Goal: Task Accomplishment & Management: Complete application form

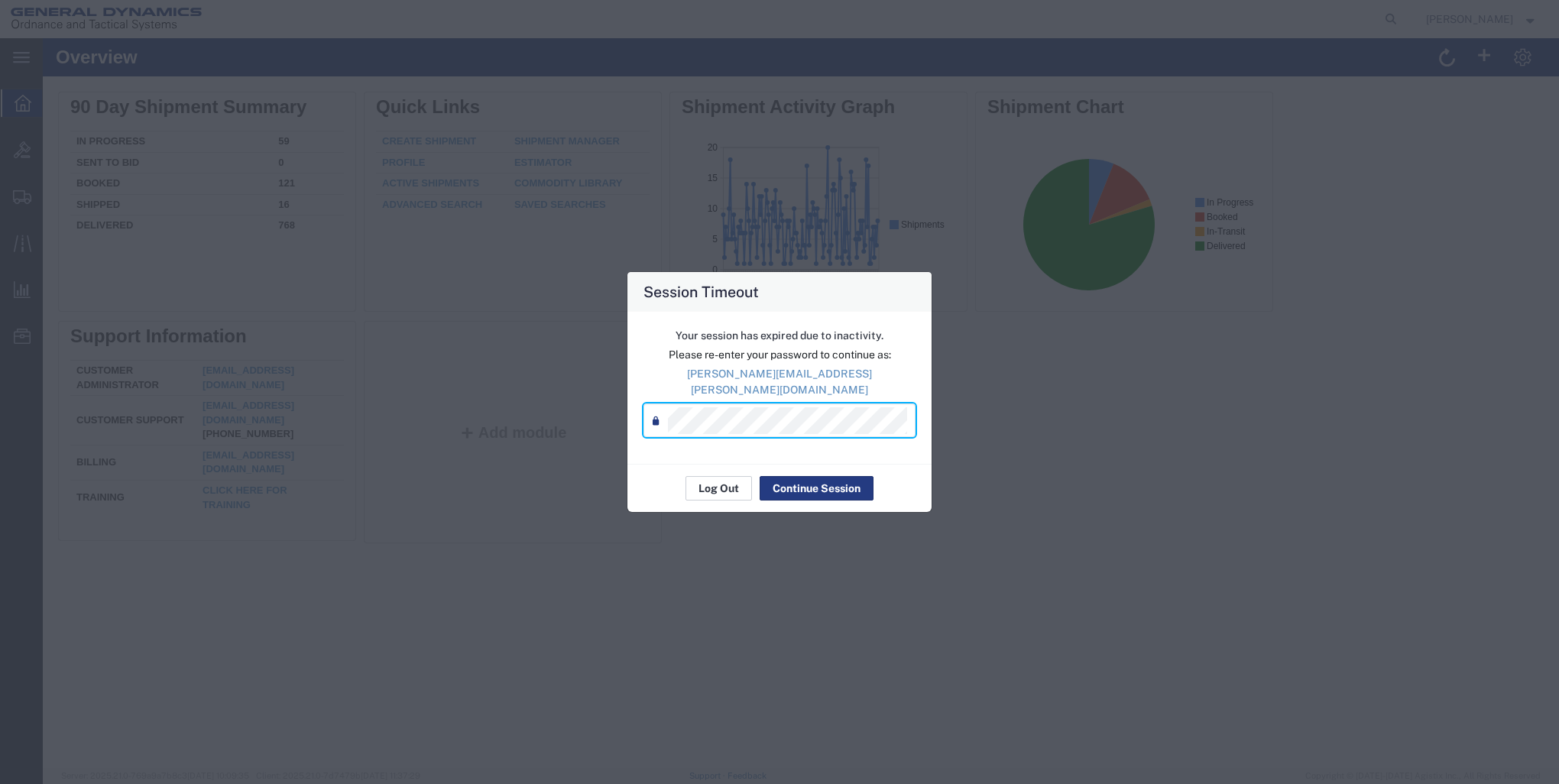
click at [709, 480] on button "Log Out" at bounding box center [719, 489] width 67 height 25
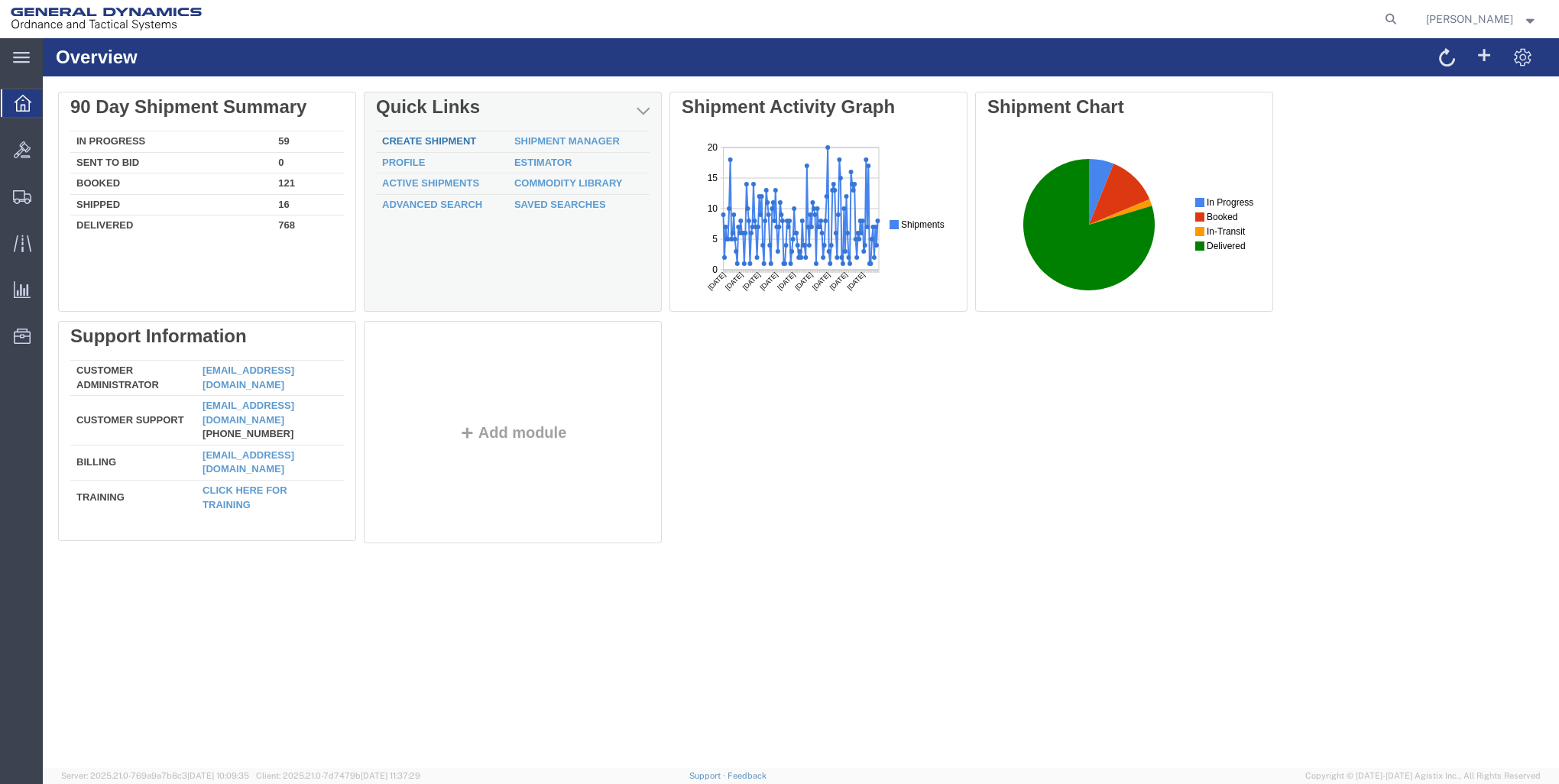
click at [431, 142] on link "Create Shipment" at bounding box center [428, 141] width 94 height 12
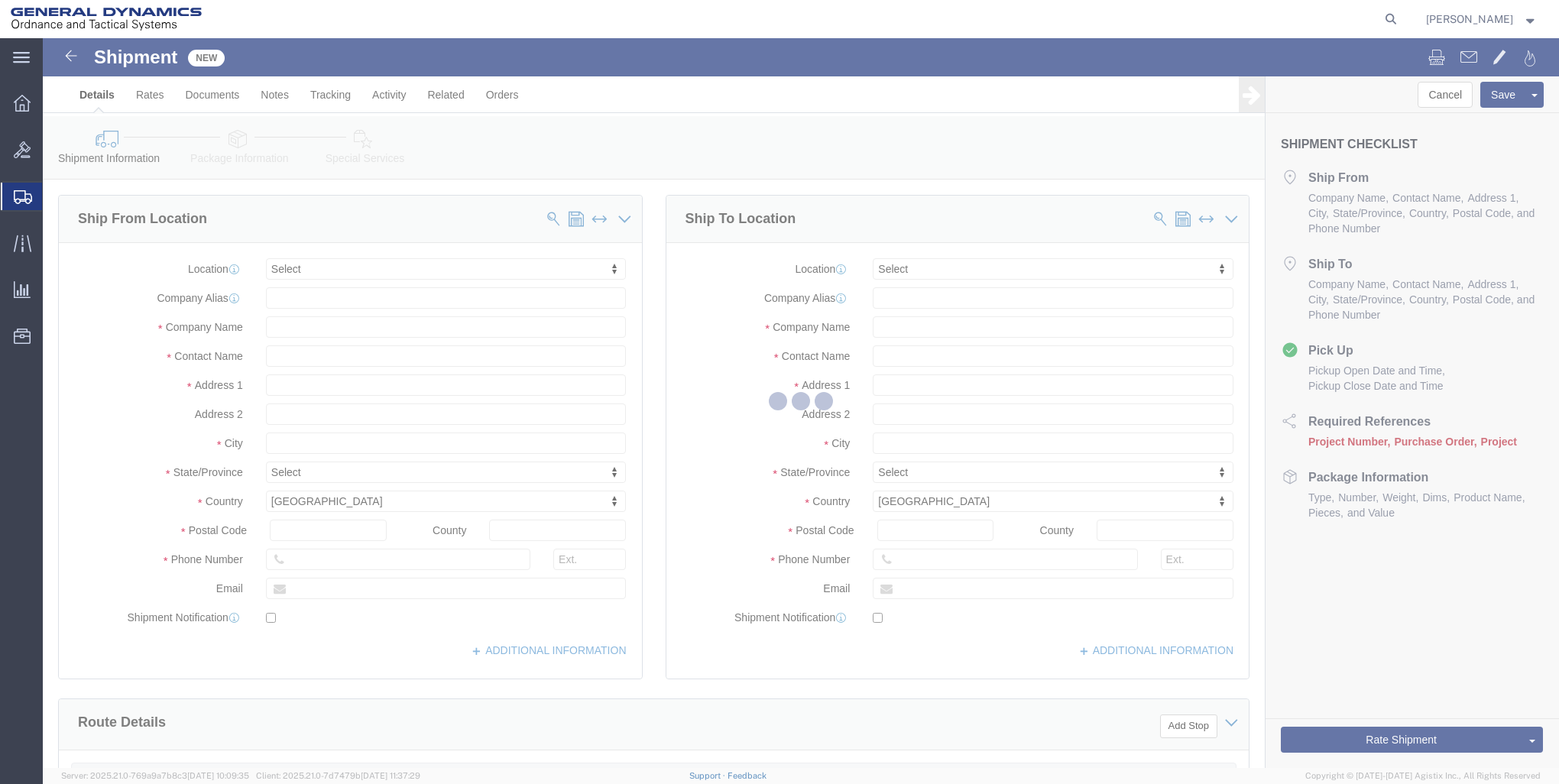
select select
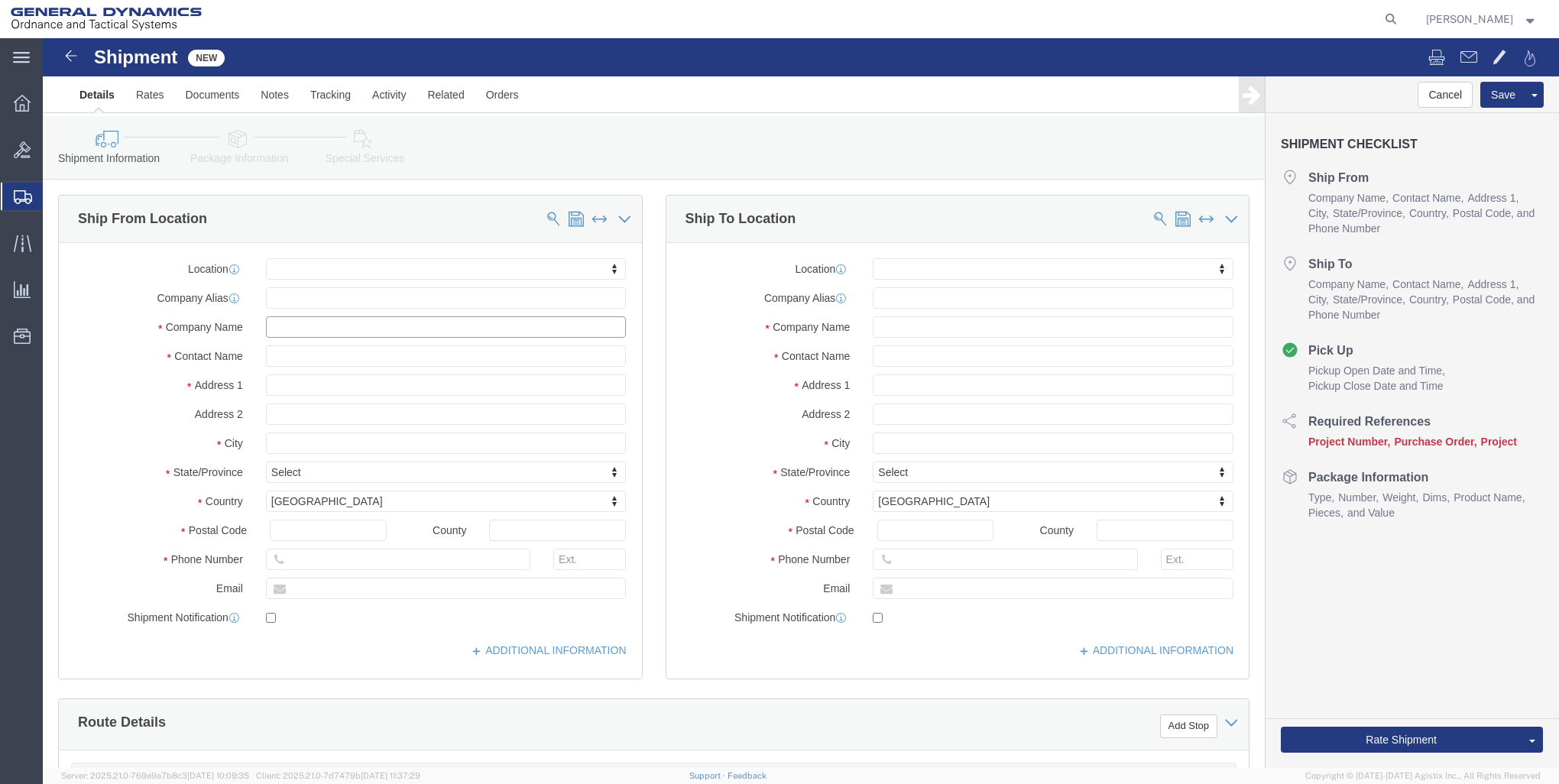
click input "text"
type input "GD-OTS RED"
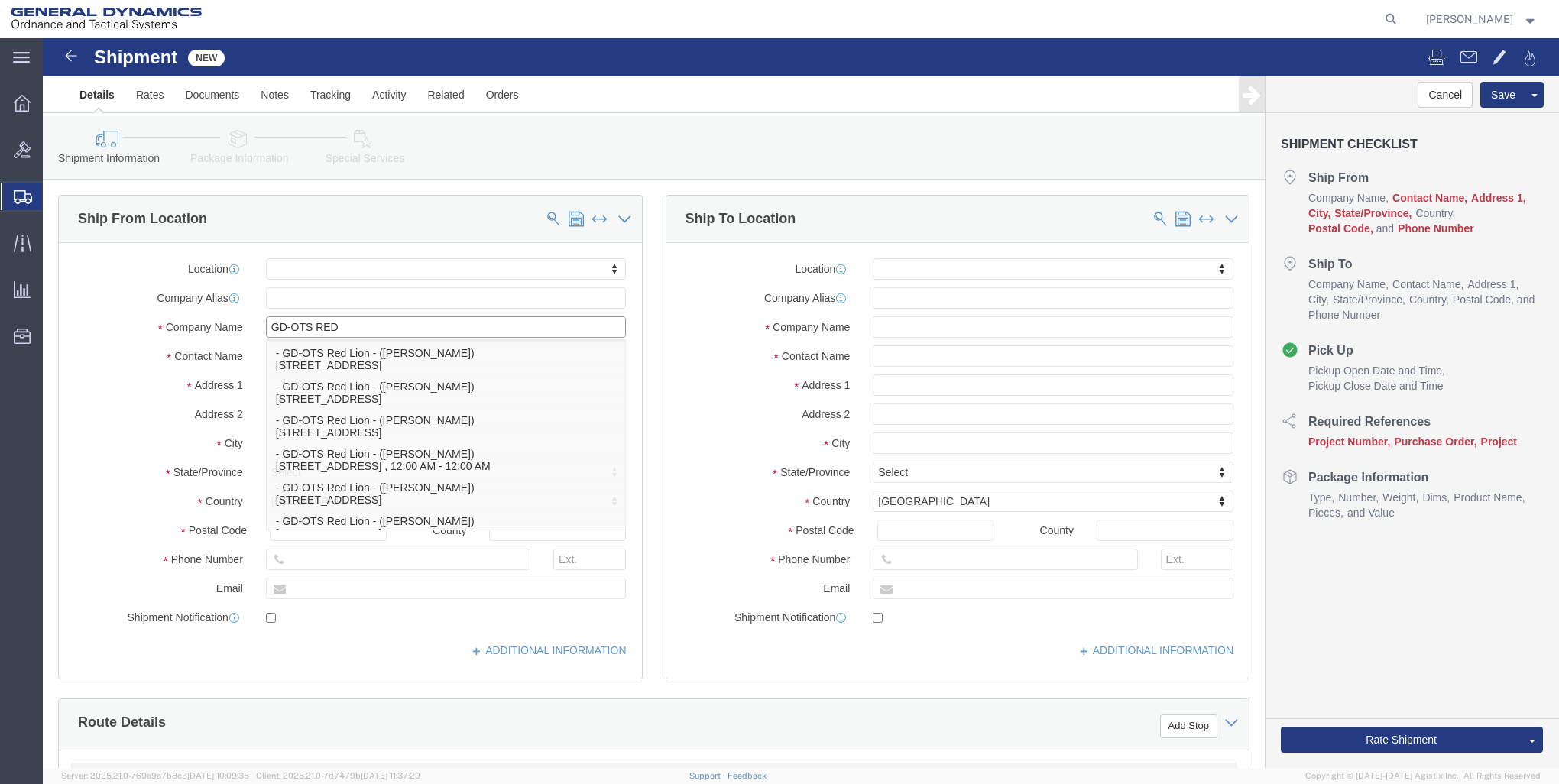
scroll to position [70, 0]
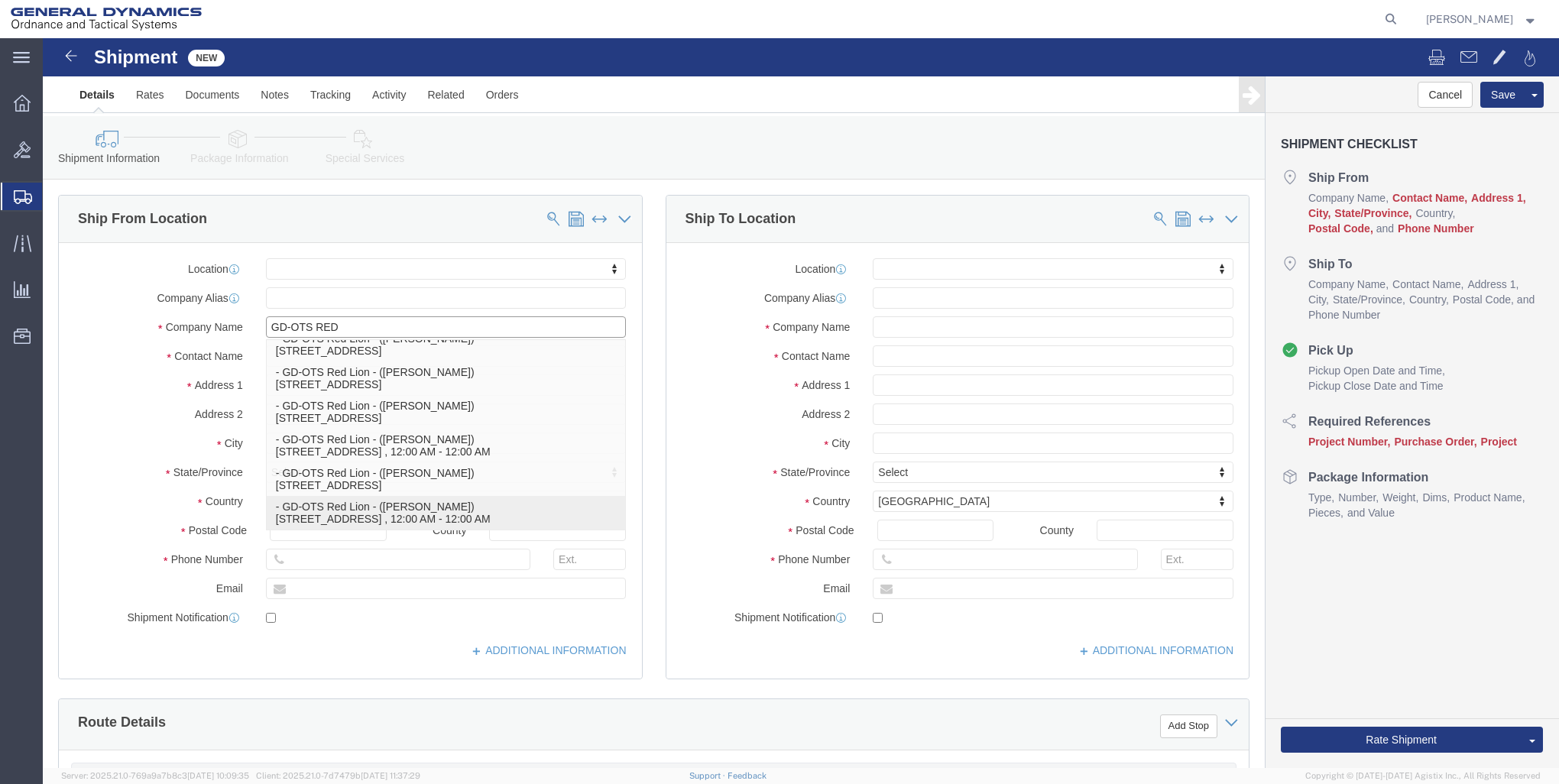
click p "- GD-OTS Red Lion - ([PERSON_NAME]) [STREET_ADDRESS] , 12:00 AM - 12:00 AM"
select select
type input "GD-OTS Red Lion"
type input "[PERSON_NAME]"
type input "[STREET_ADDRESS]"
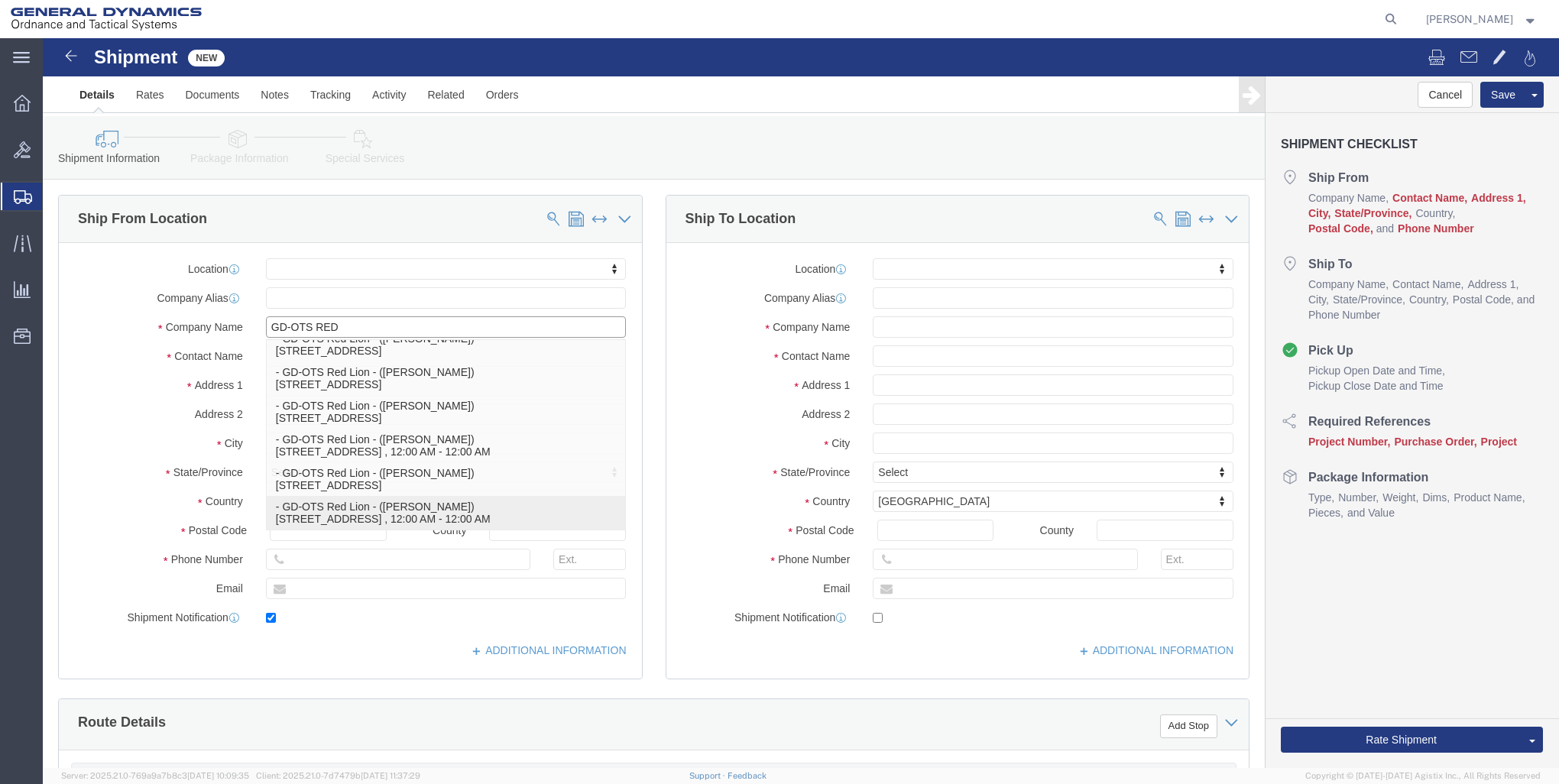
type input "RED LION"
type input "17356"
type input "[PHONE_NUMBER]"
type input "[PERSON_NAME][EMAIL_ADDRESS][PERSON_NAME][DOMAIN_NAME]"
checkbox input "true"
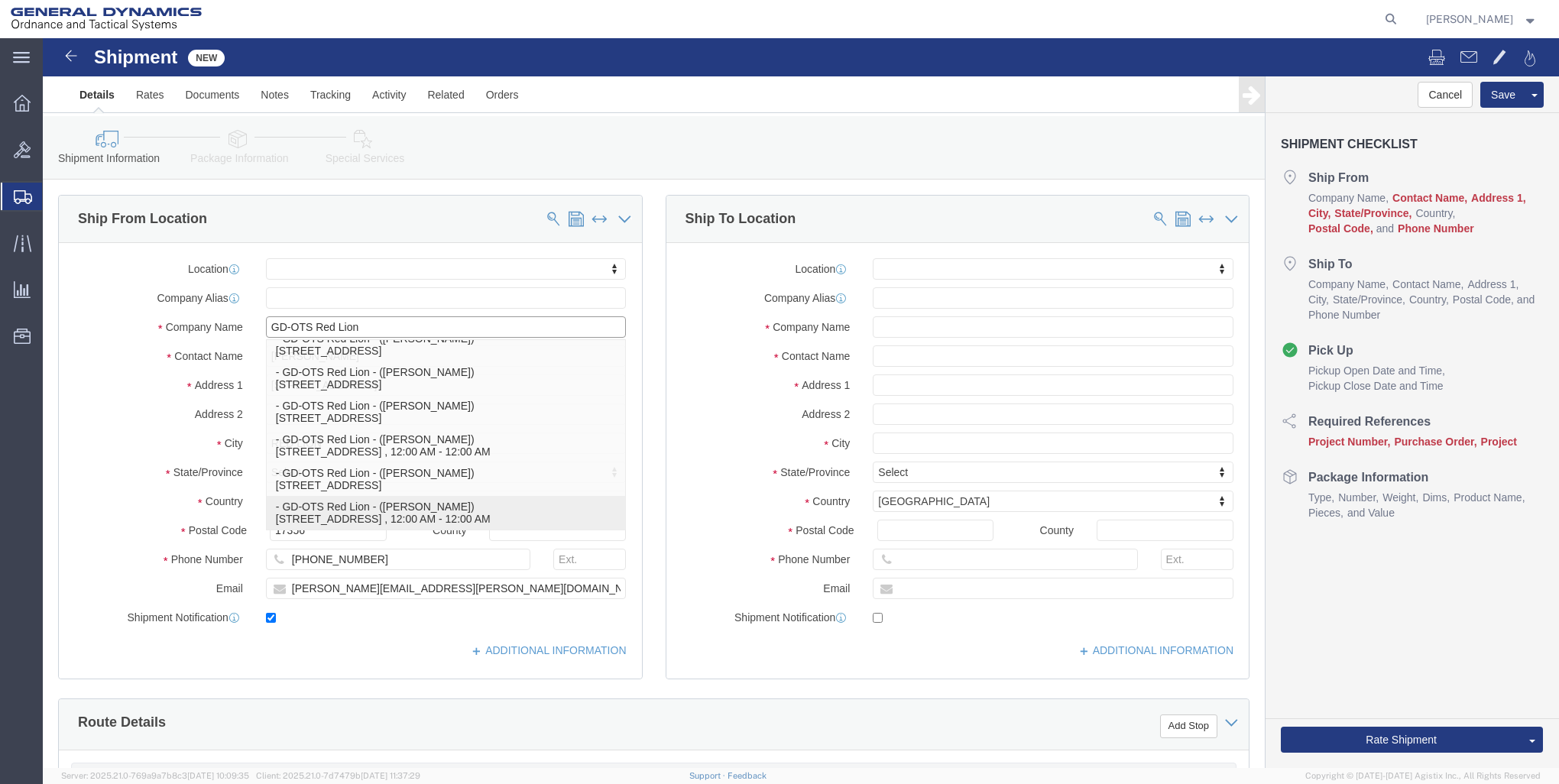
select select "PA"
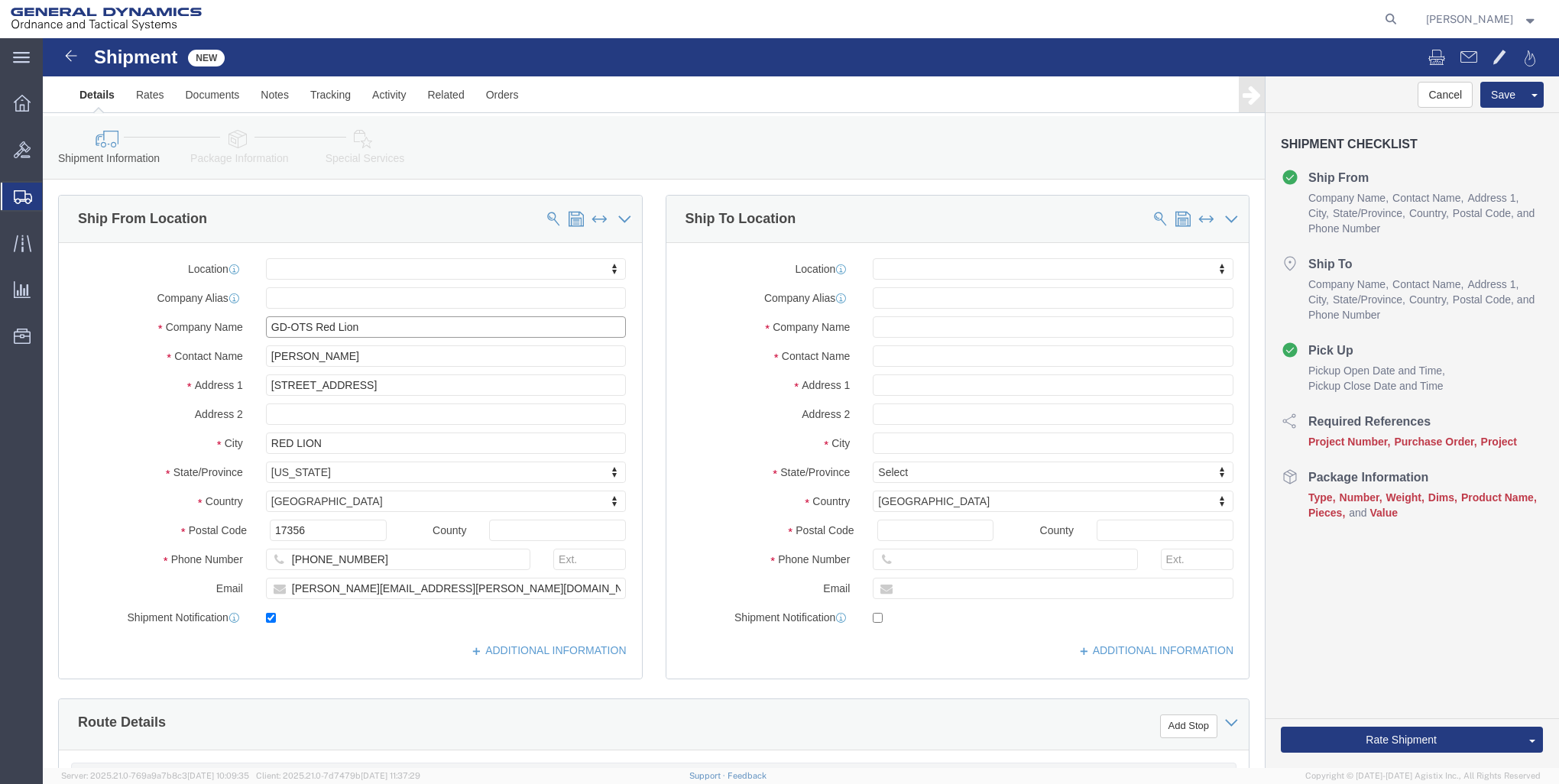
type input "GD-OTS Red Lion"
click input "text"
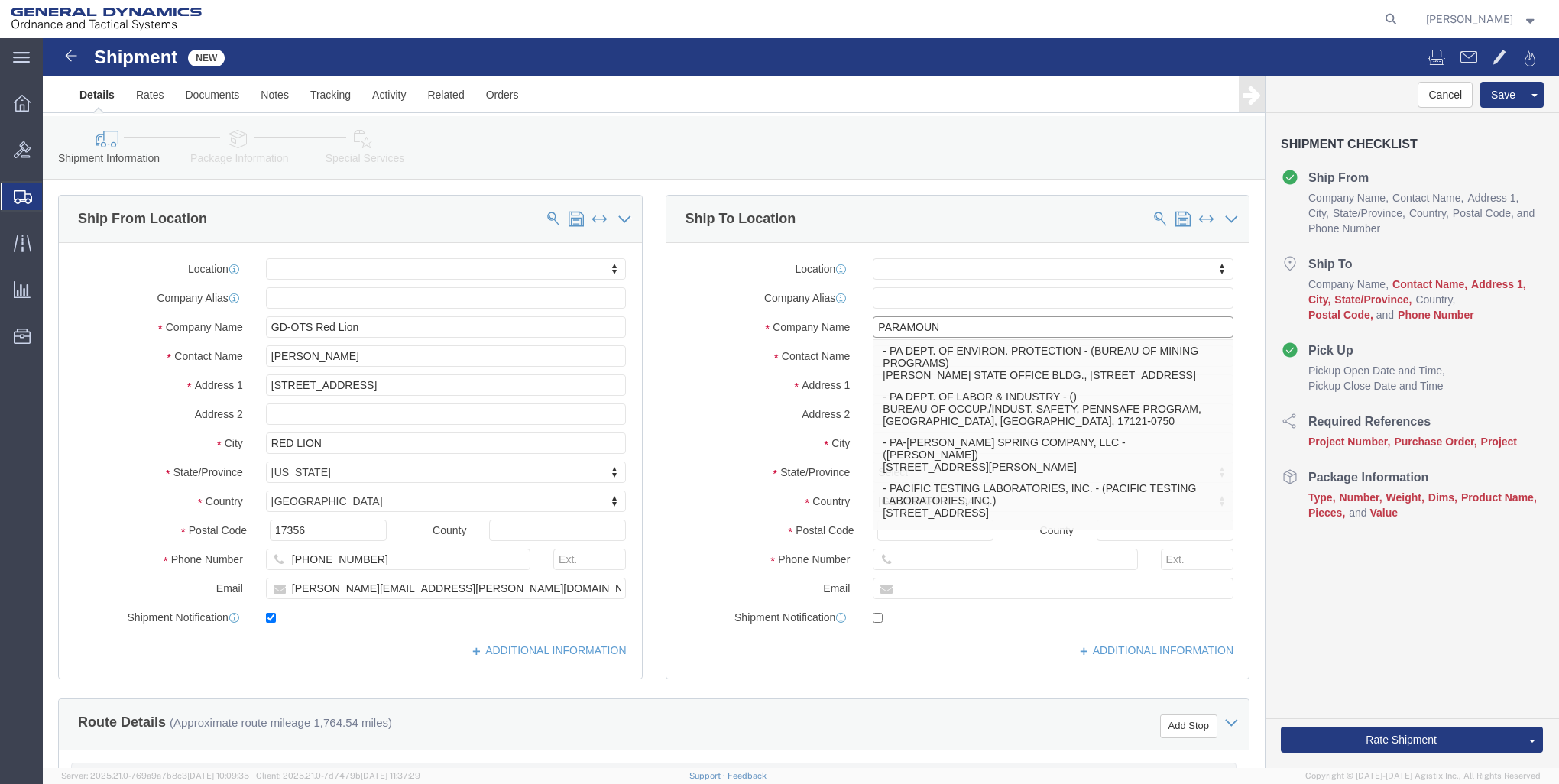
type input "PARAMOUNT"
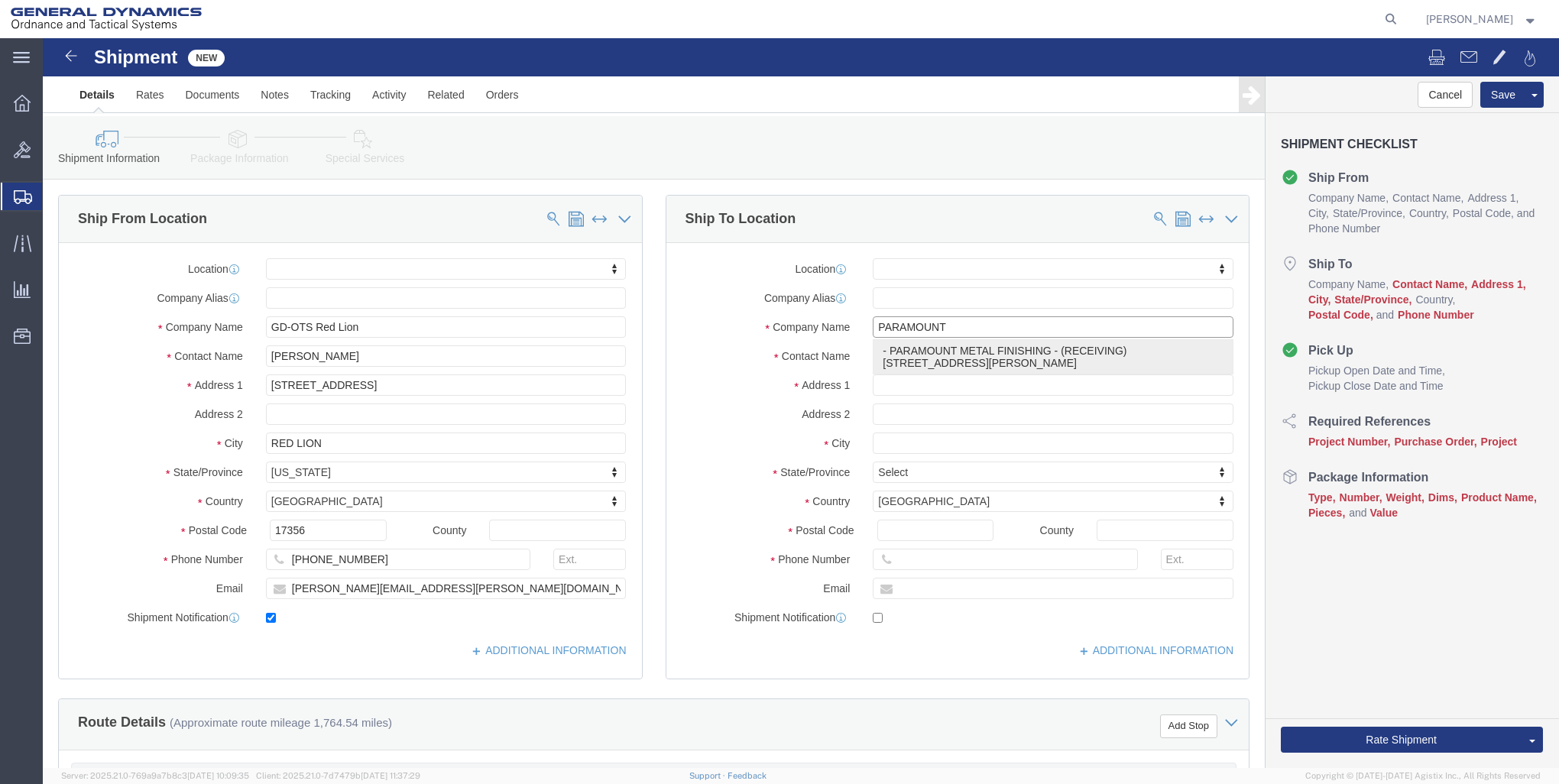
click p "- PARAMOUNT METAL FINISHING - (RECEIVING) [STREET_ADDRESS][PERSON_NAME]"
select select
type input "PARAMOUNT METAL FINISHING"
type input "RECEIVING"
type input "[STREET_ADDRESS][PERSON_NAME]"
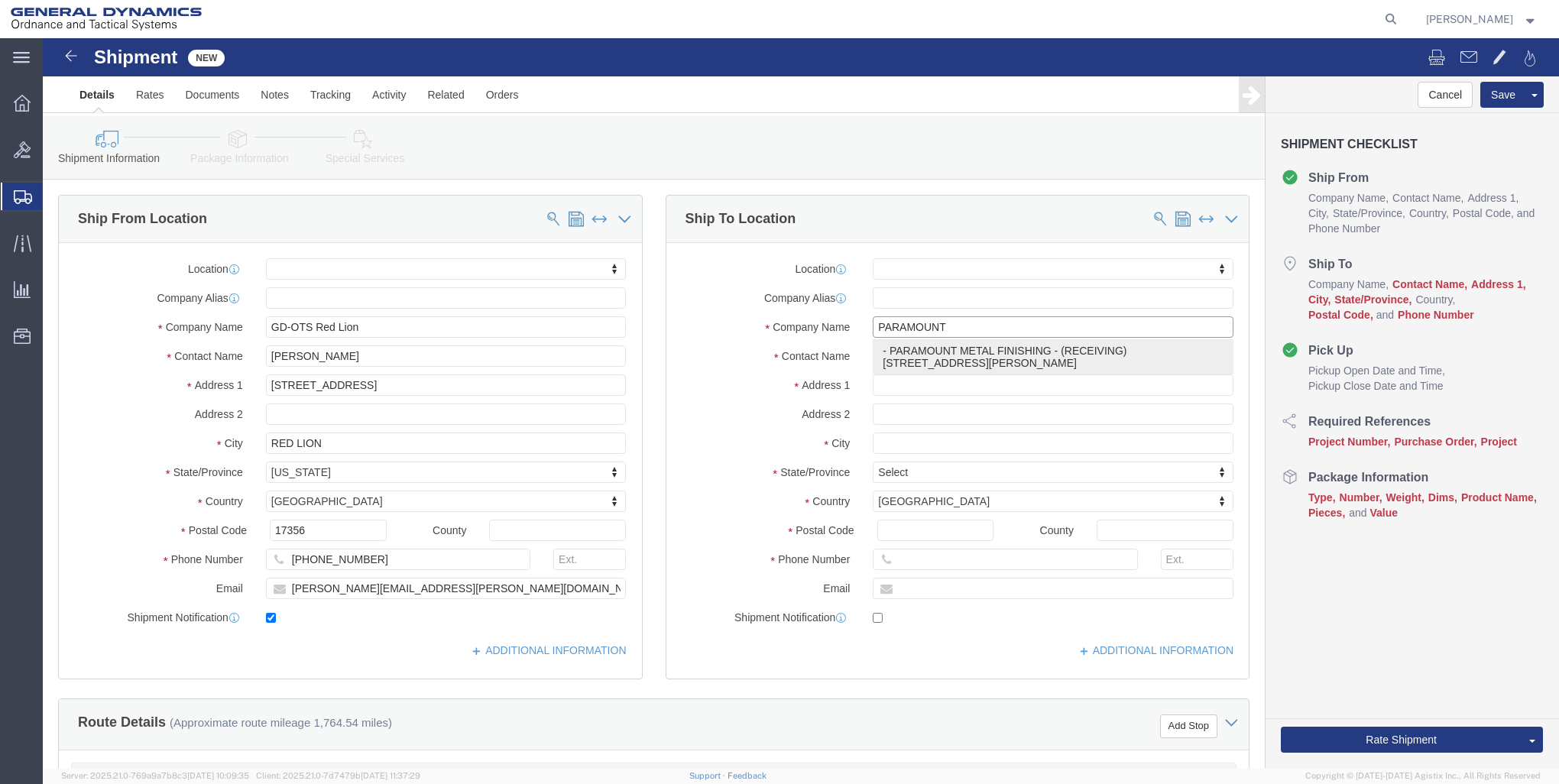
type input "LINDEN"
type input "07036"
type input "[PHONE_NUMBER]"
select select "NJ"
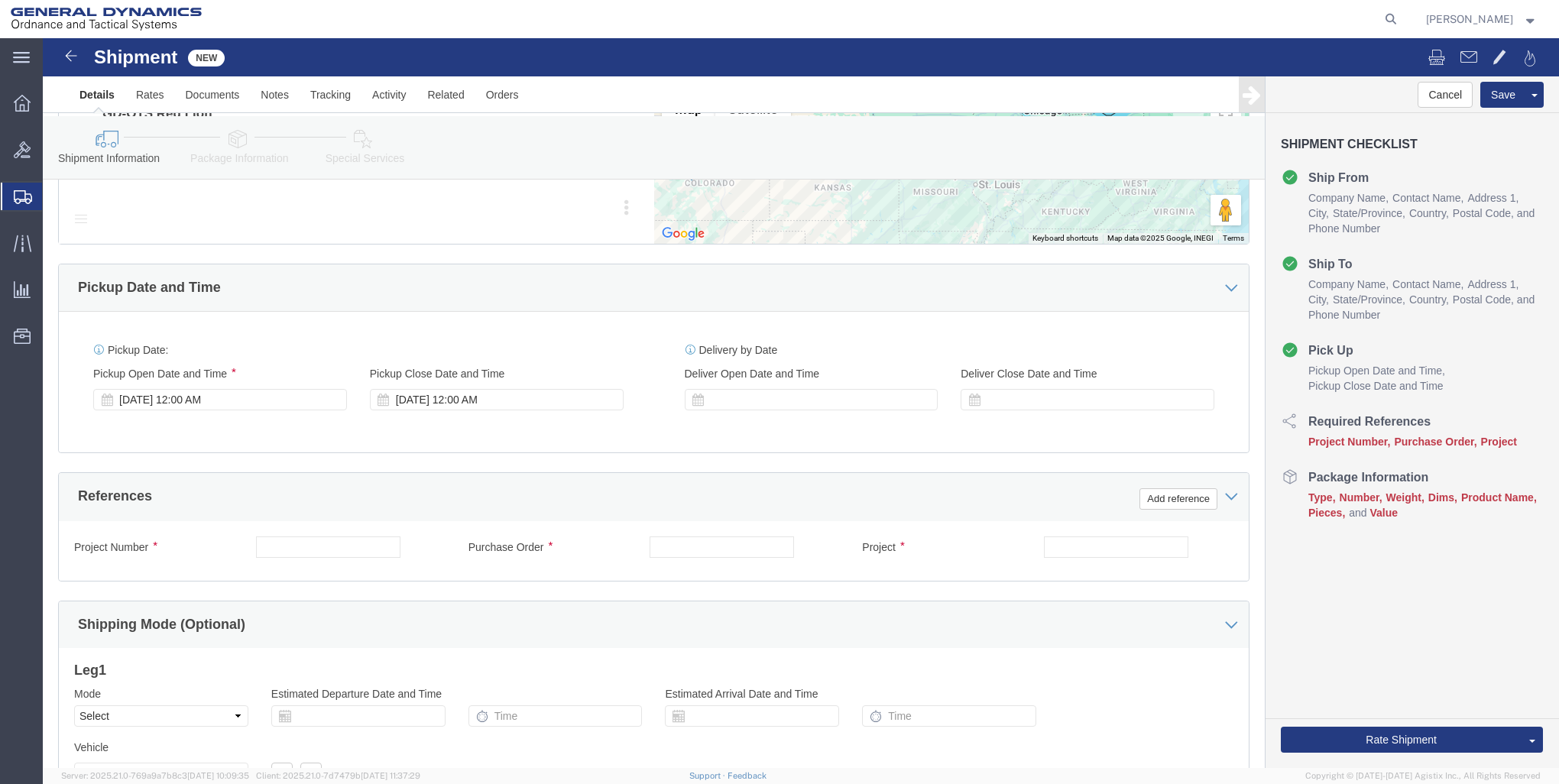
scroll to position [764, 0]
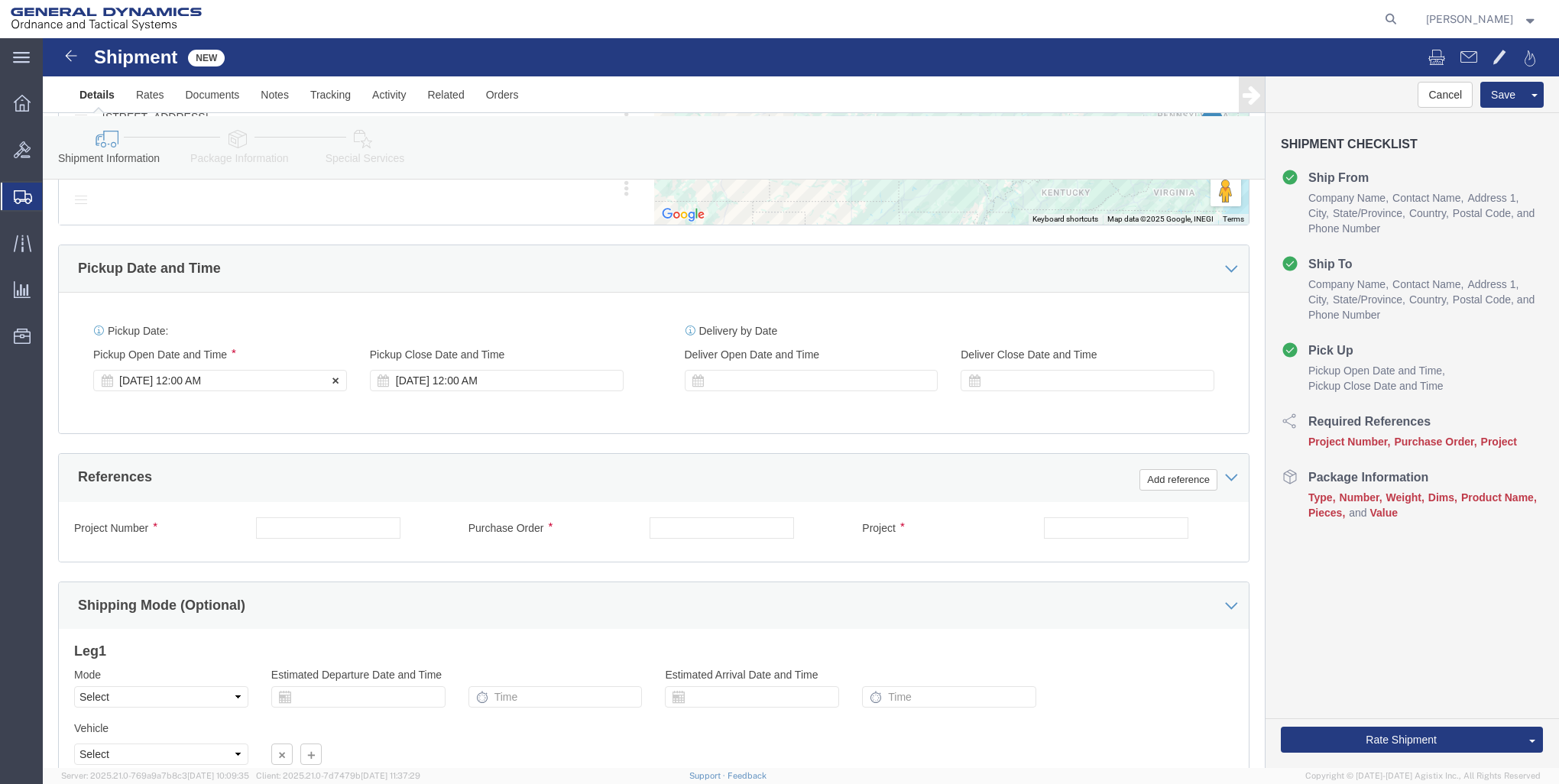
type input "PARAMOUNT METAL FINISHING"
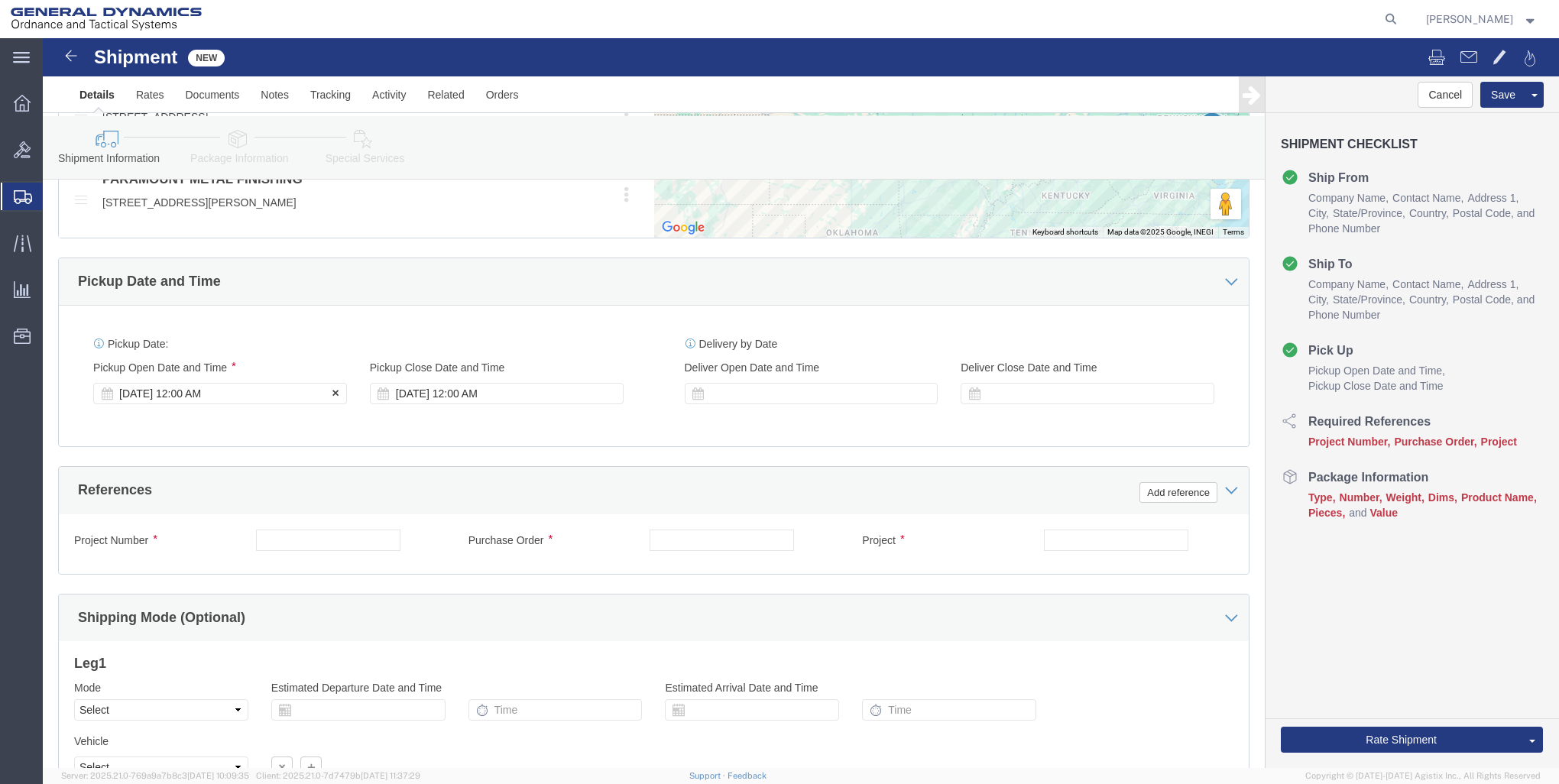
click div "[DATE] 12:00 AM"
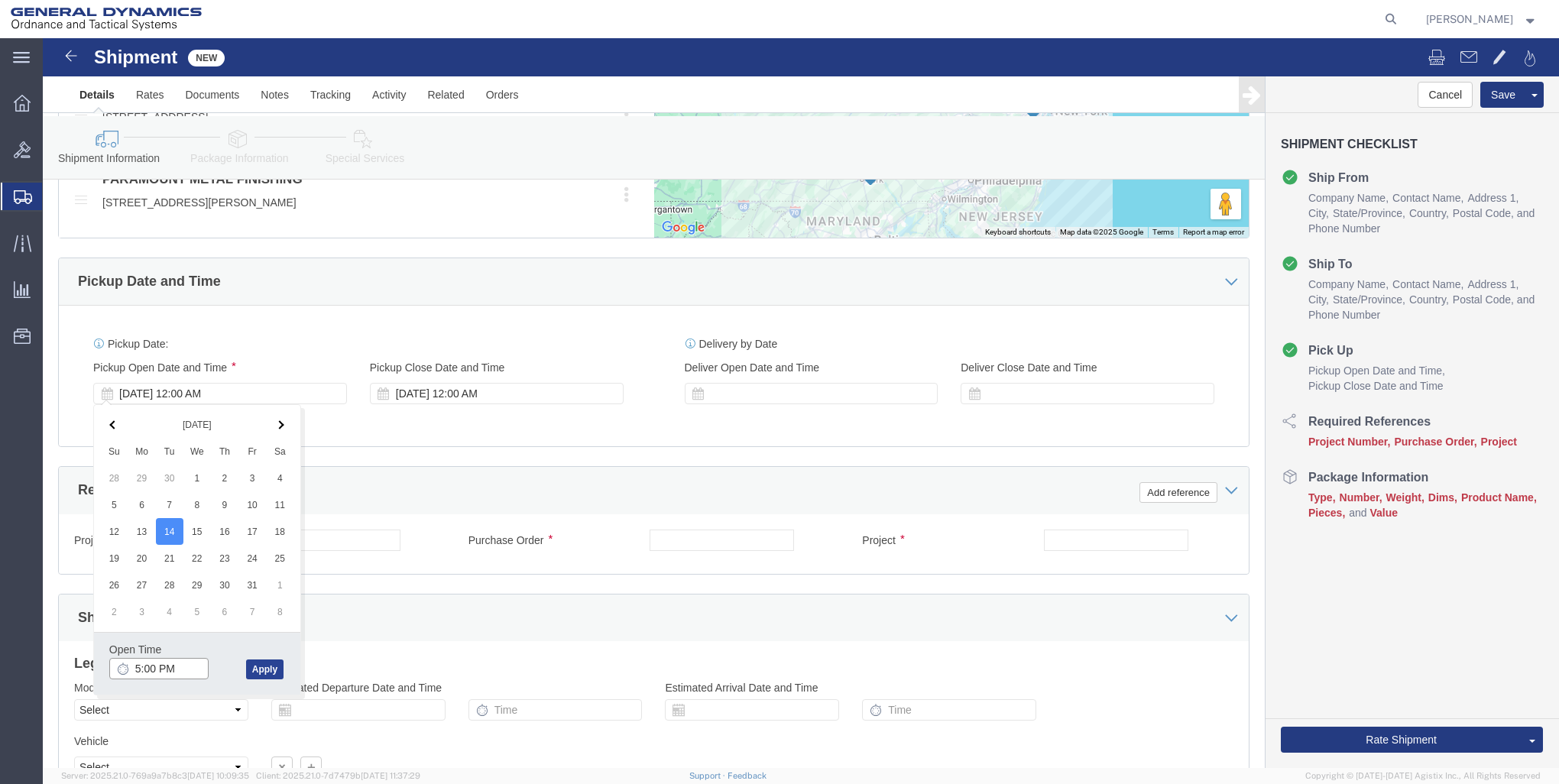
type input "5:00 PM"
click button "Apply"
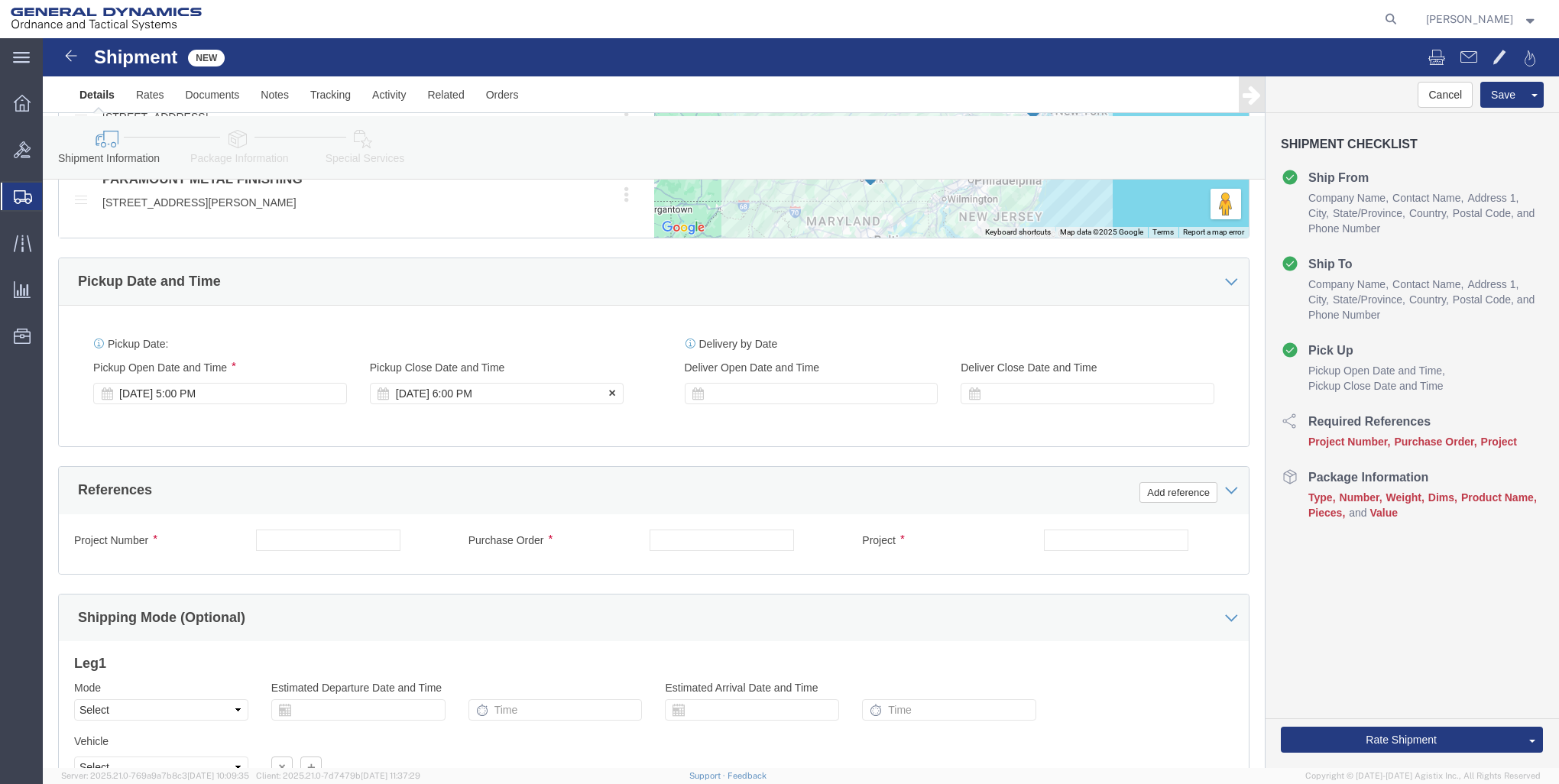
click div "[DATE] 6:00 PM"
click button "Apply"
click input "text"
type input "30100301"
click input "text"
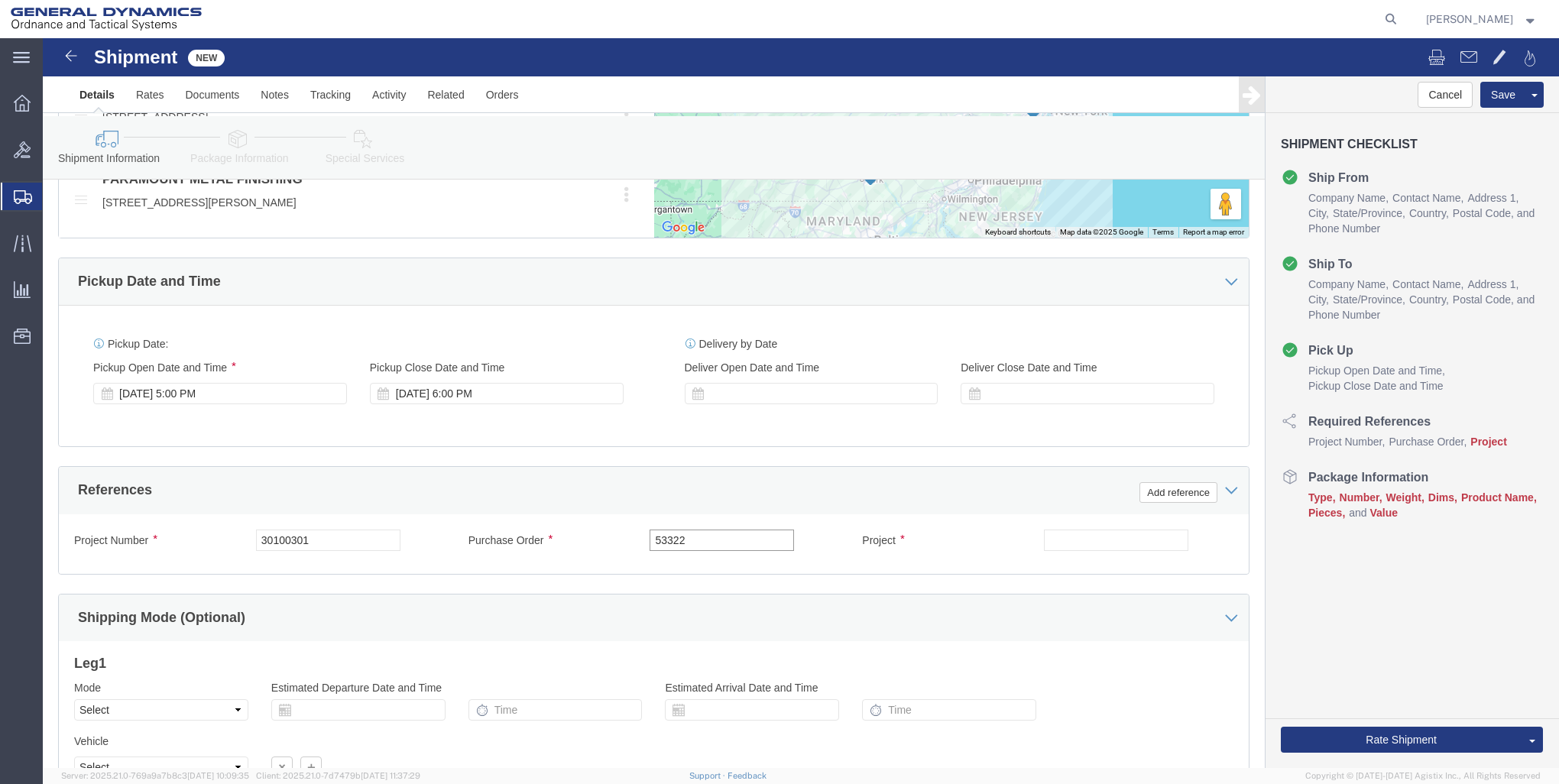
type input "53322"
click input "text"
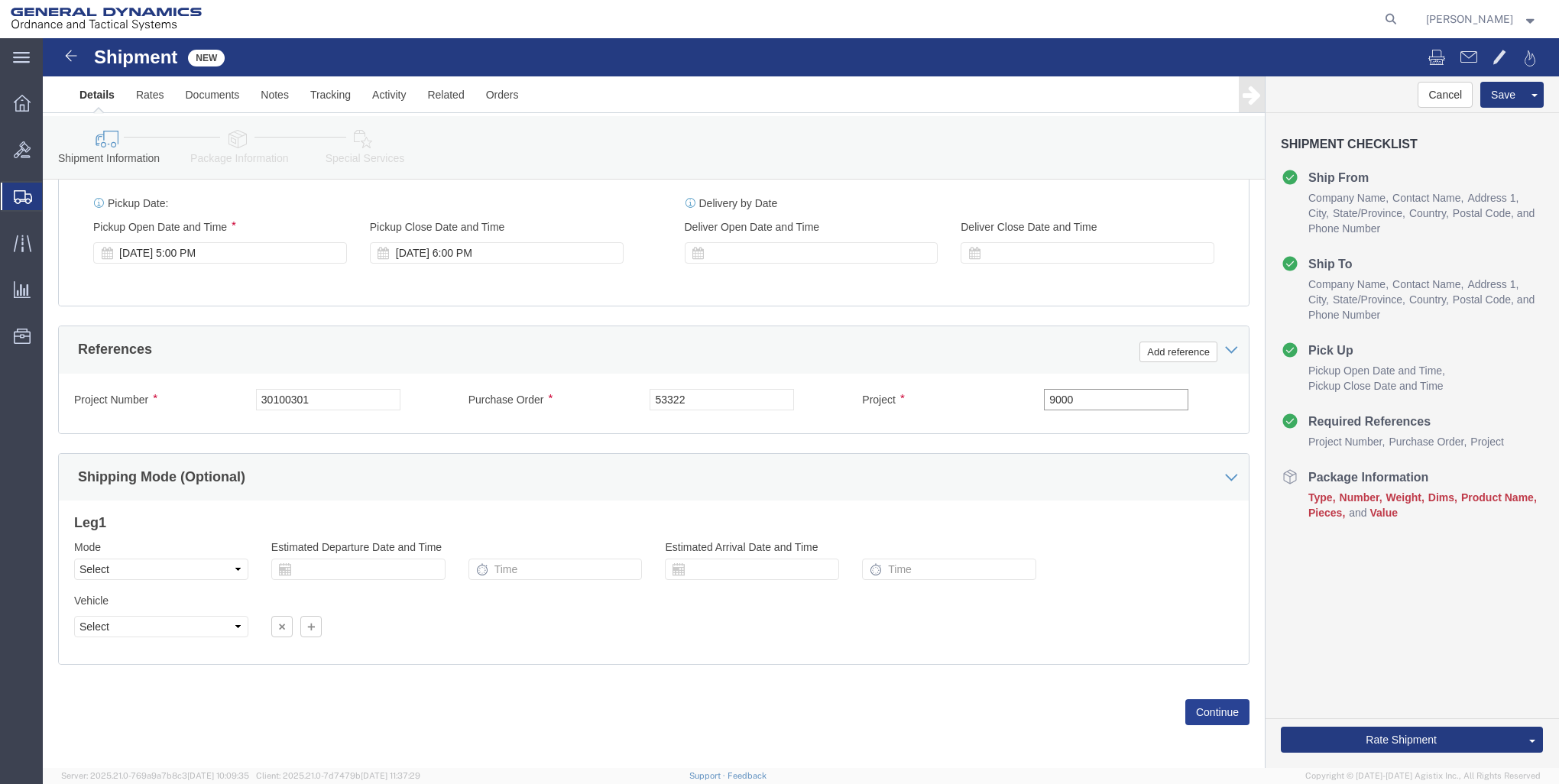
type input "9000"
click button "Continue"
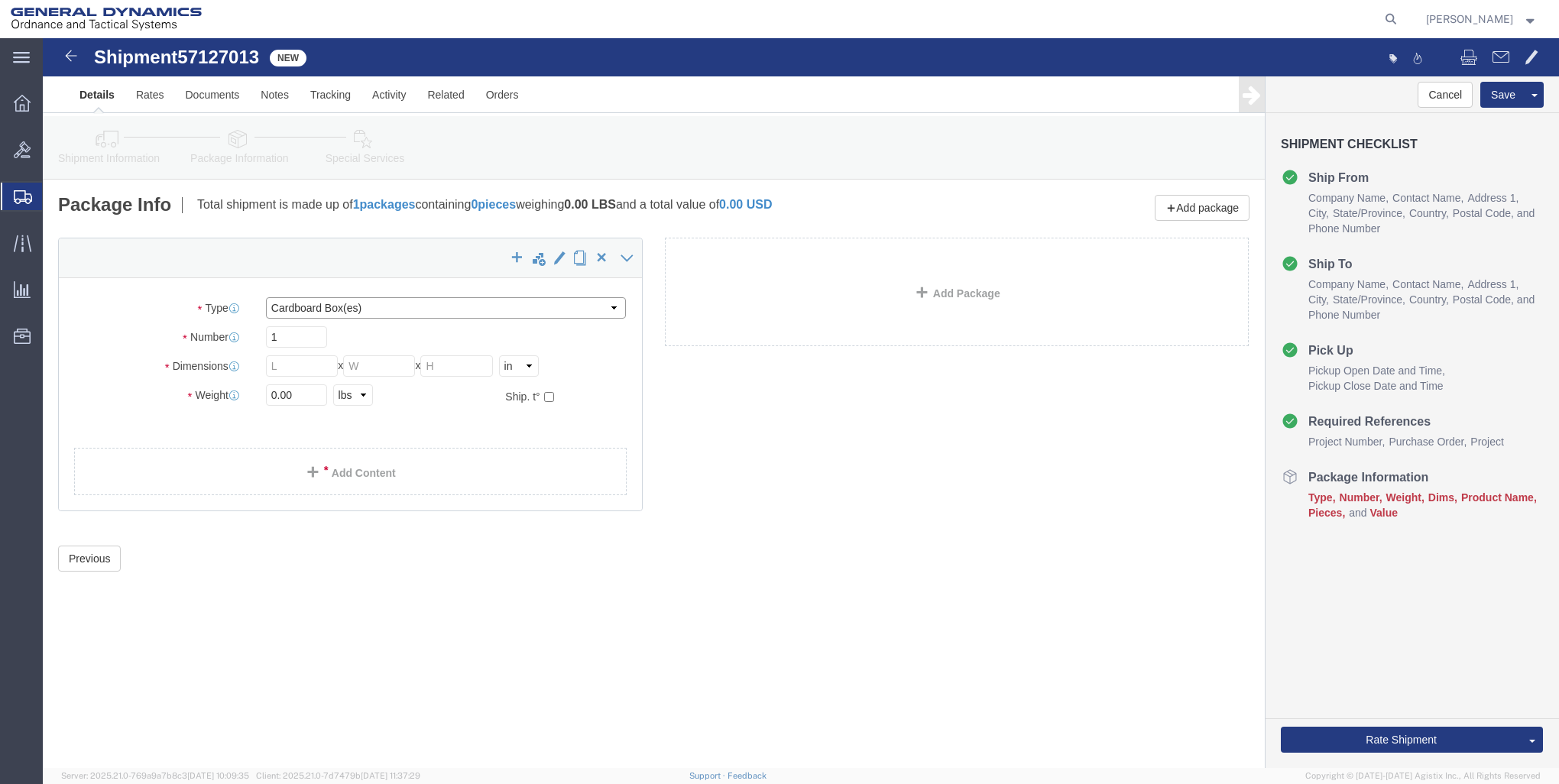
click select "Select Bale(s) Basket(s) Bolt(s) Bottle(s) Buckets Bulk Bundle(s) Can(s) Cardbo…"
select select "CRAT"
click select "Select Bale(s) Basket(s) Bolt(s) Bottle(s) Buckets Bulk Bundle(s) Can(s) Cardbo…"
click input "1"
type input "15"
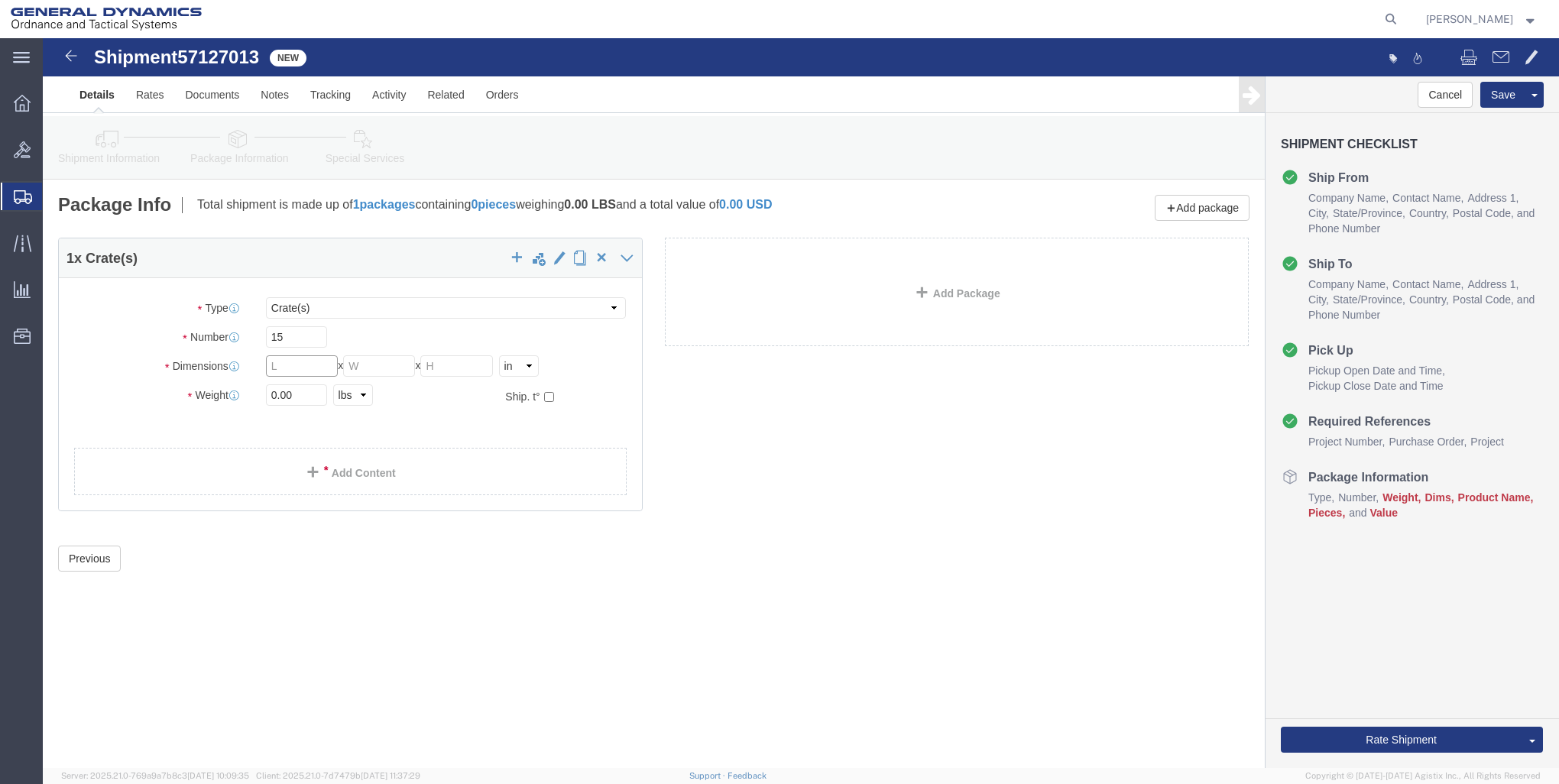
click input "text"
type input "45"
type input "47"
type input "20"
click input "0.00"
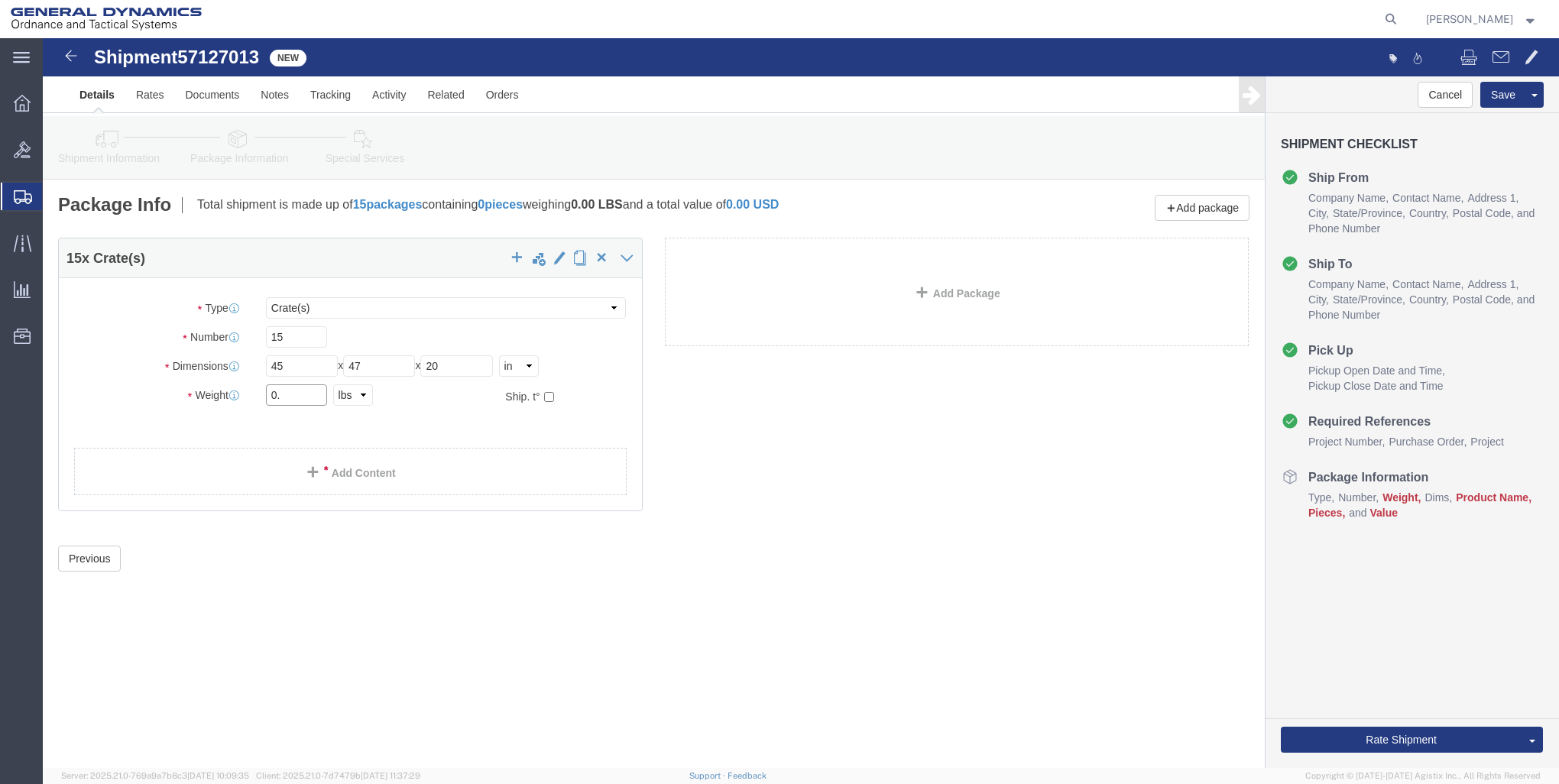
type input "0"
click input "text"
type input "10325"
click link "Add Content"
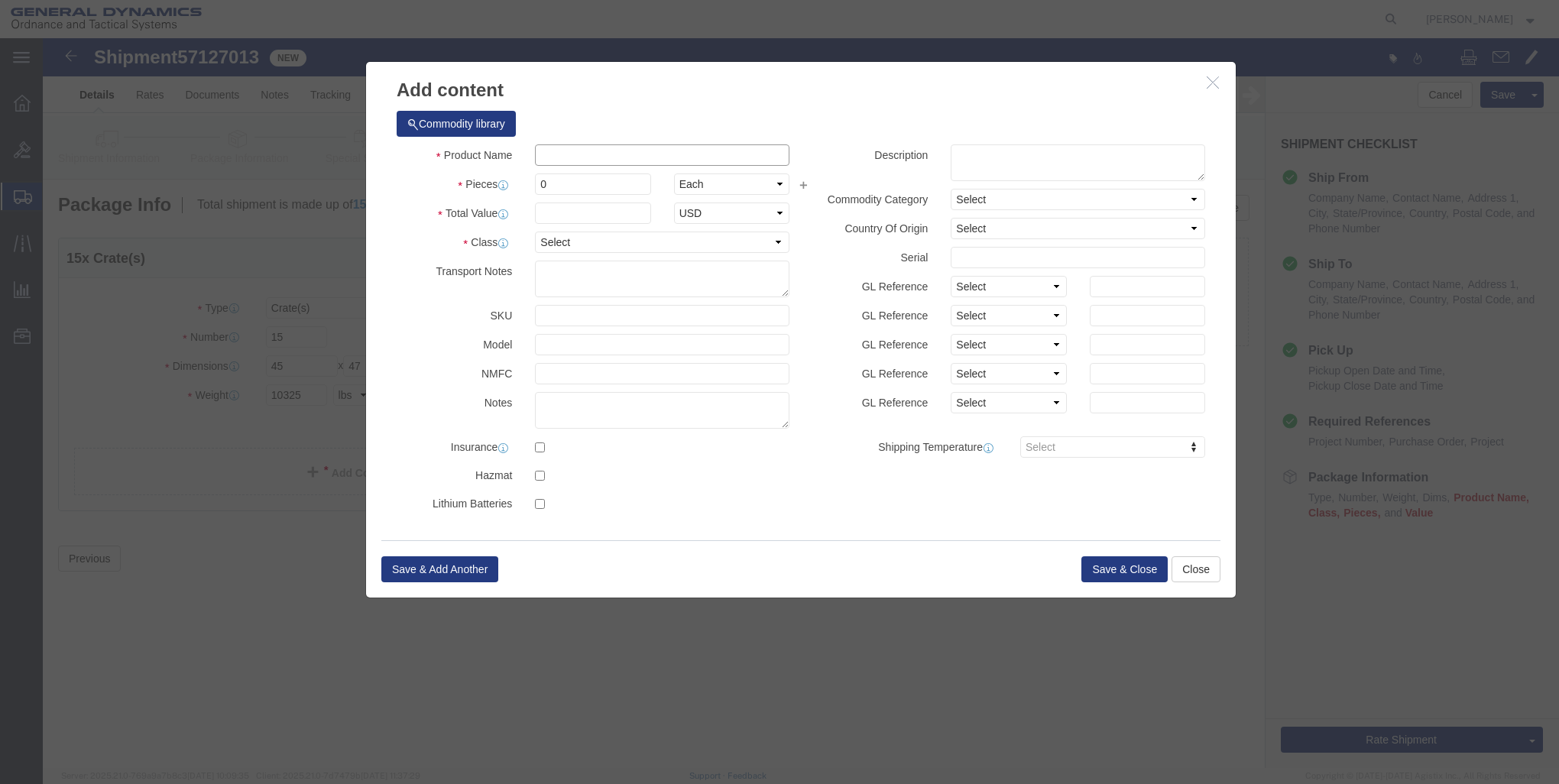
click input "text"
type input "M1002 BODY"
click input "0"
type input "1124"
click input "text"
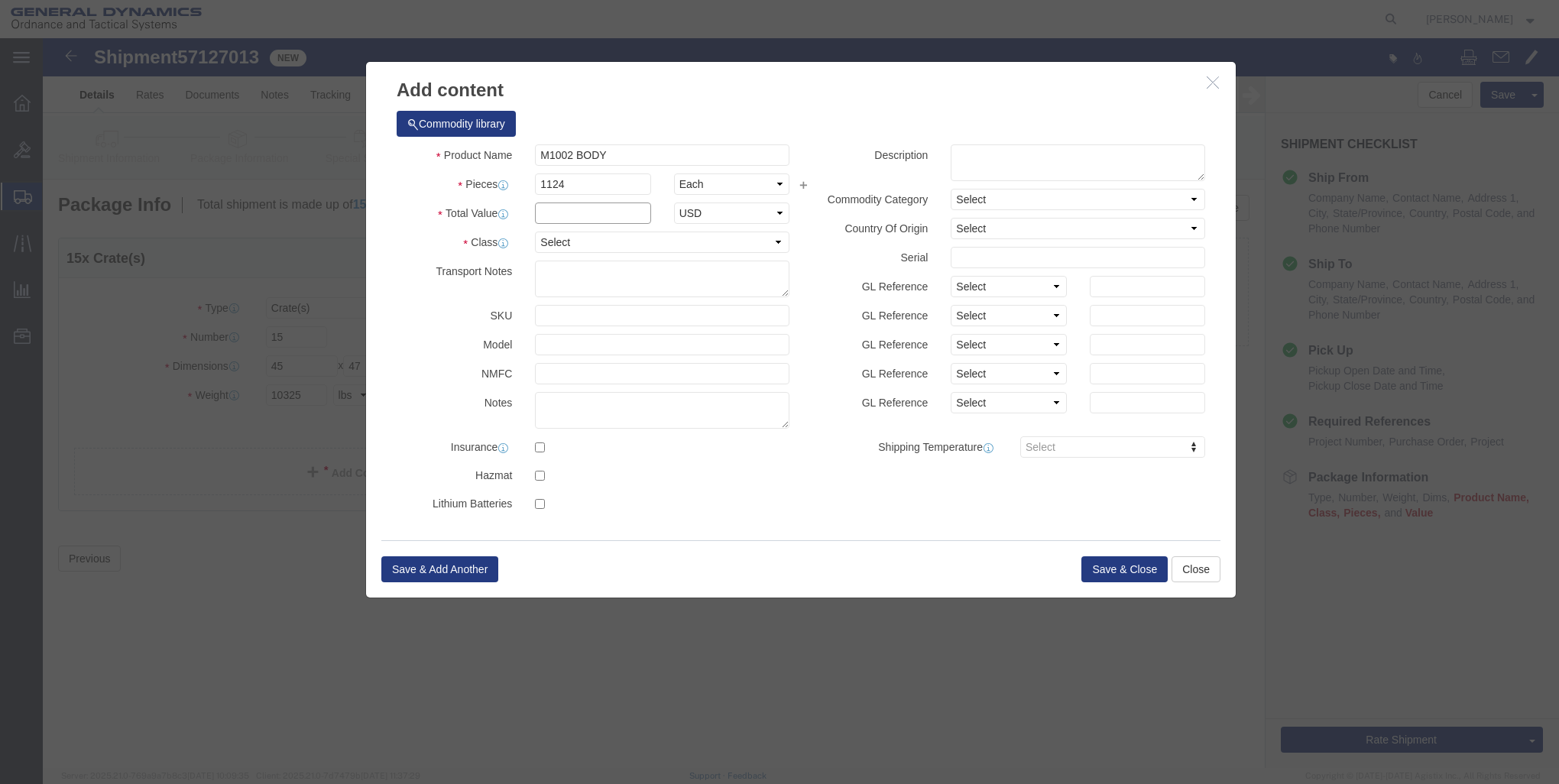
type input "1"
click select "Select 50 55 60 65 70 85 92.5 100 125 175 250 300 400"
select select "85"
click select "Select 50 55 60 65 70 85 92.5 100 125 175 250 300 400"
click button "Save & Add Another"
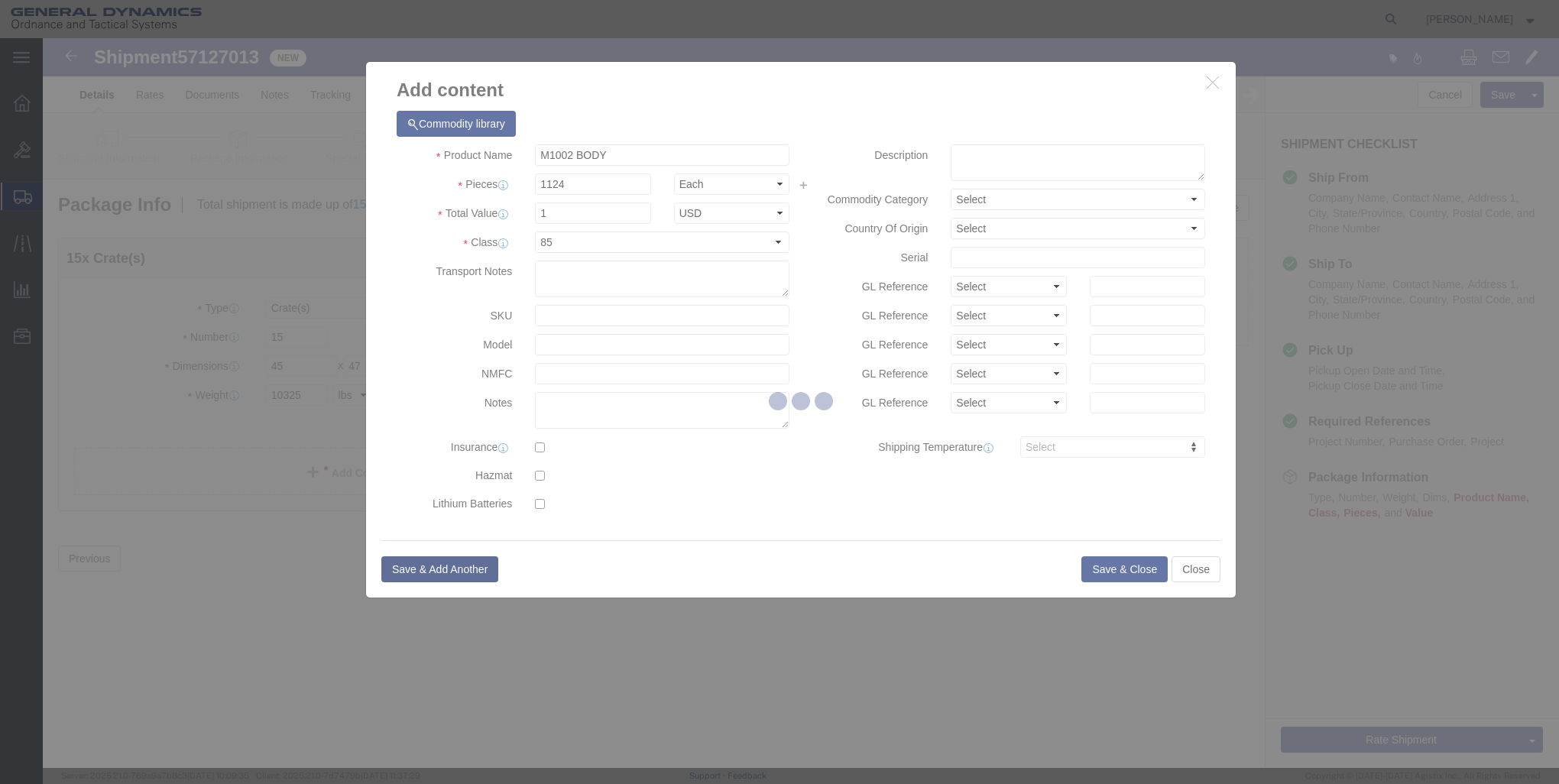
select select "EA"
select select
select select "USD"
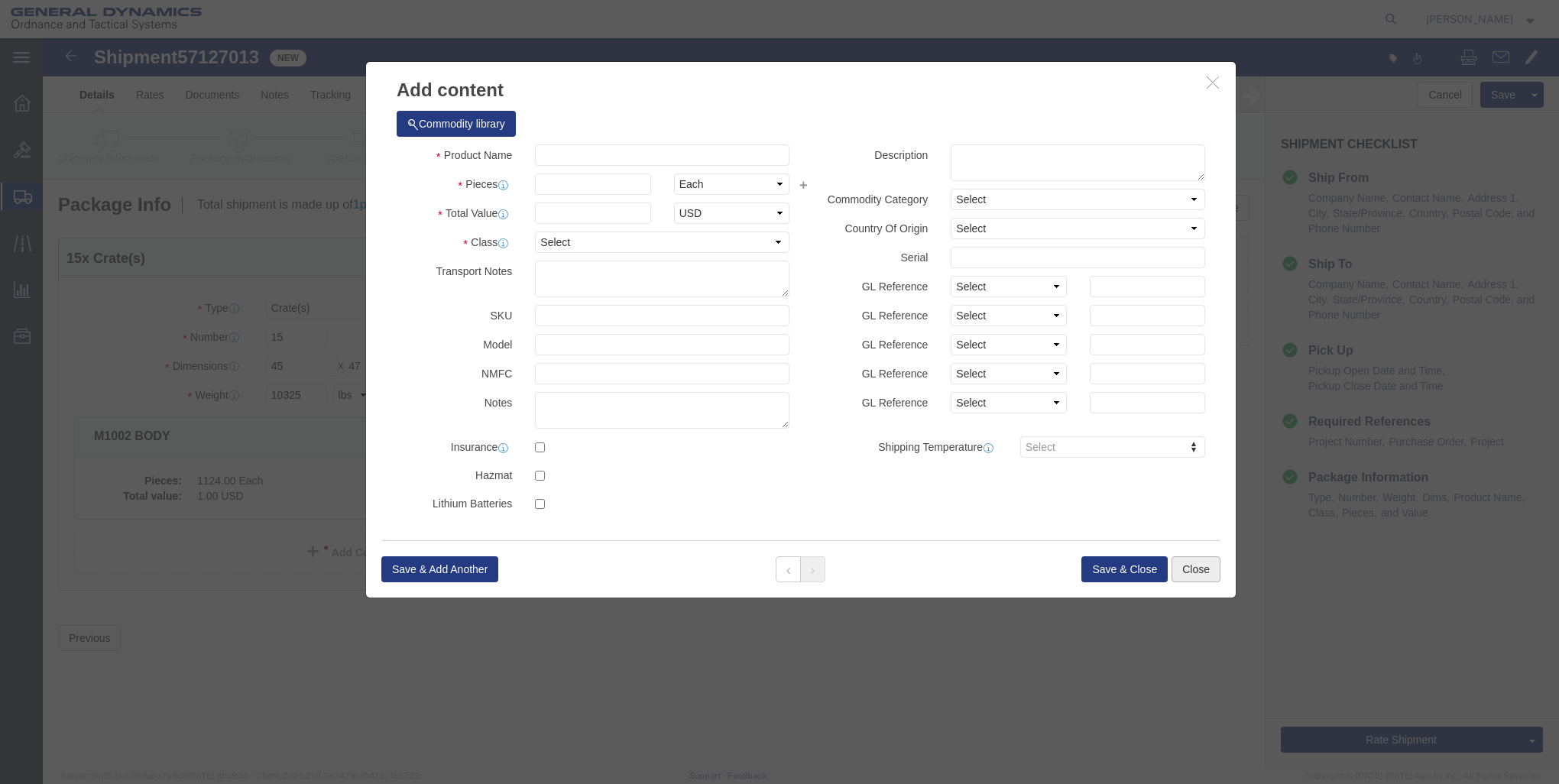
click button "Close"
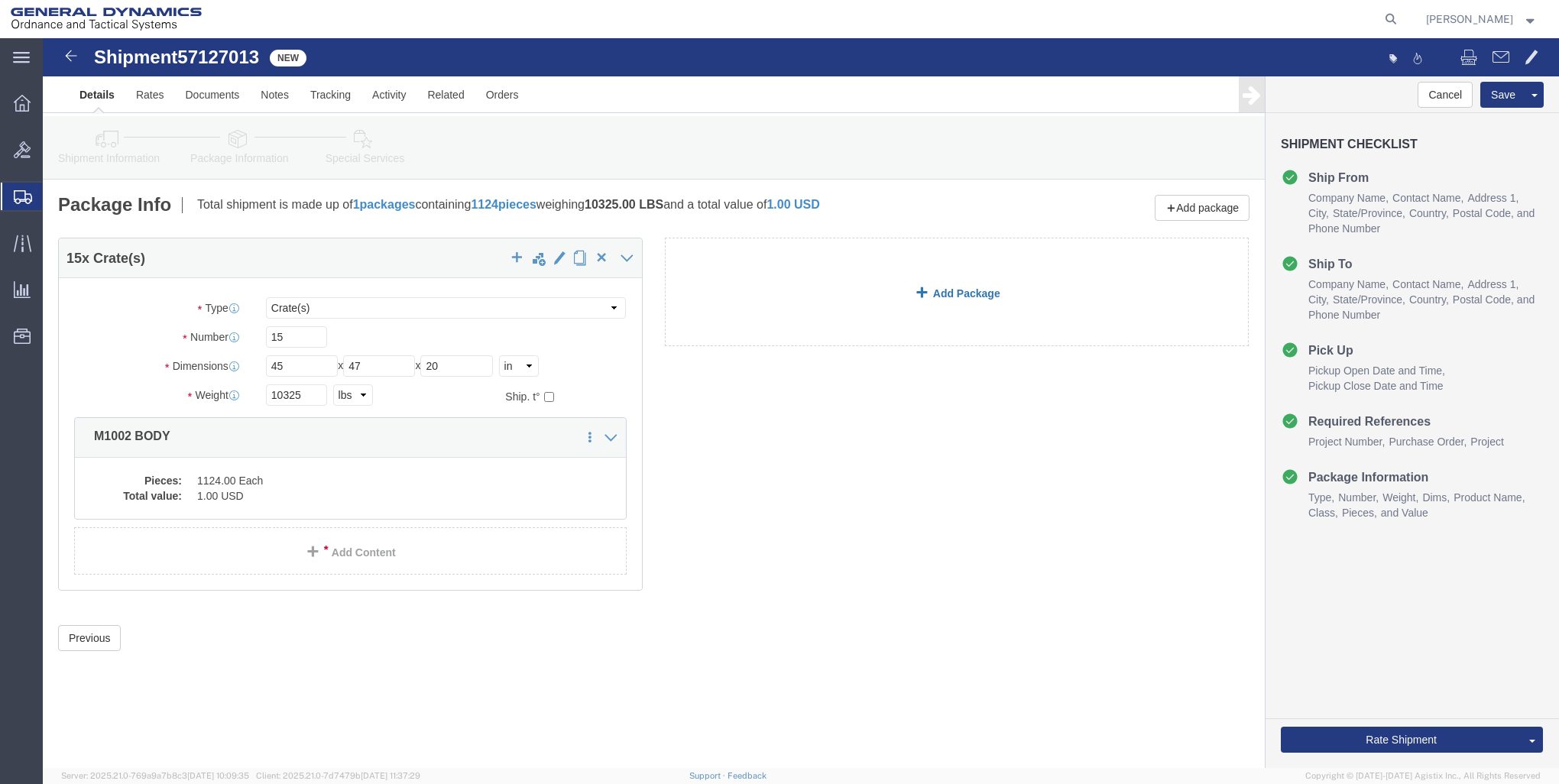
click link "Add Package"
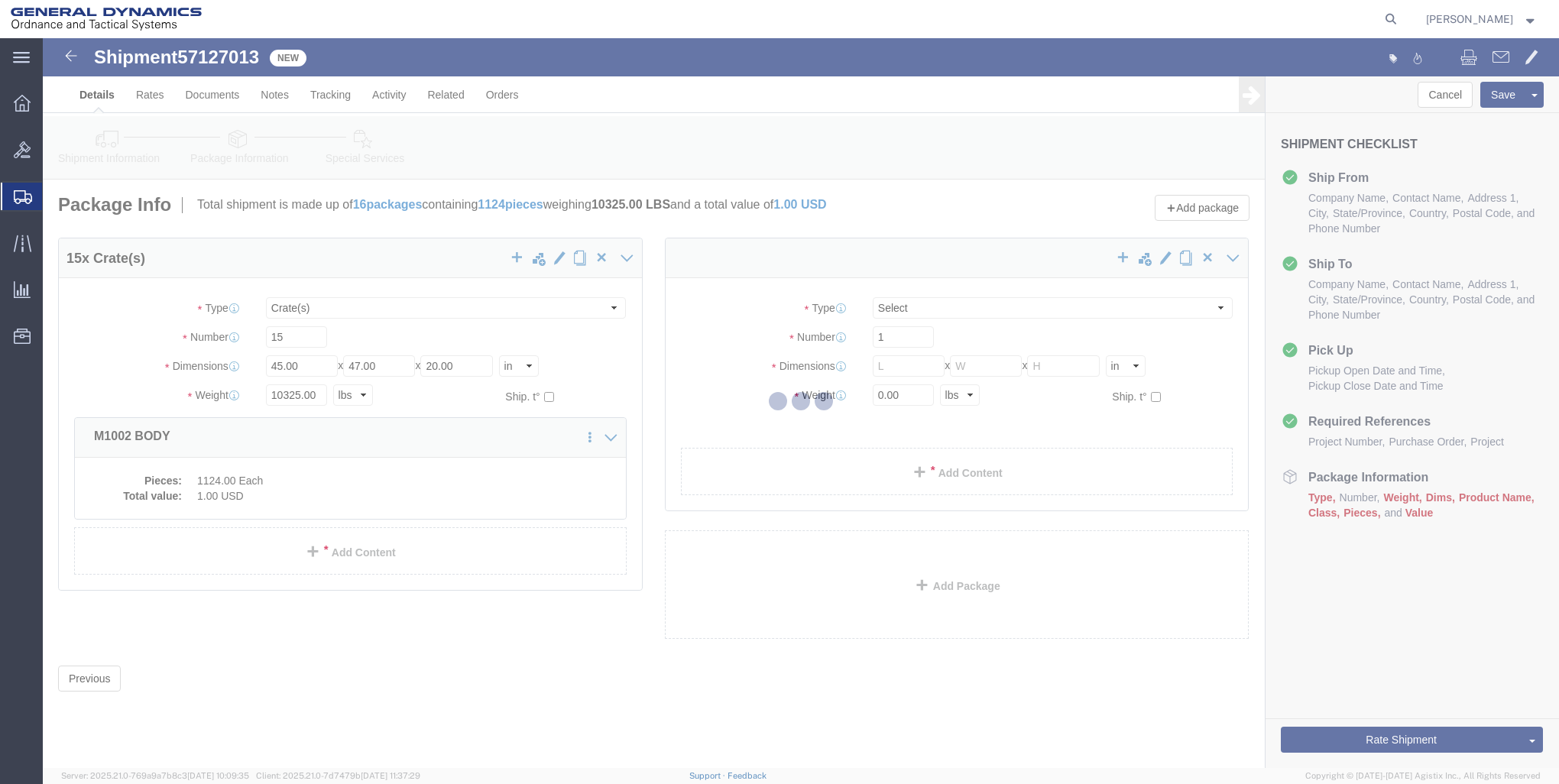
select select "CRAT"
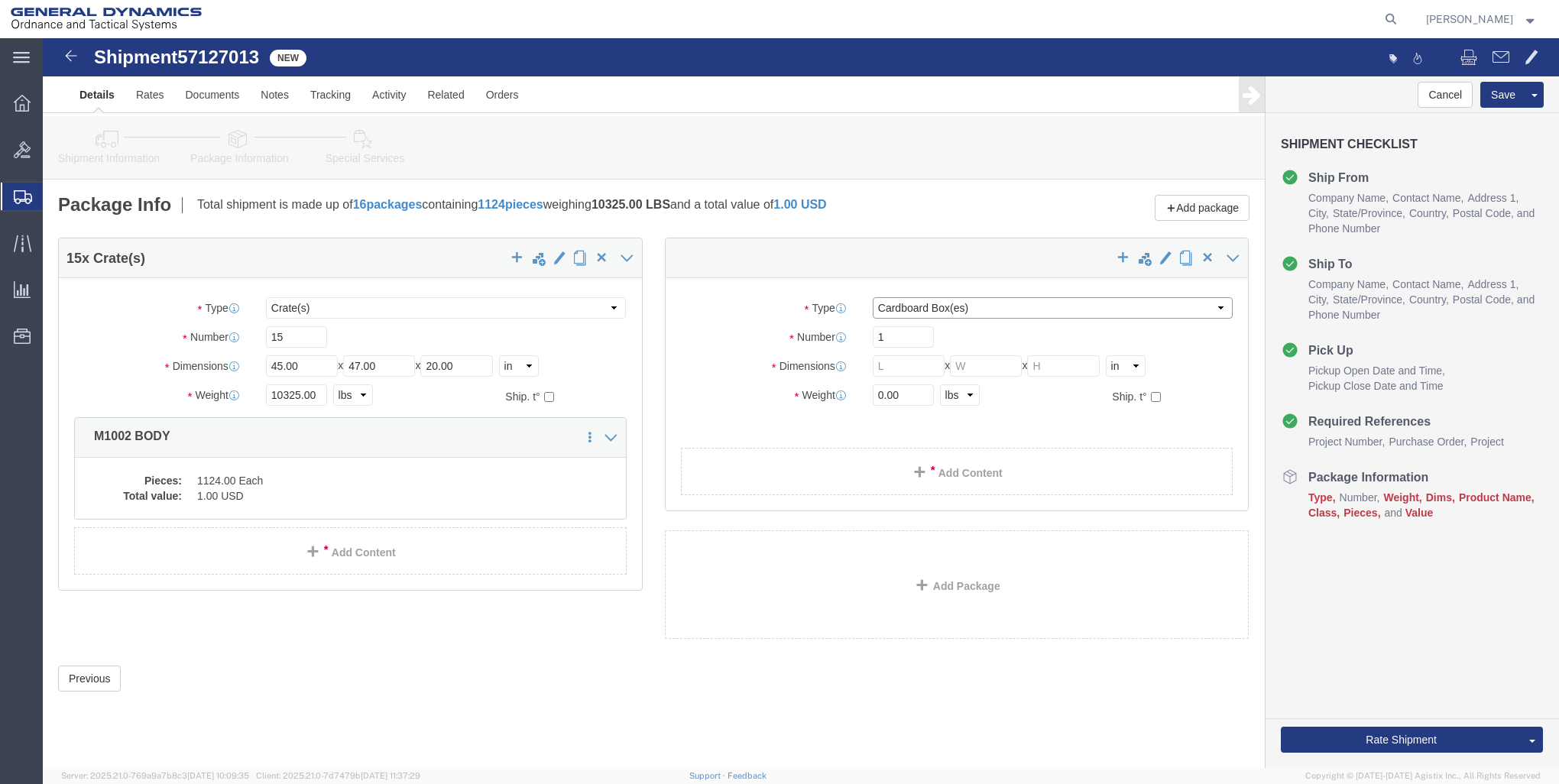
click select "Select Bale(s) Basket(s) Bolt(s) Bottle(s) Buckets Bulk Bundle(s) Can(s) Cardbo…"
select select "CRAT"
click select "Select Bale(s) Basket(s) Bolt(s) Bottle(s) Buckets Bulk Bundle(s) Can(s) Cardbo…"
click input "1"
type input "2"
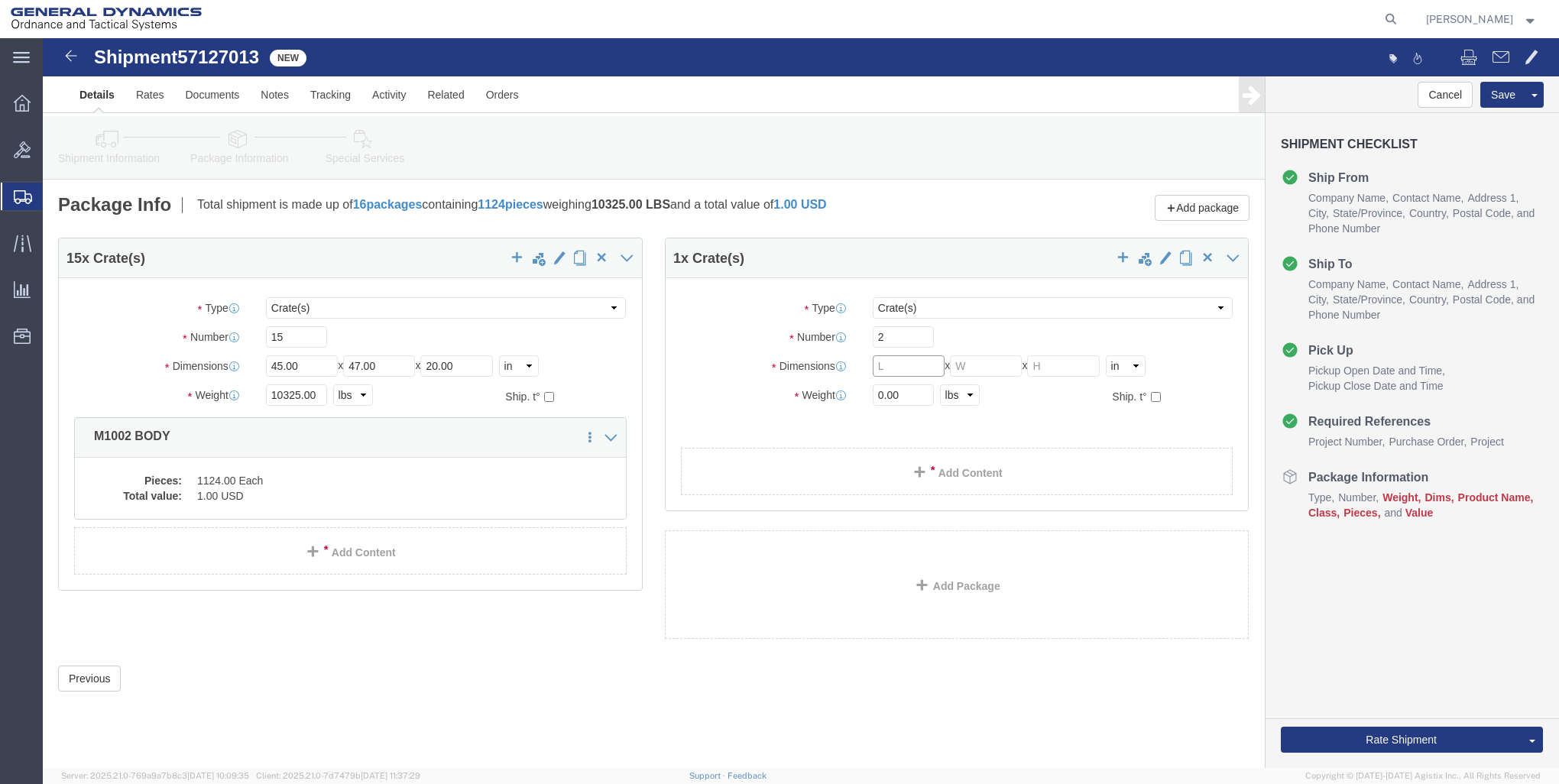
click input "text"
type input "45"
type input "47"
type input "20"
click input "0.00"
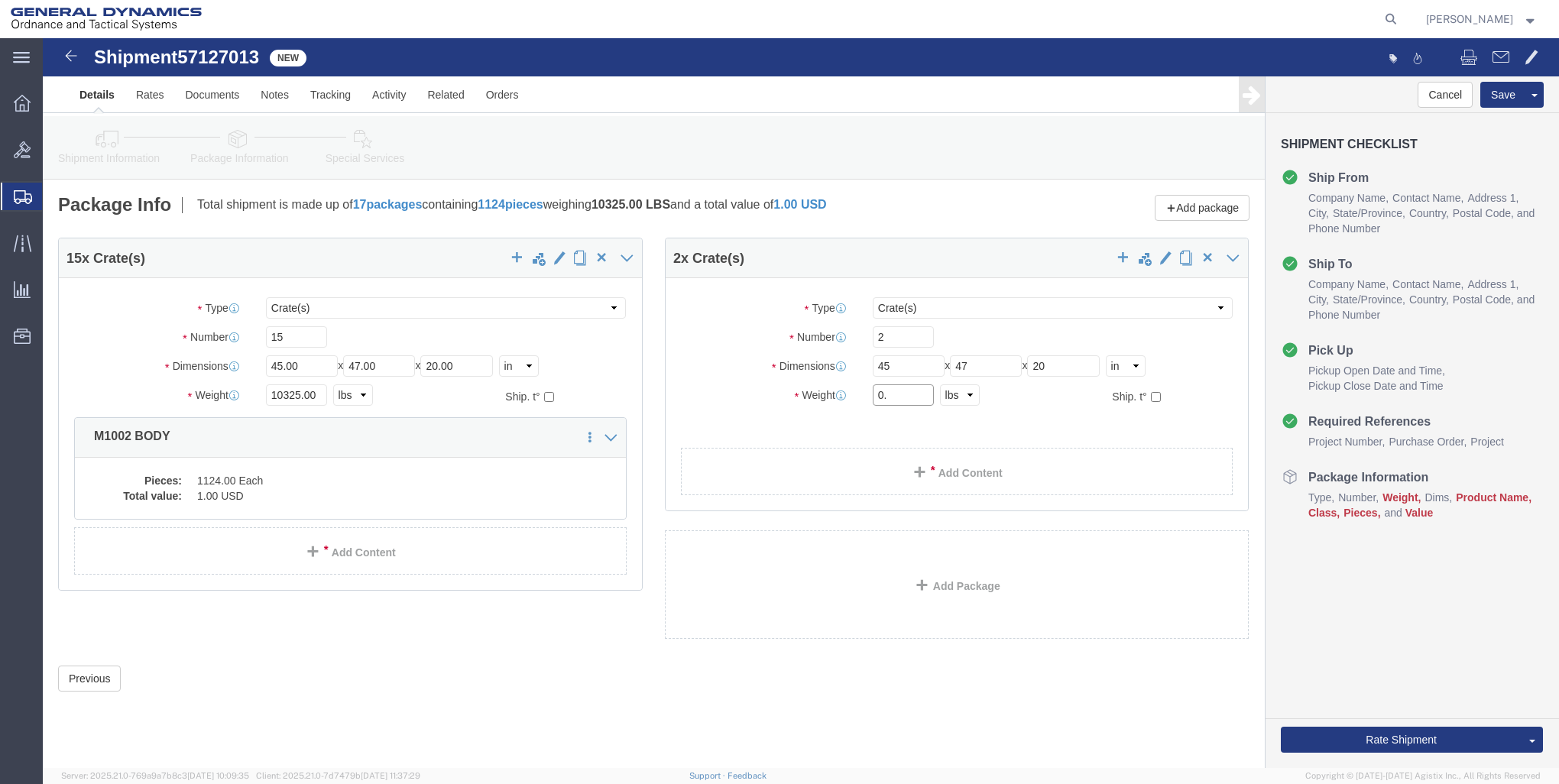
type input "0"
type input "400"
click link "Add Content"
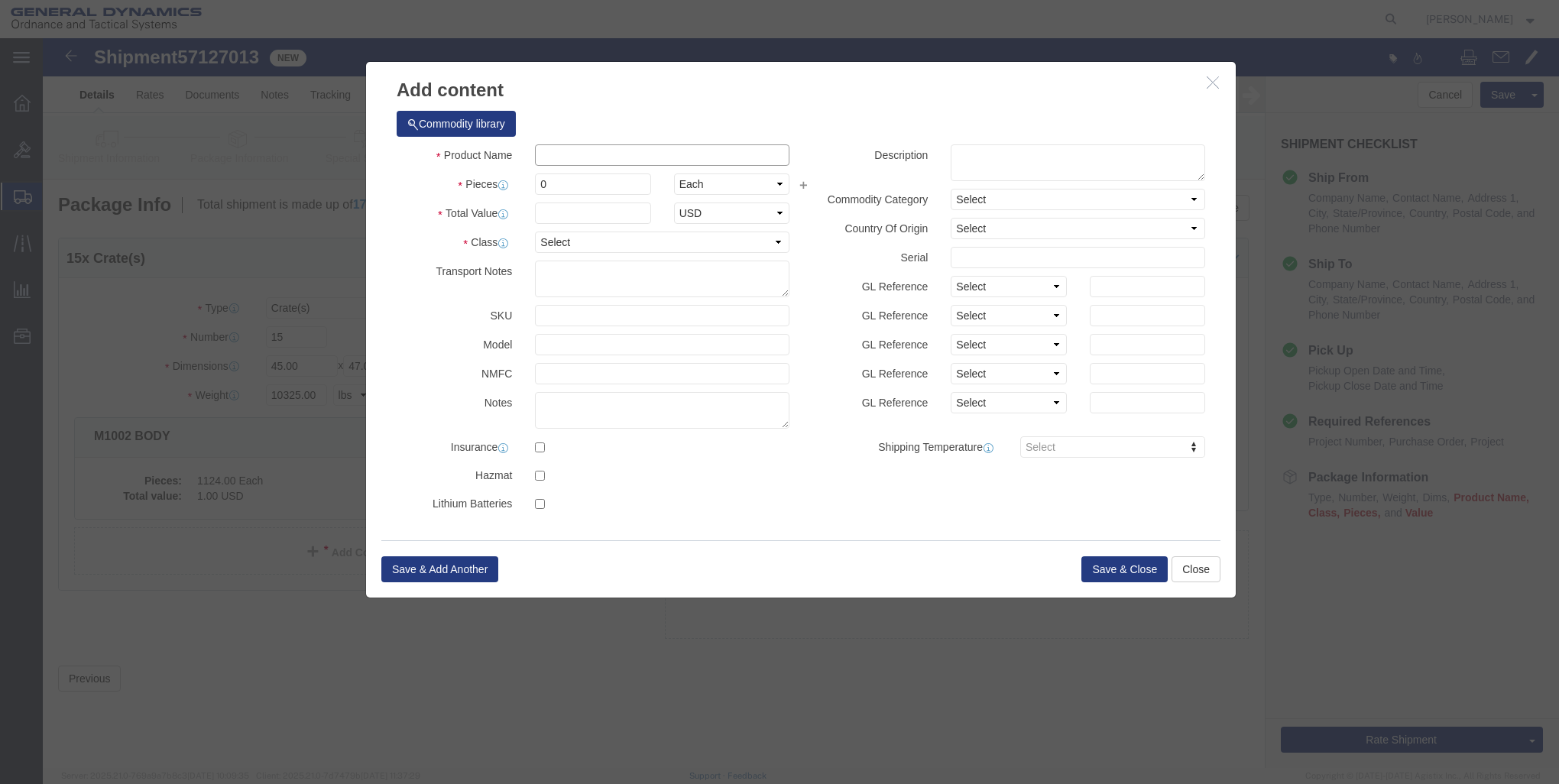
click input "text"
type input "EMPTY M1002 BODY"
click input "text"
type input "1"
click select "Select 50 55 60 65 70 85 92.5 100 125 175 250 300 400"
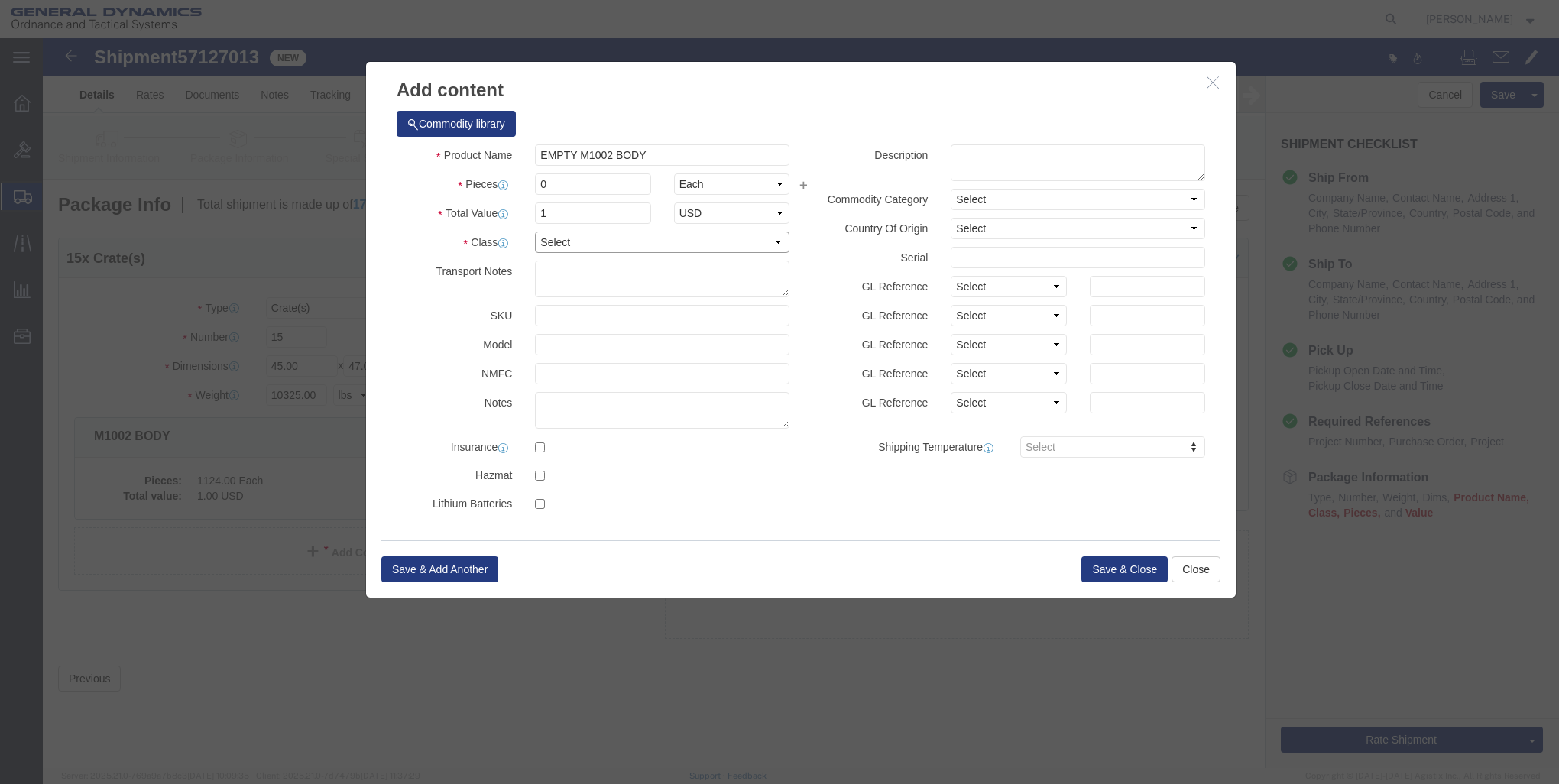
select select "85"
click select "Select 50 55 60 65 70 85 92.5 100 125 175 250 300 400"
click button "Save & Close"
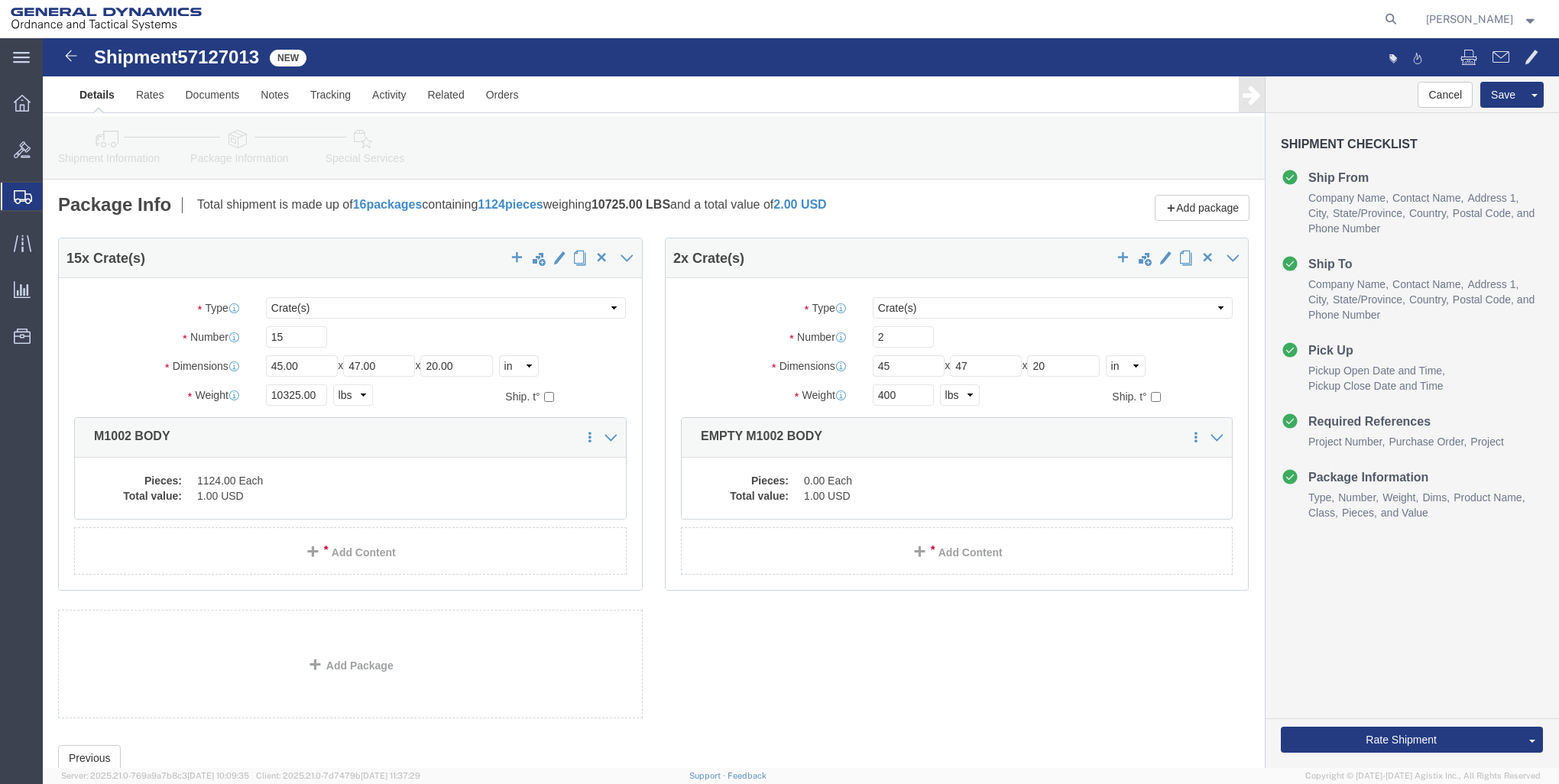
scroll to position [49, 0]
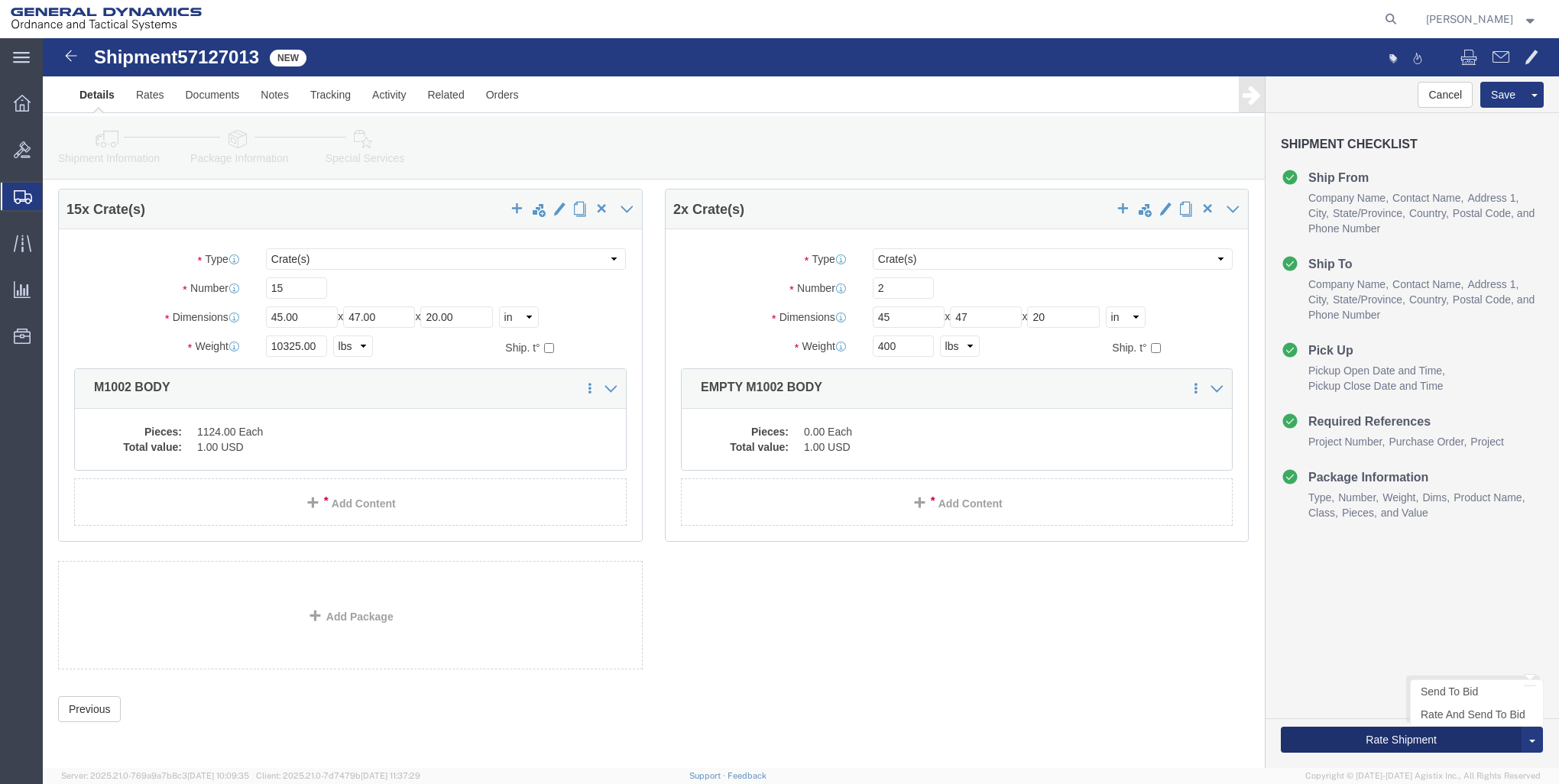
click button "Rate Shipment"
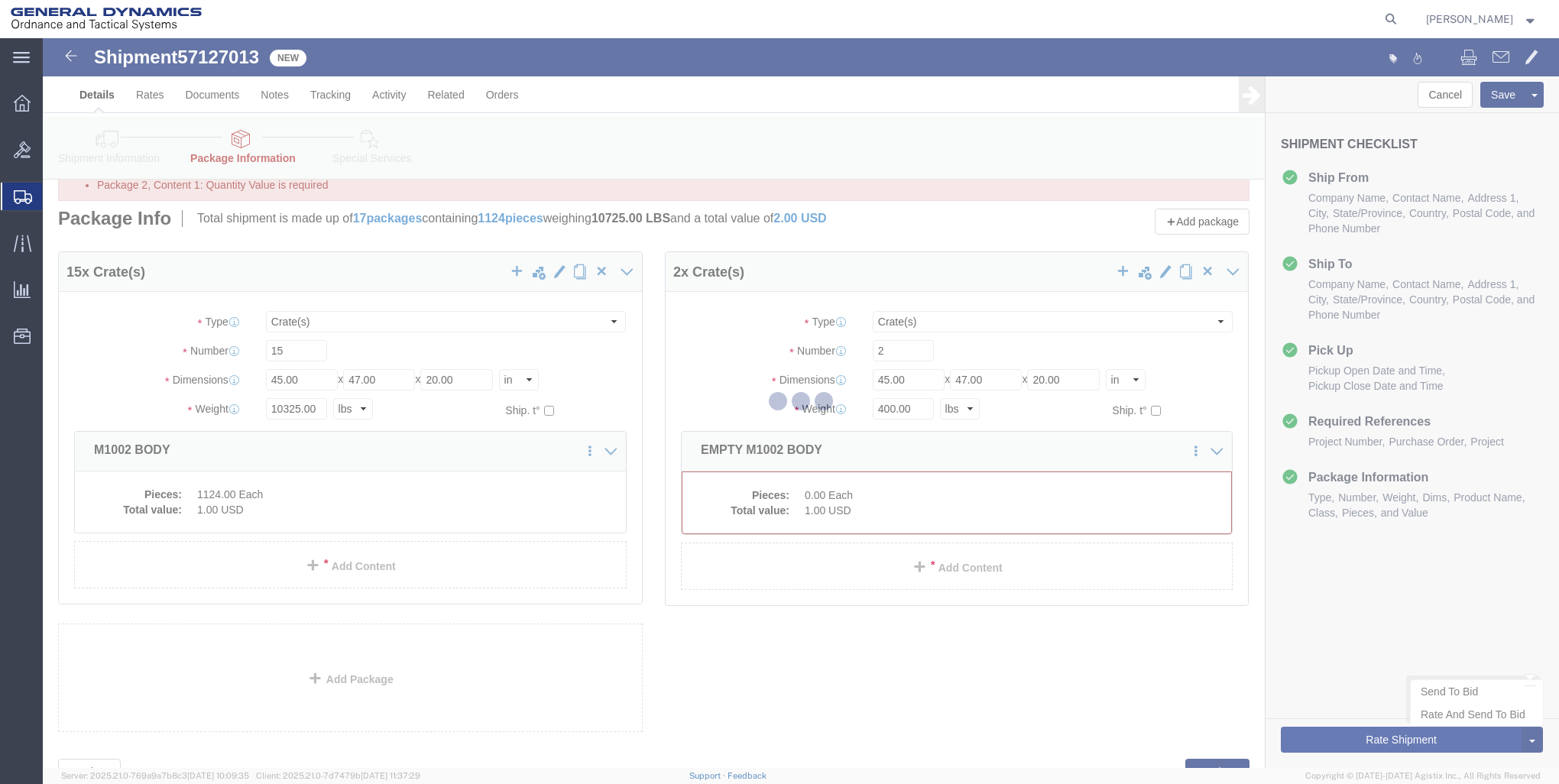
scroll to position [0, 0]
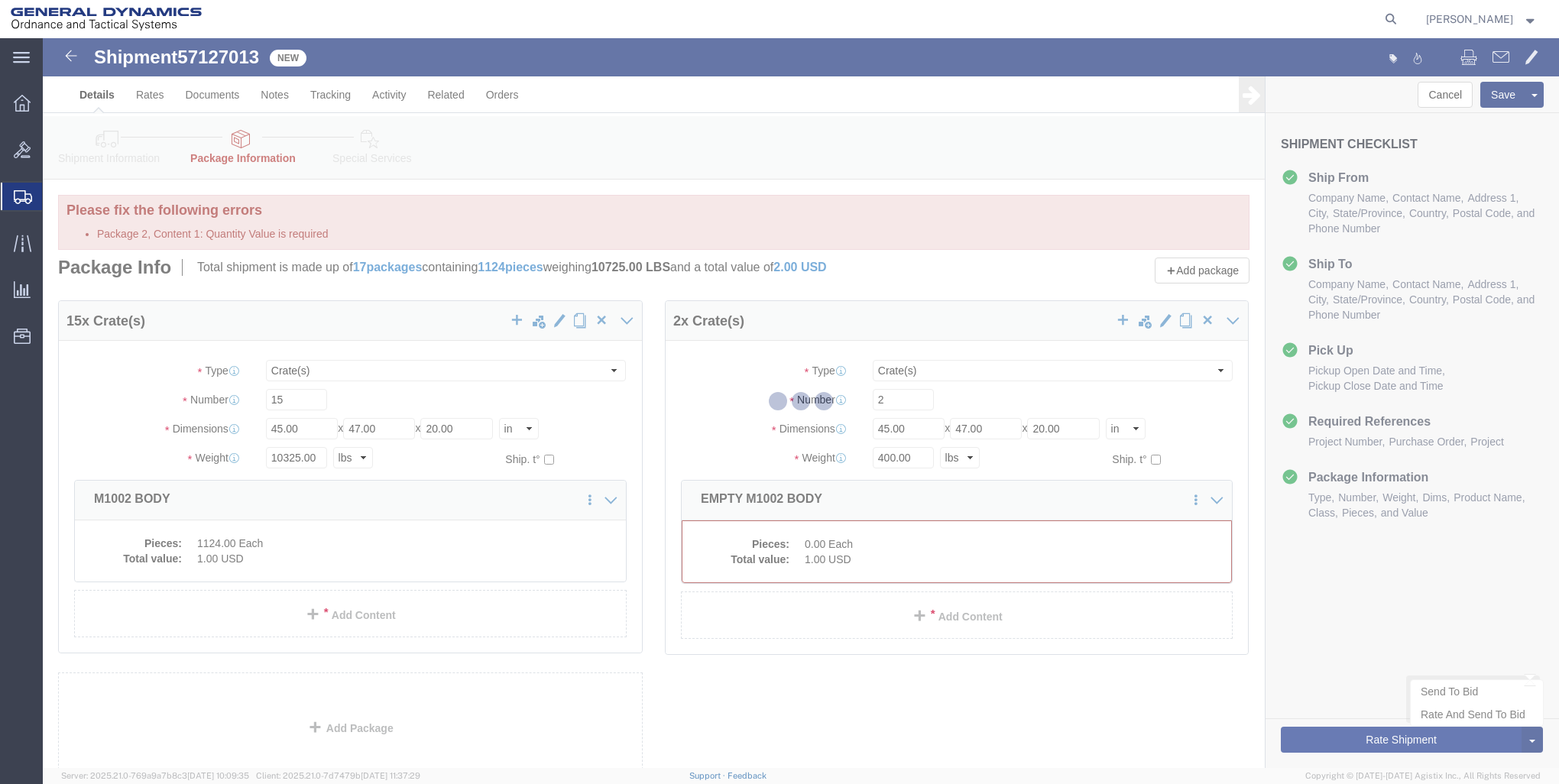
select select "CRAT"
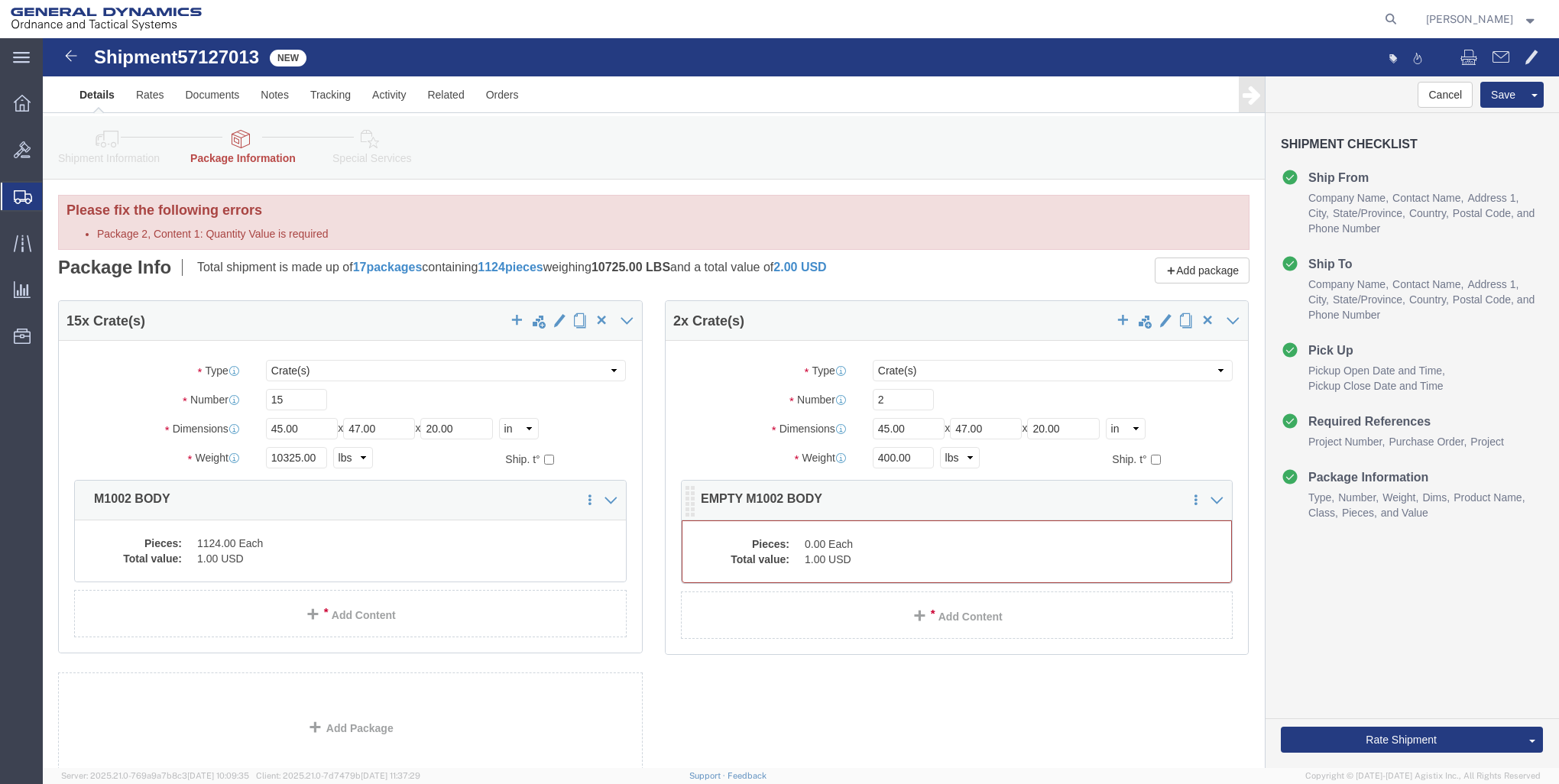
click dd "1.00 USD"
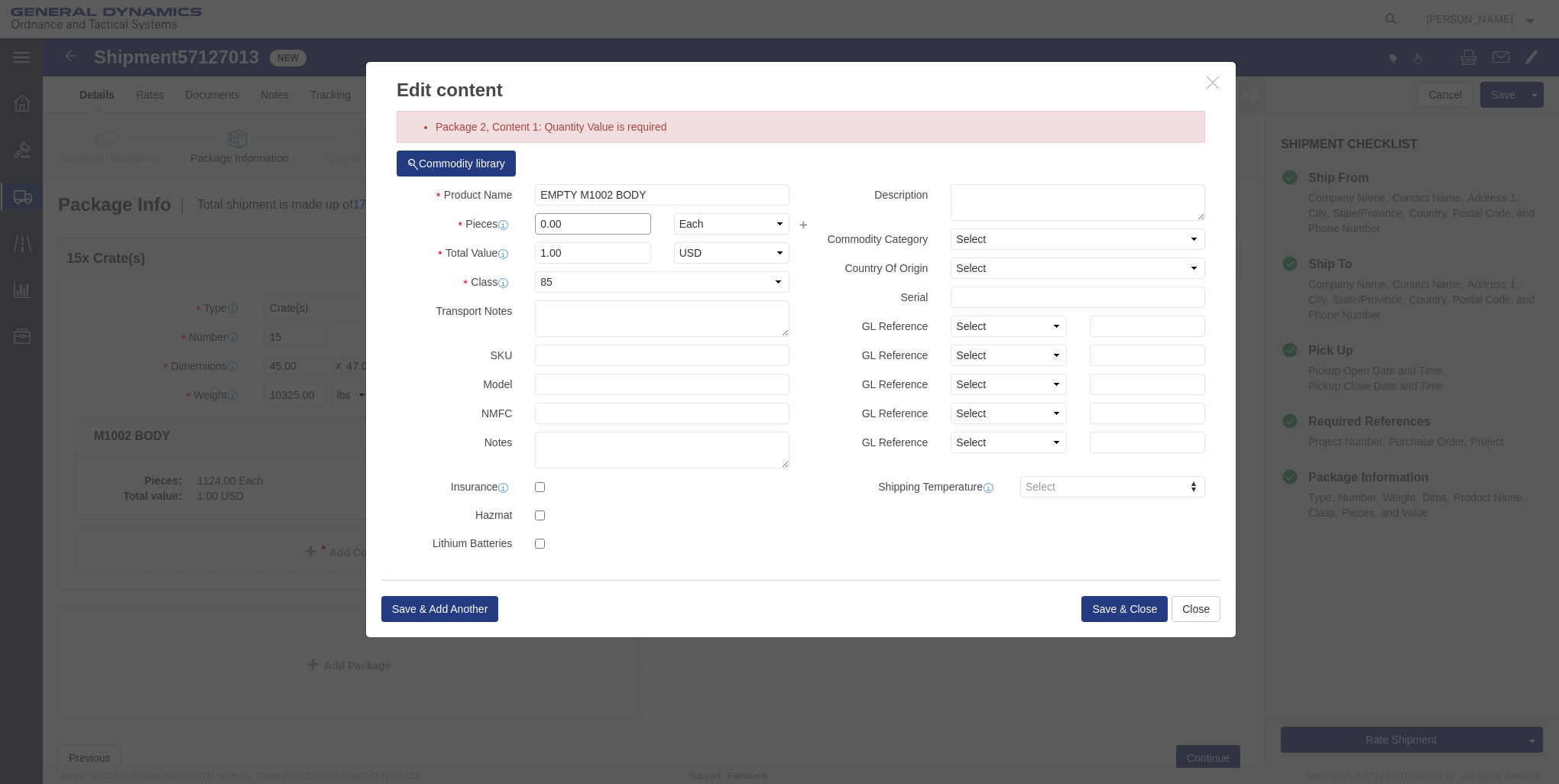
click input "0.00"
type input "0"
type input "1"
click button "Save & Close"
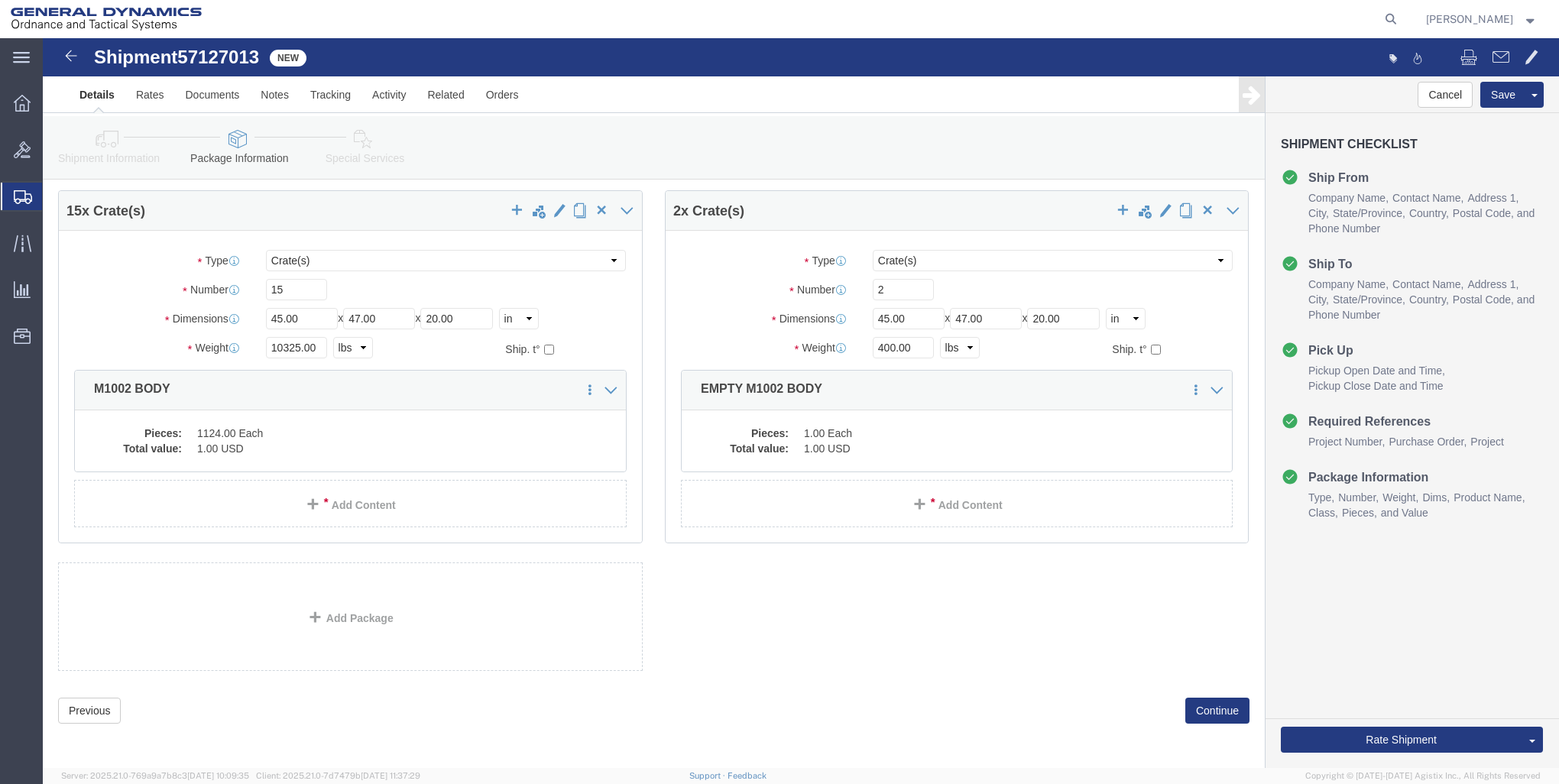
scroll to position [49, 0]
click button "Continue"
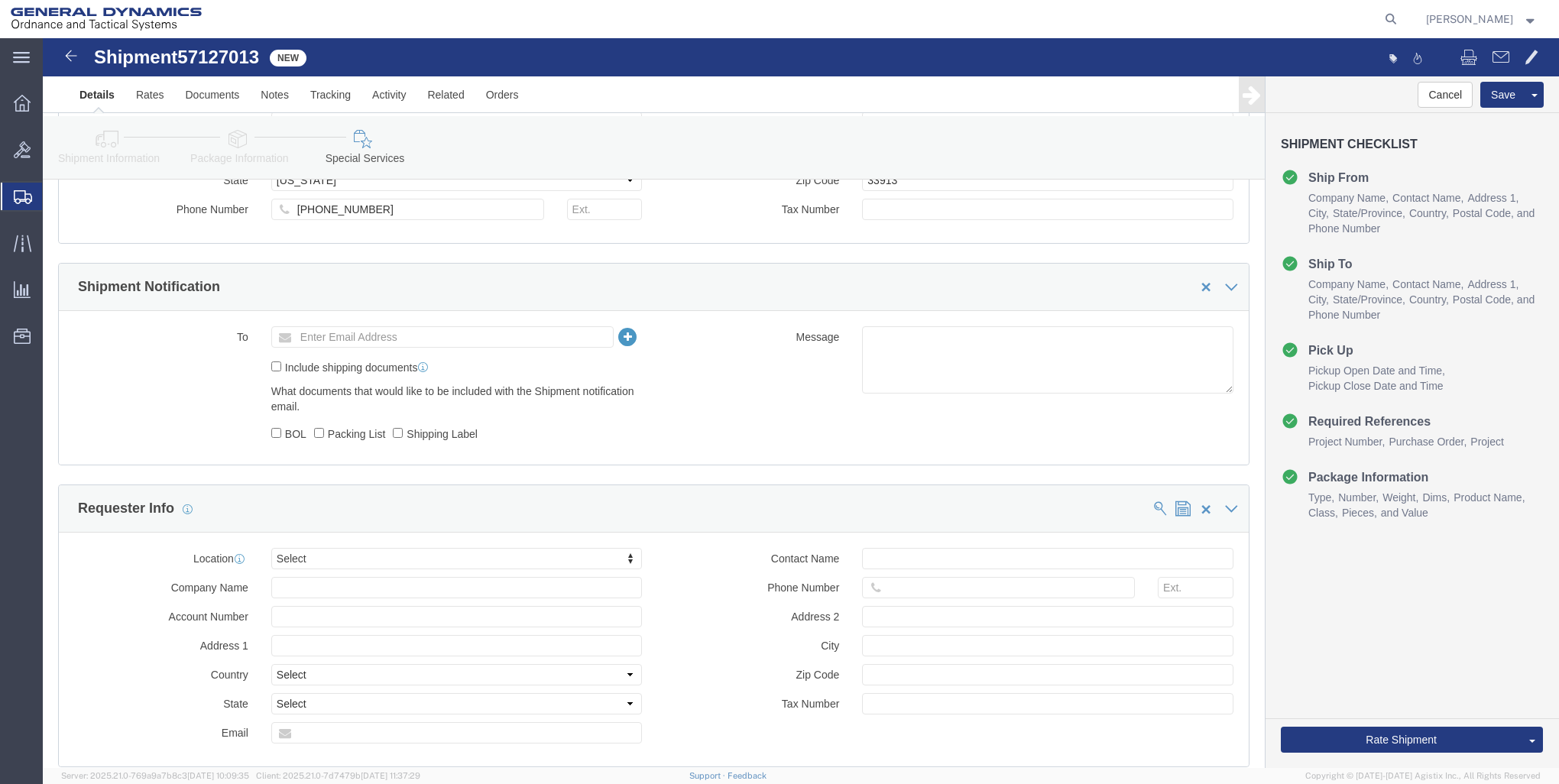
scroll to position [966, 0]
drag, startPoint x: 232, startPoint y: 391, endPoint x: 245, endPoint y: 395, distance: 13.6
click input "BOL"
checkbox input "true"
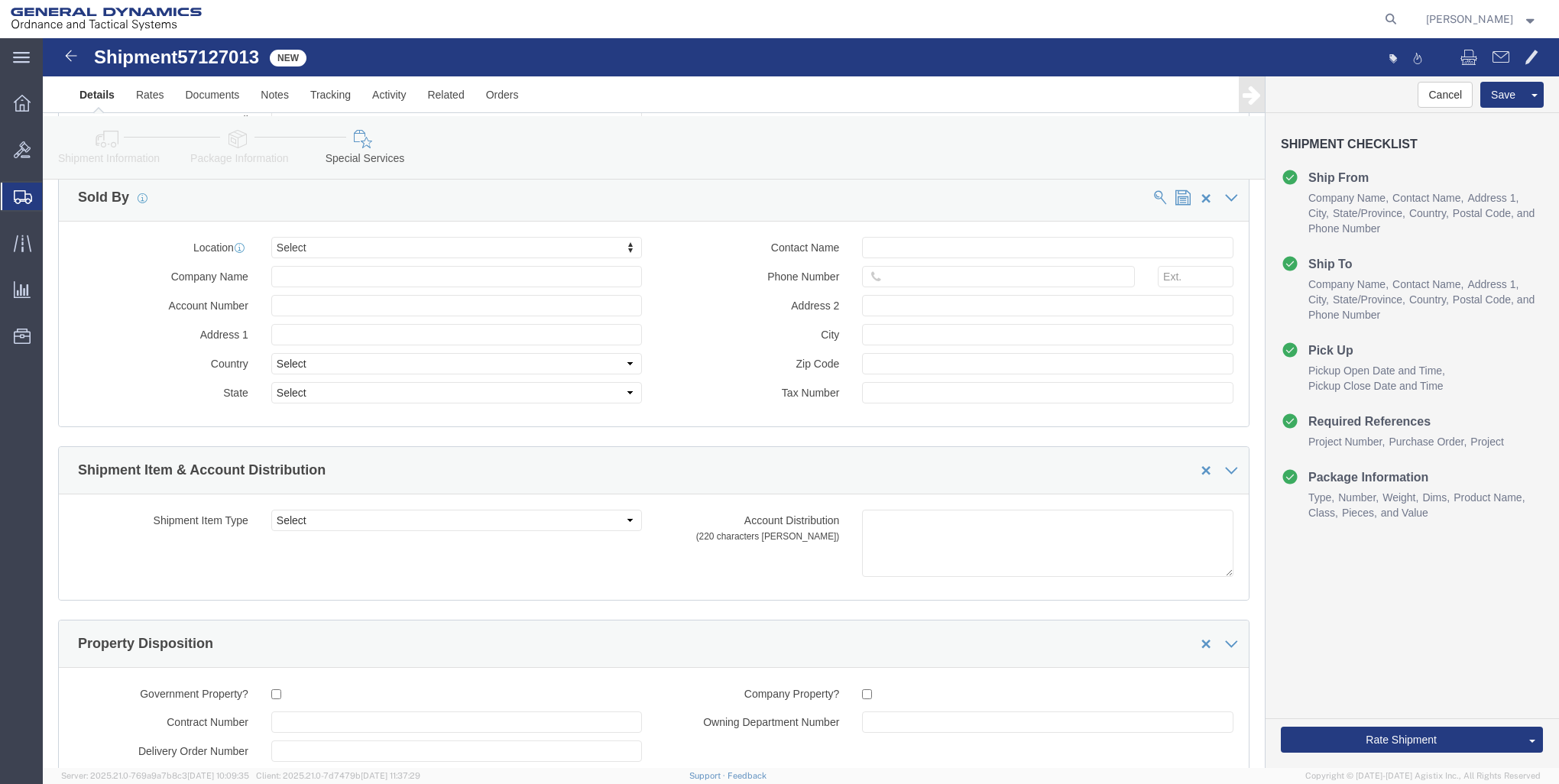
scroll to position [1759, 0]
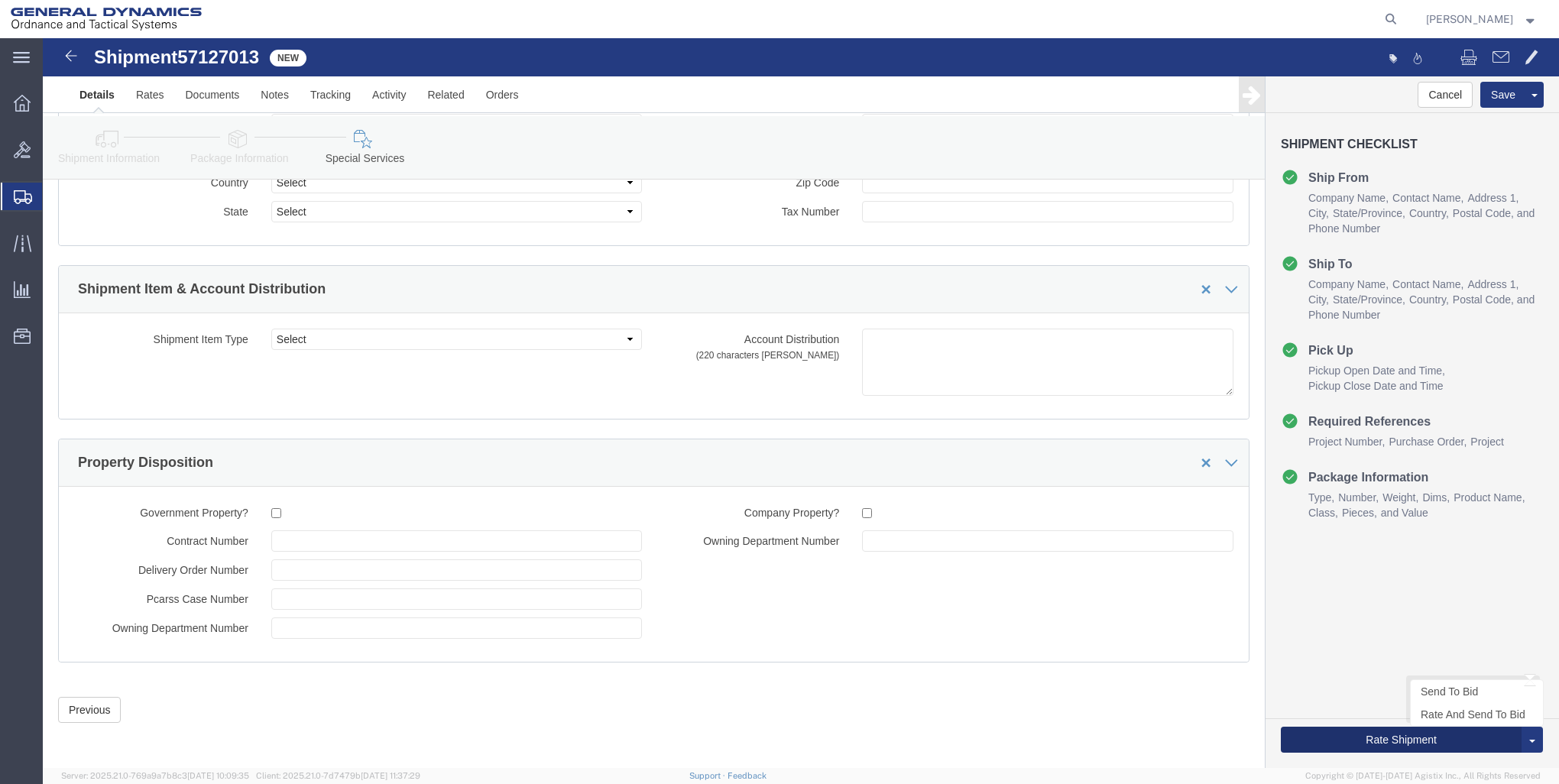
click button "Rate Shipment"
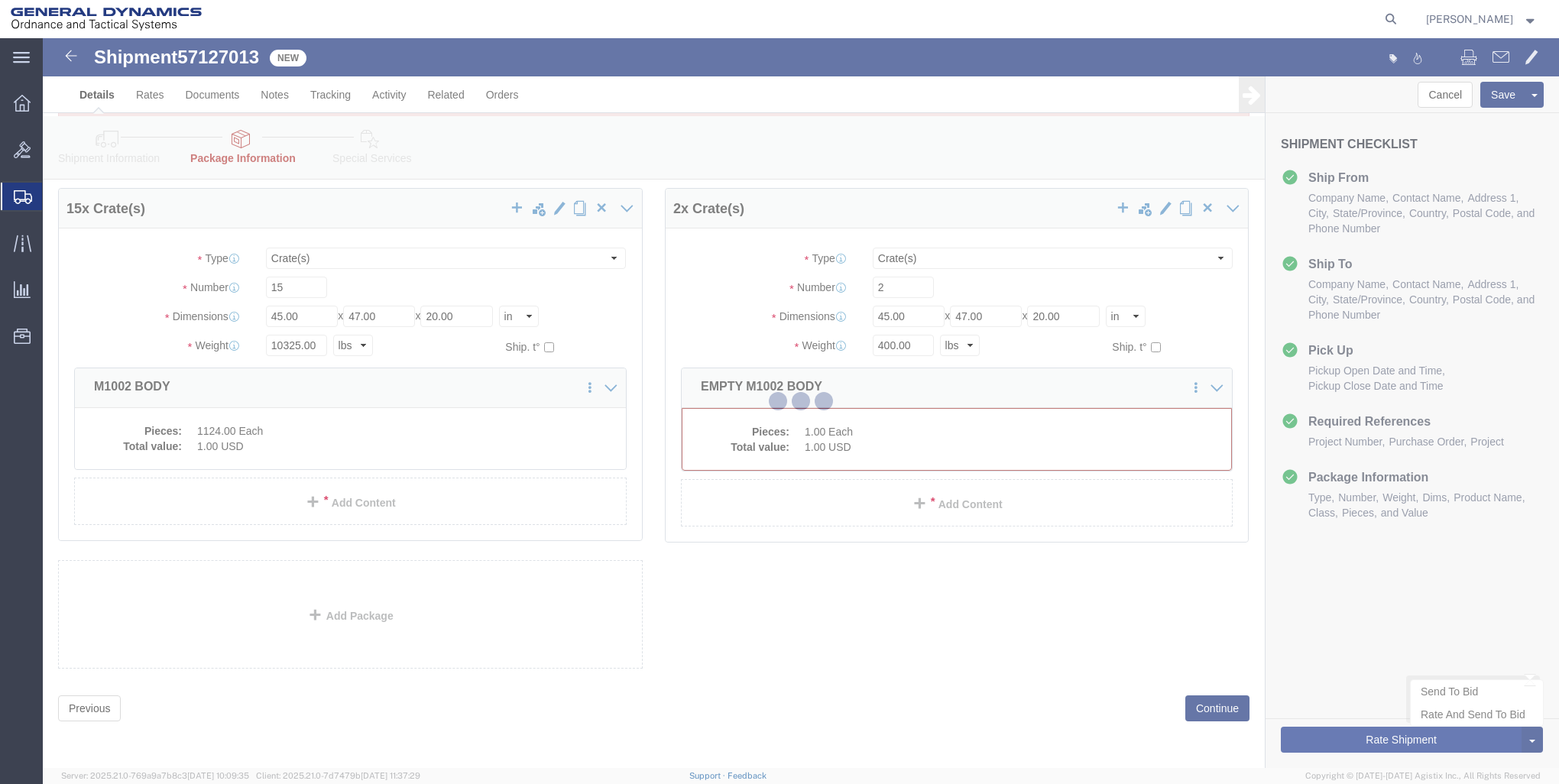
scroll to position [0, 0]
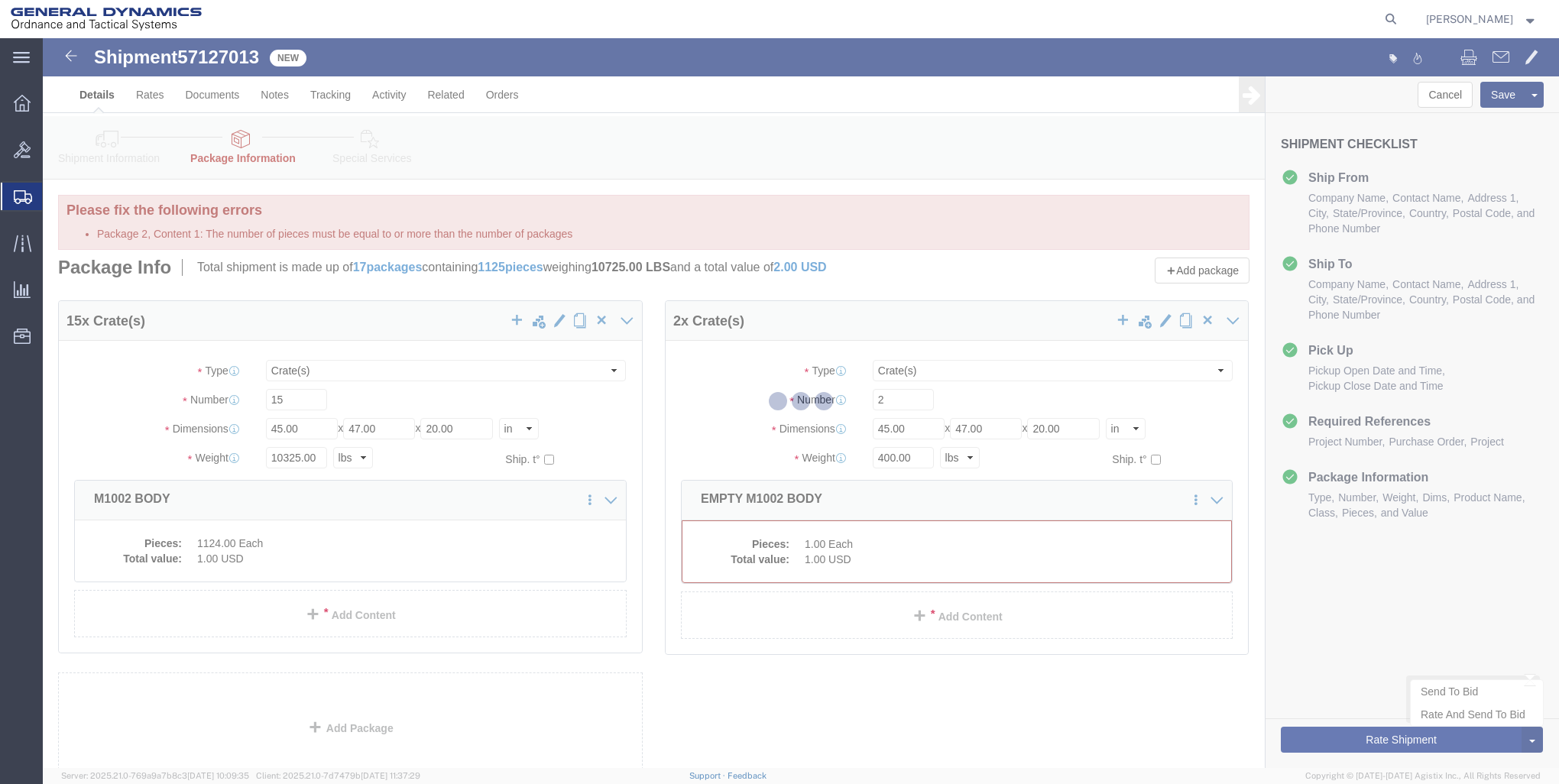
select select "CRAT"
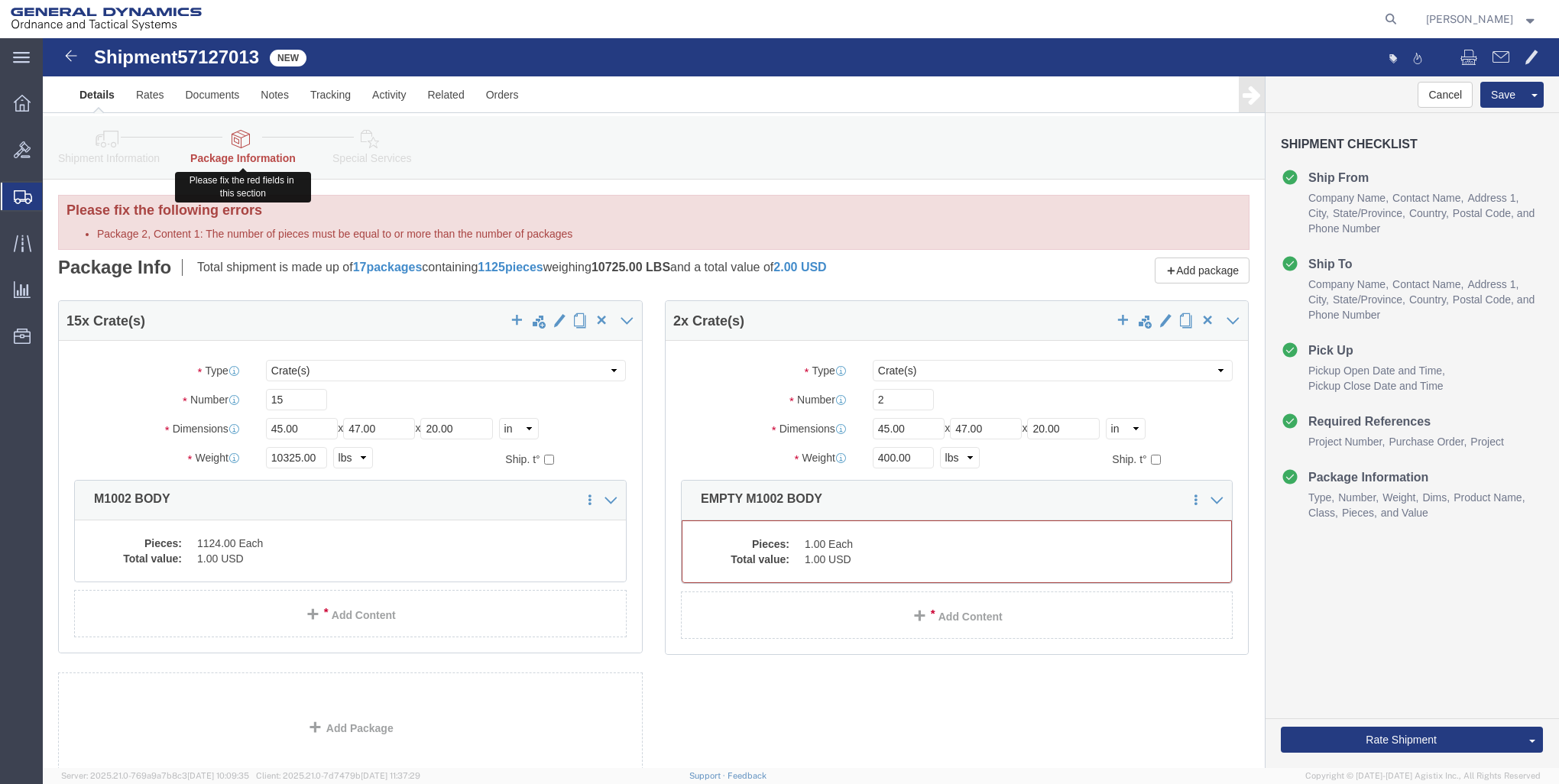
click link "Package Information"
click dd "1.00 Each"
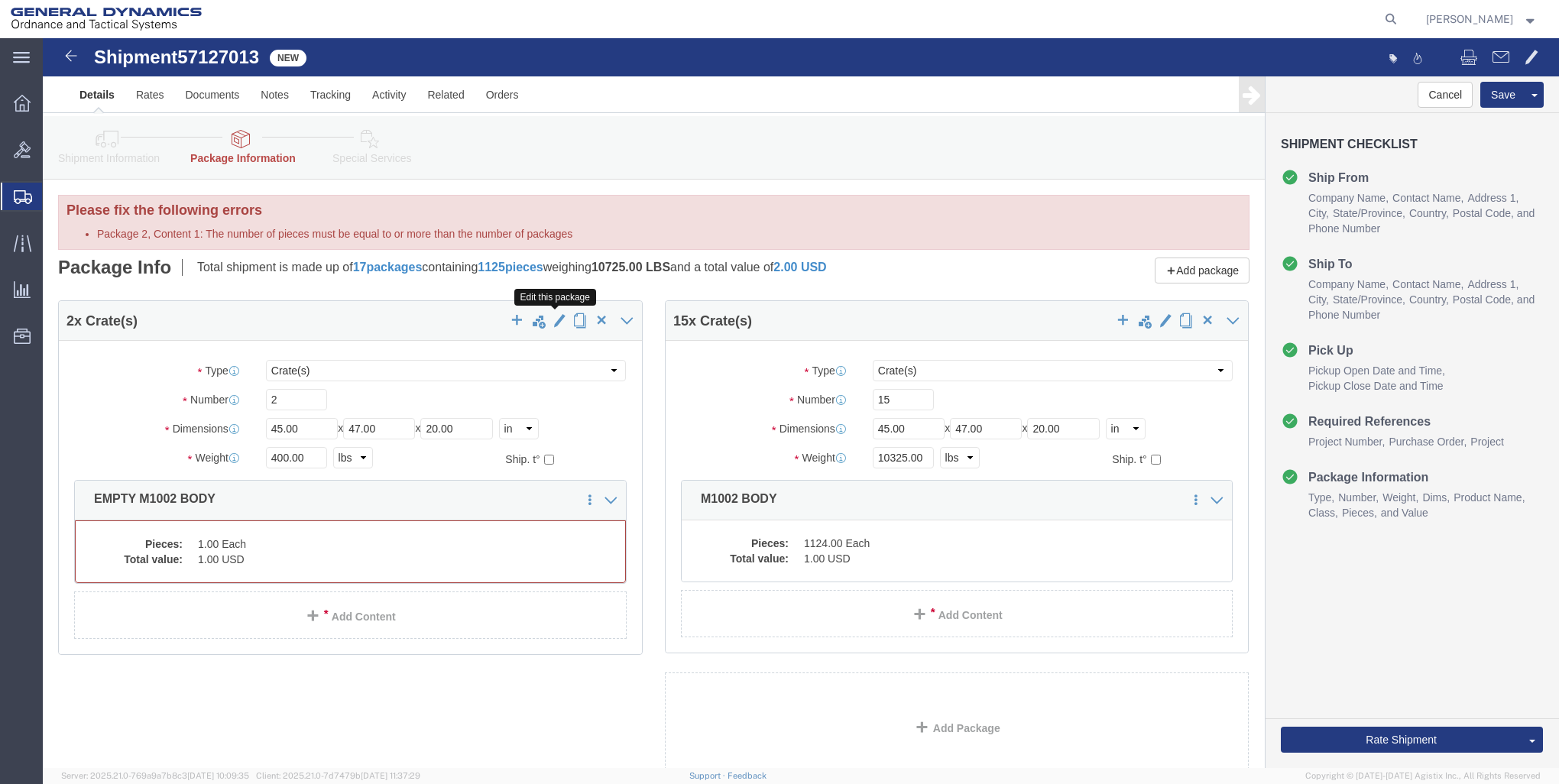
click span "button"
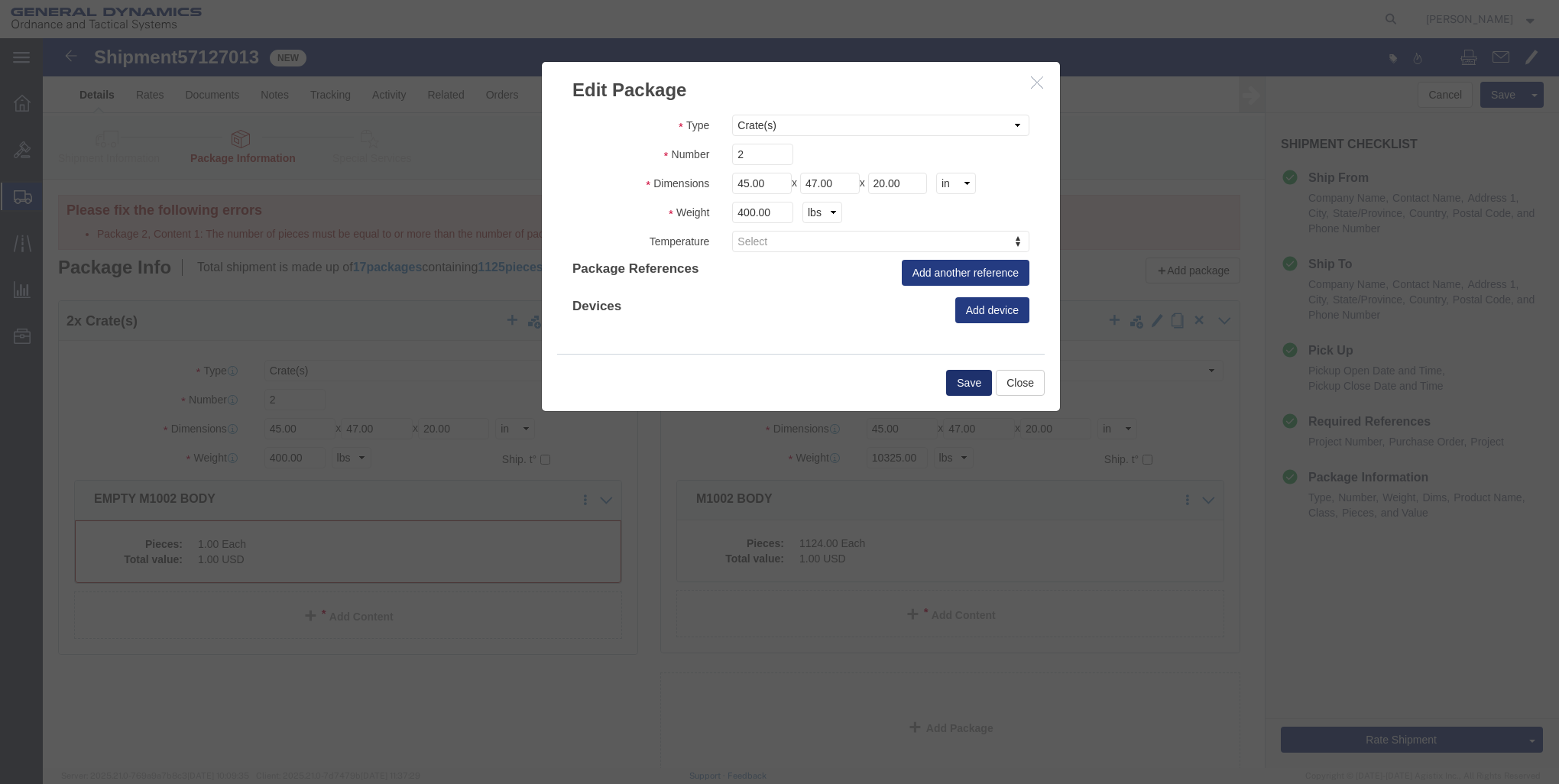
click button "Save"
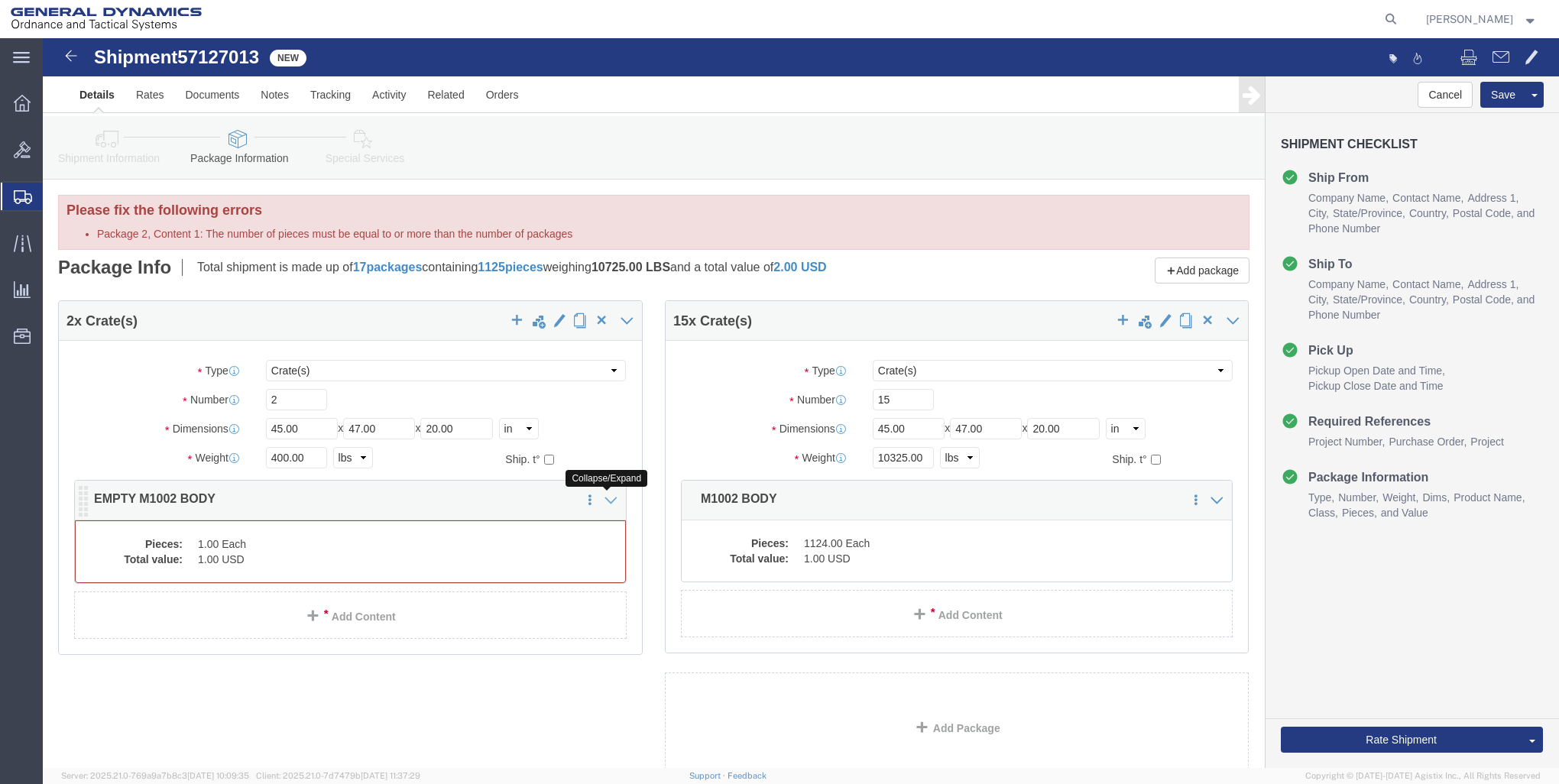
click icon
click link "Add Content"
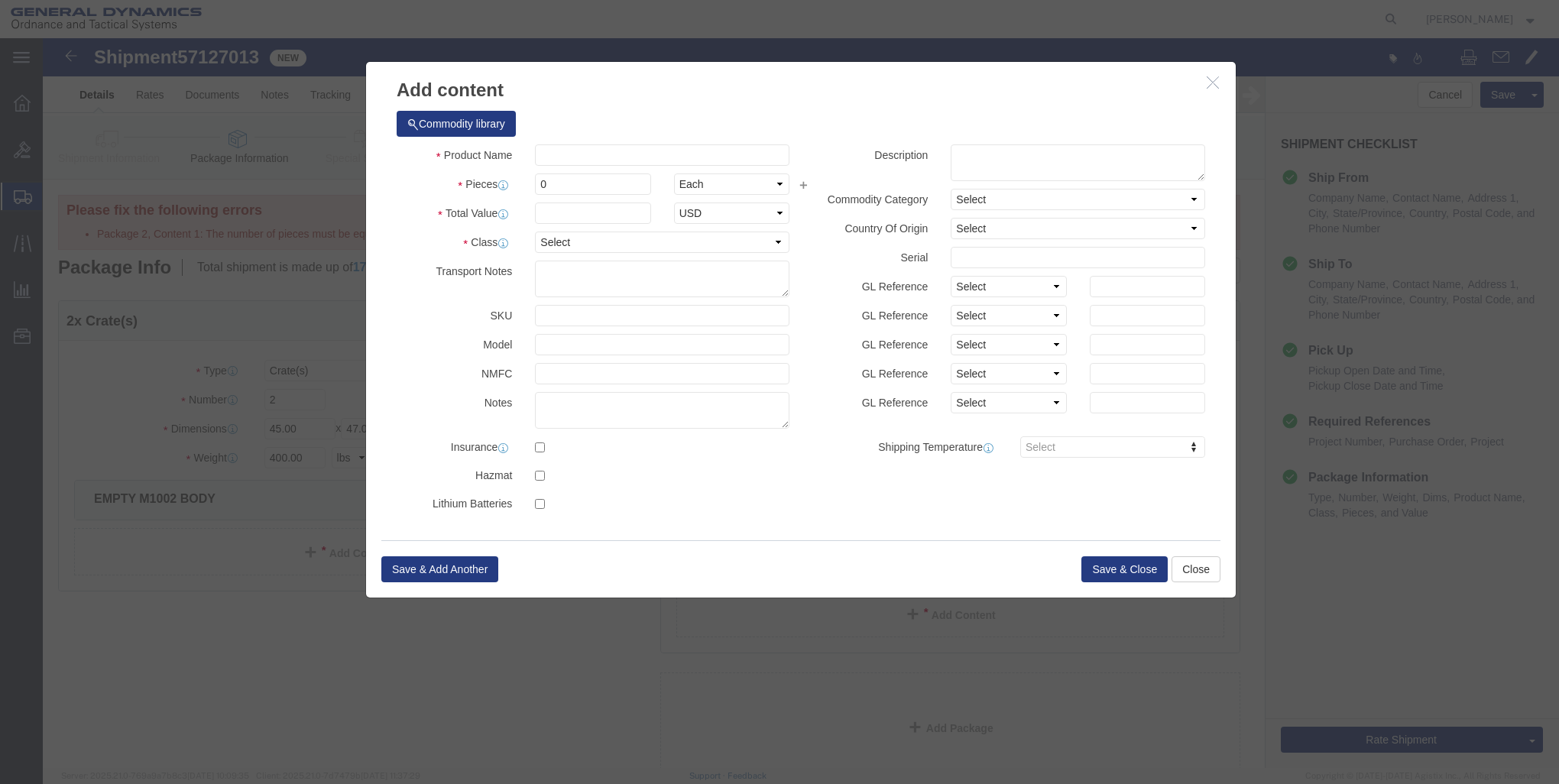
click icon "button"
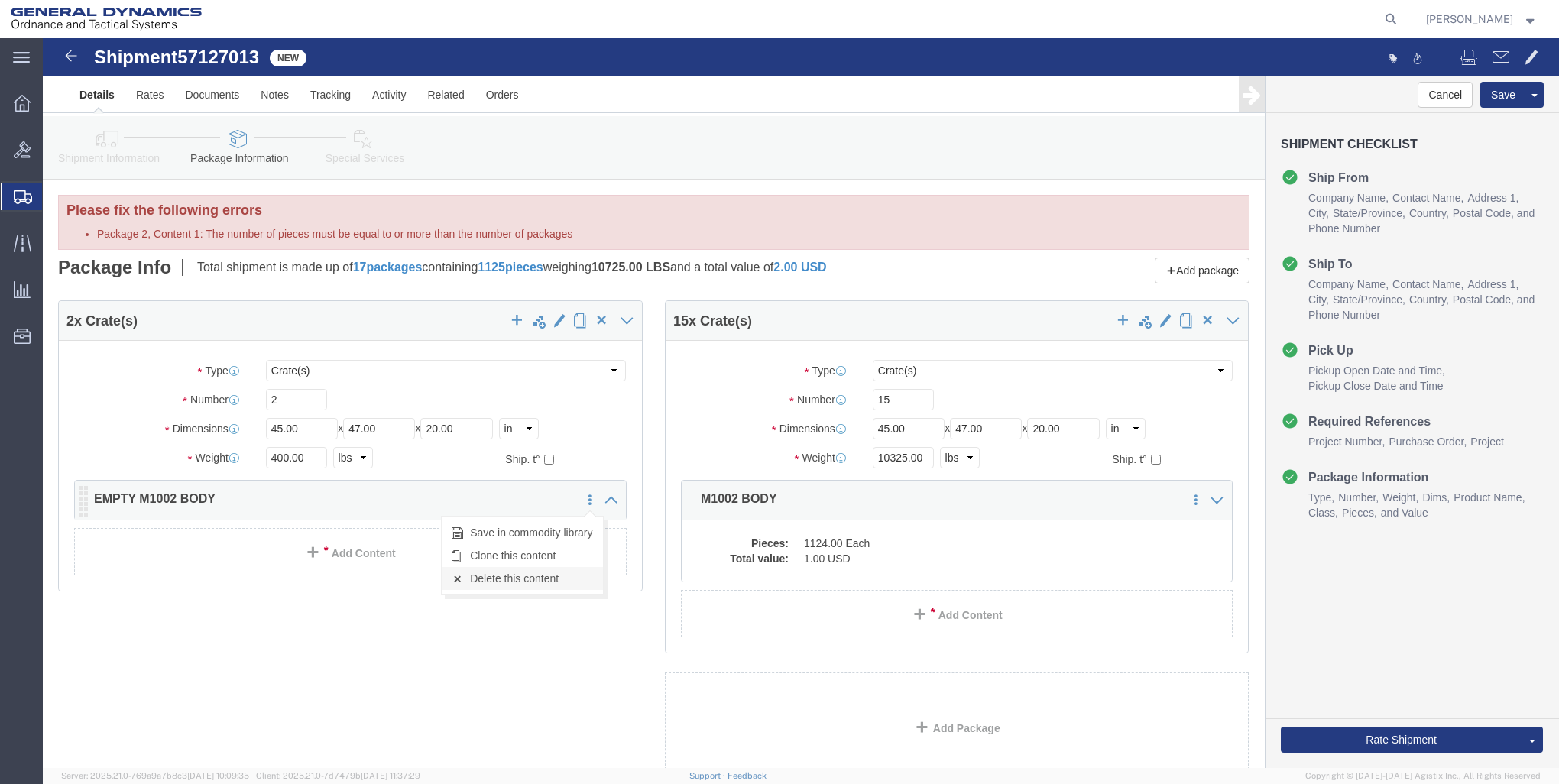
click link "Delete this content"
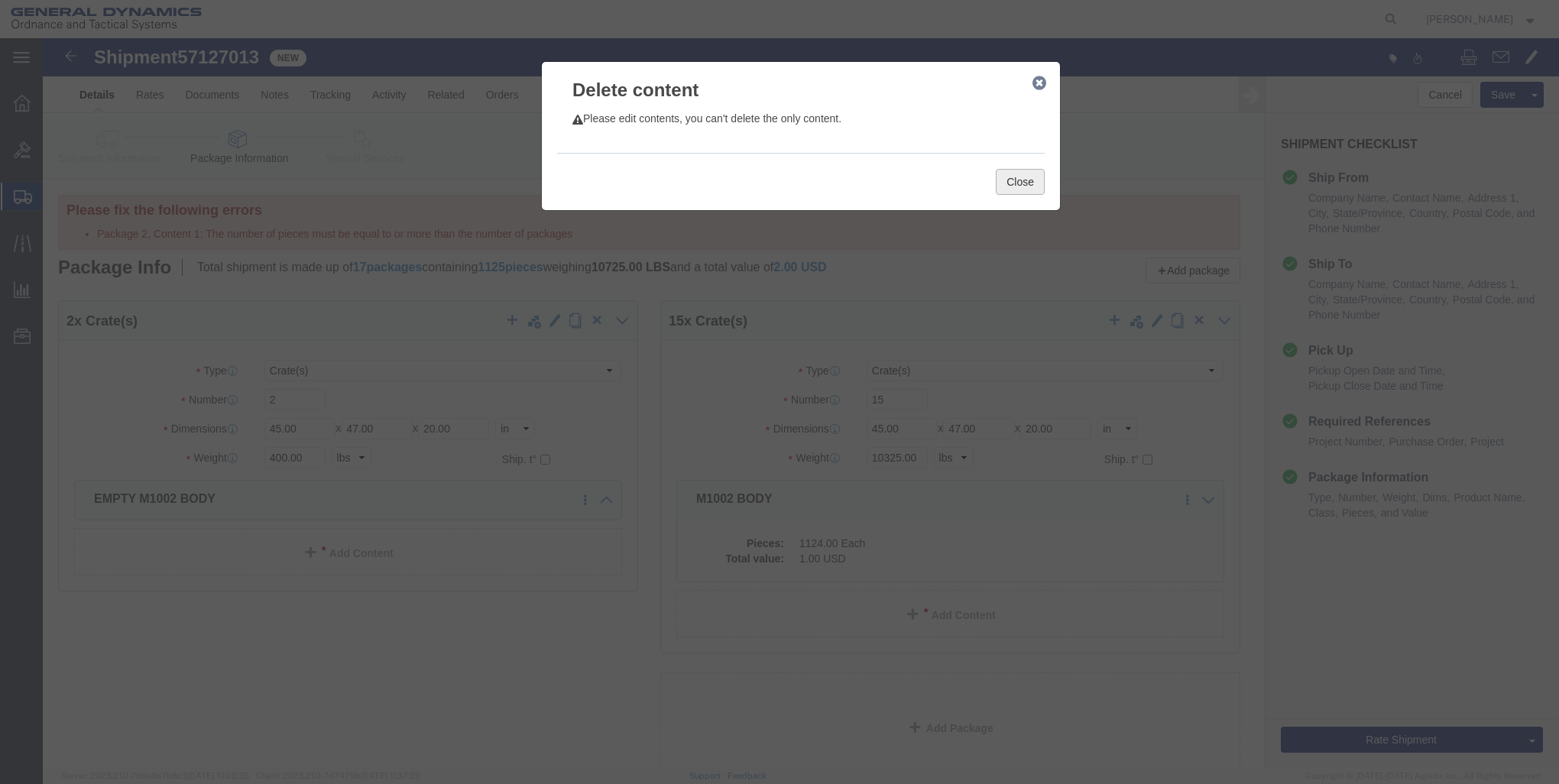
click button "Close"
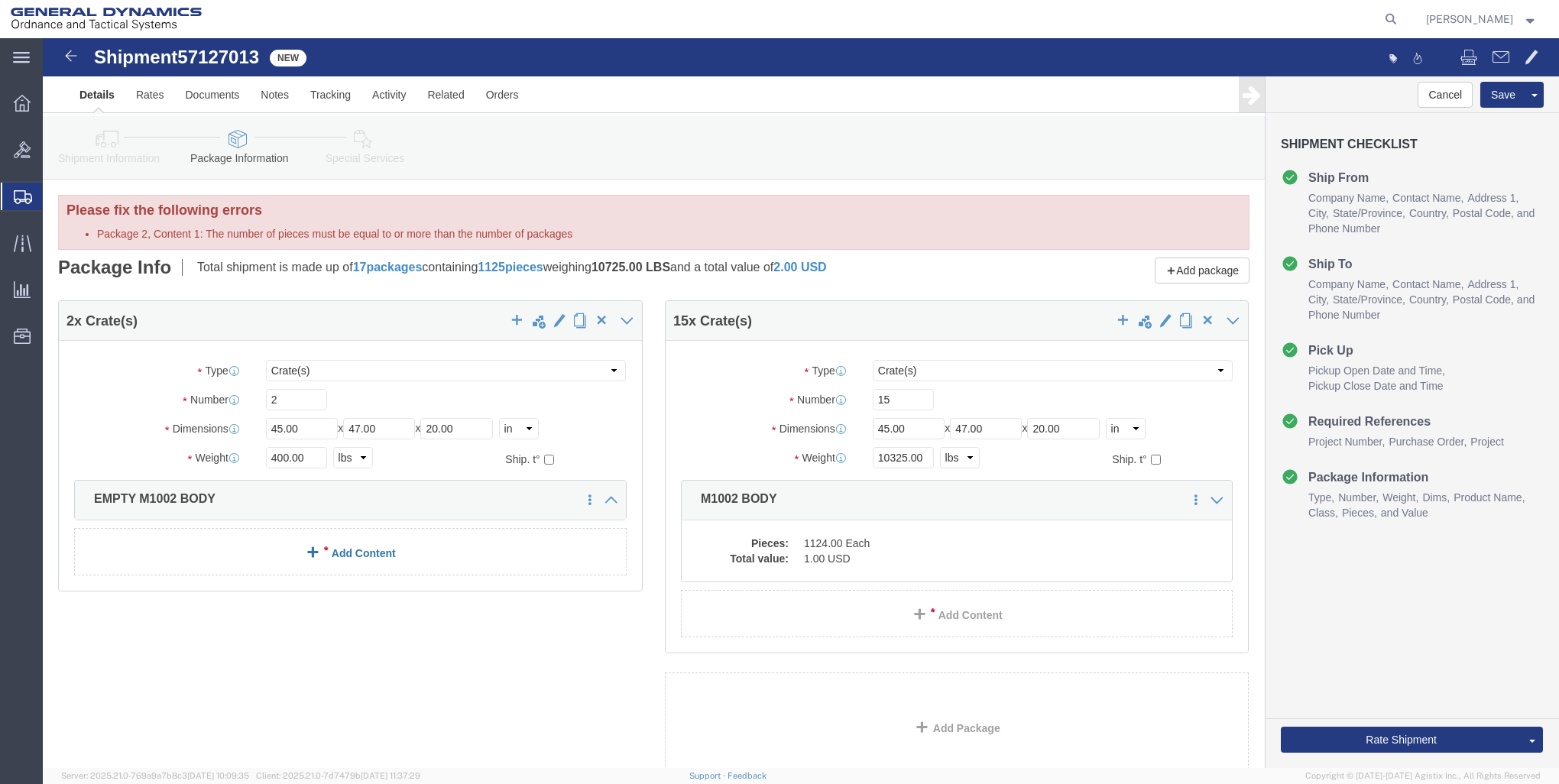
click link "Add Content"
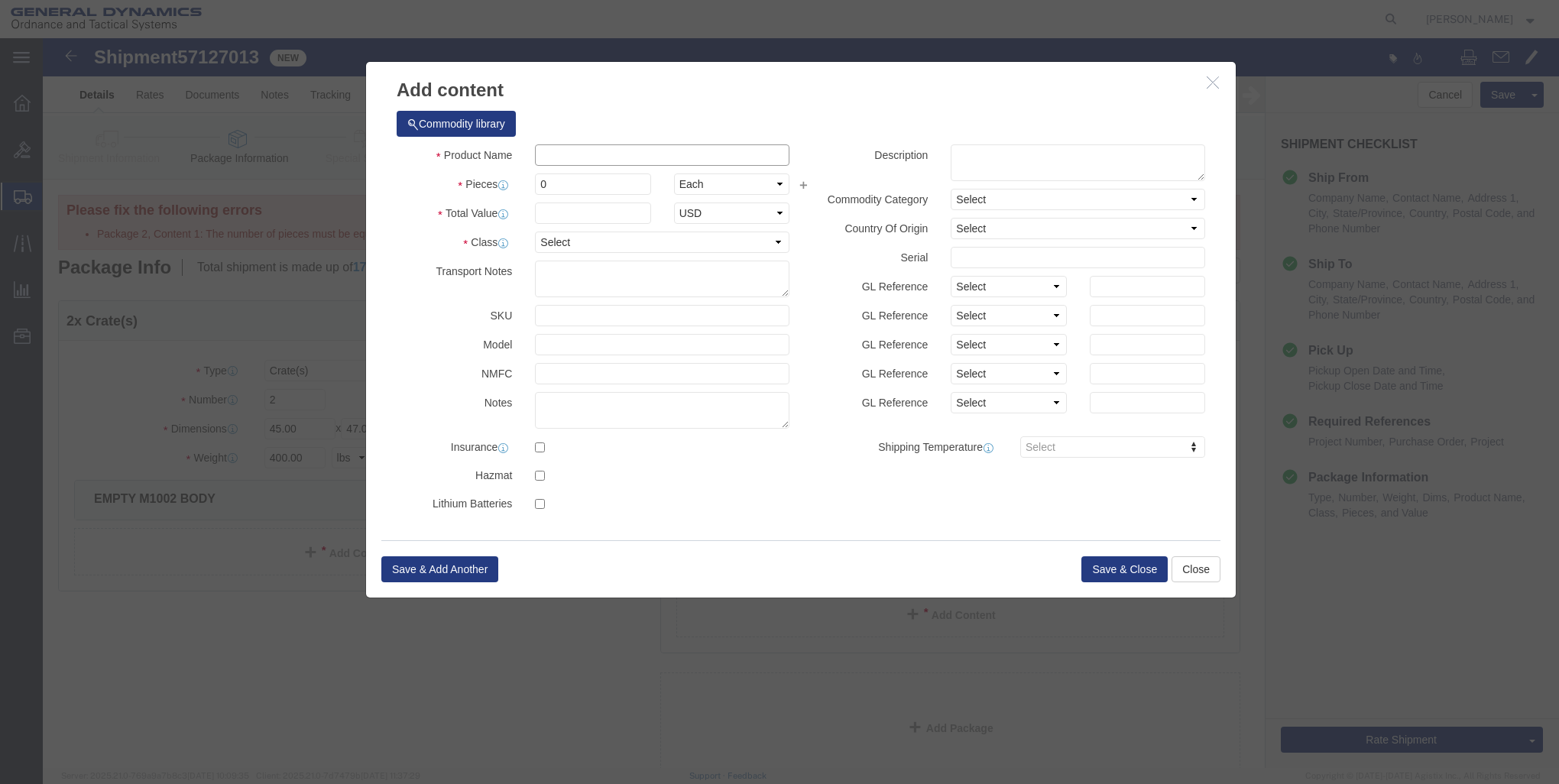
click input "text"
type input "M1002 BODY EMPTY CRATES"
click input "0"
type input "1"
click input "text"
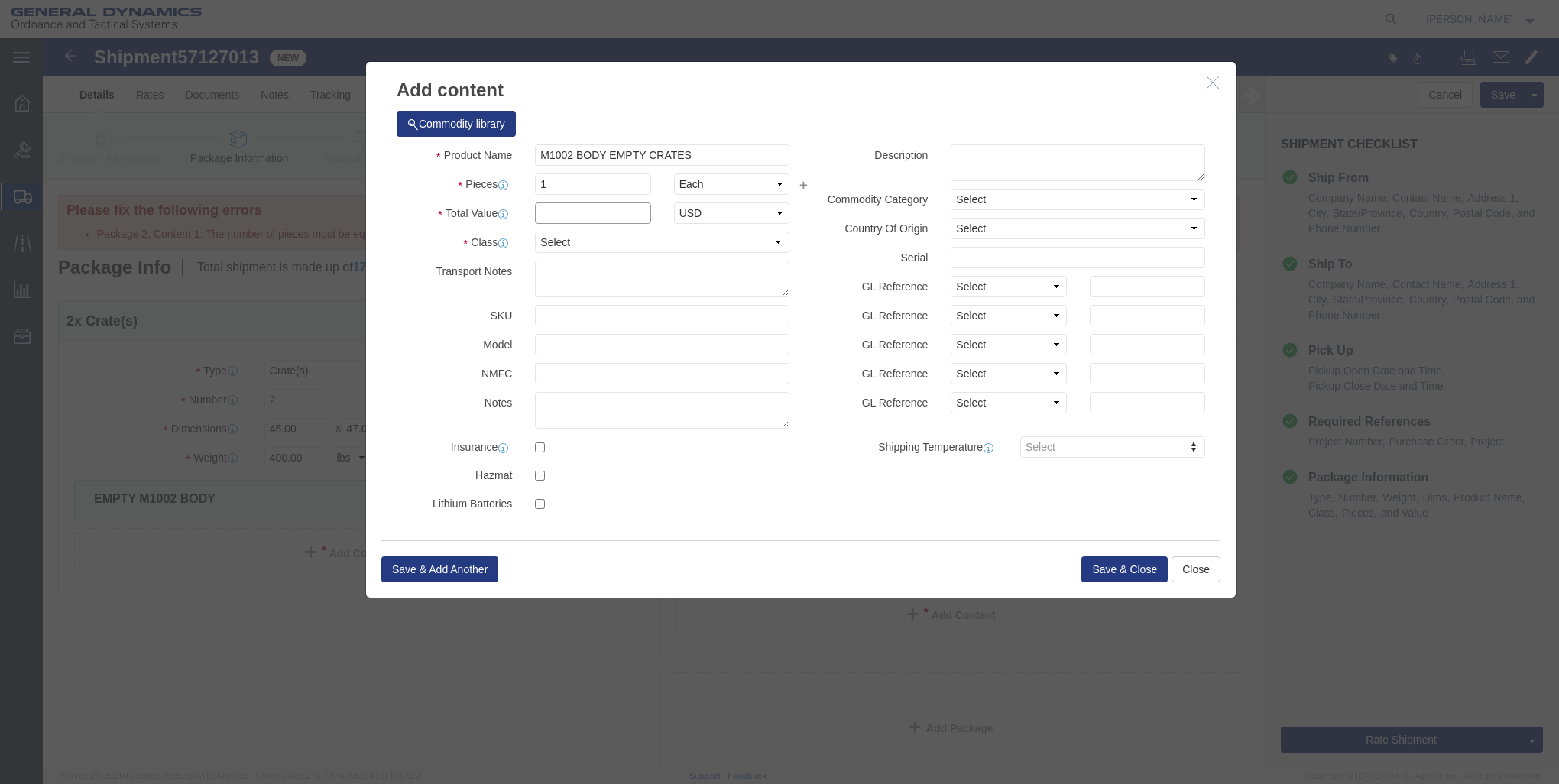
type input "1"
click select "Select 50 55 60 65 70 85 92.5 100 125 175 250 300 400"
select select "85"
click select "Select 50 55 60 65 70 85 92.5 100 125 175 250 300 400"
click button "Save & Close"
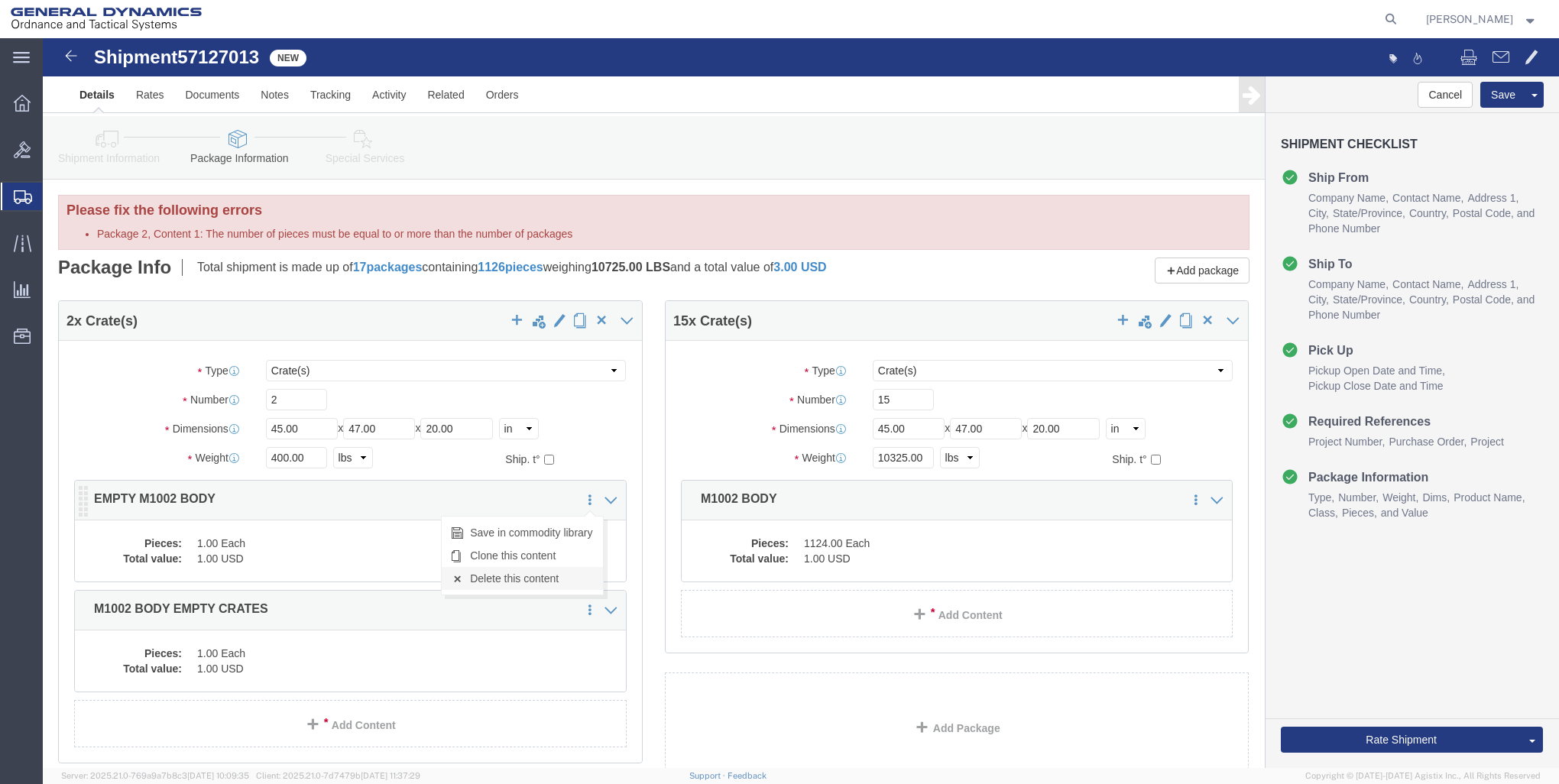
click link "Delete this content"
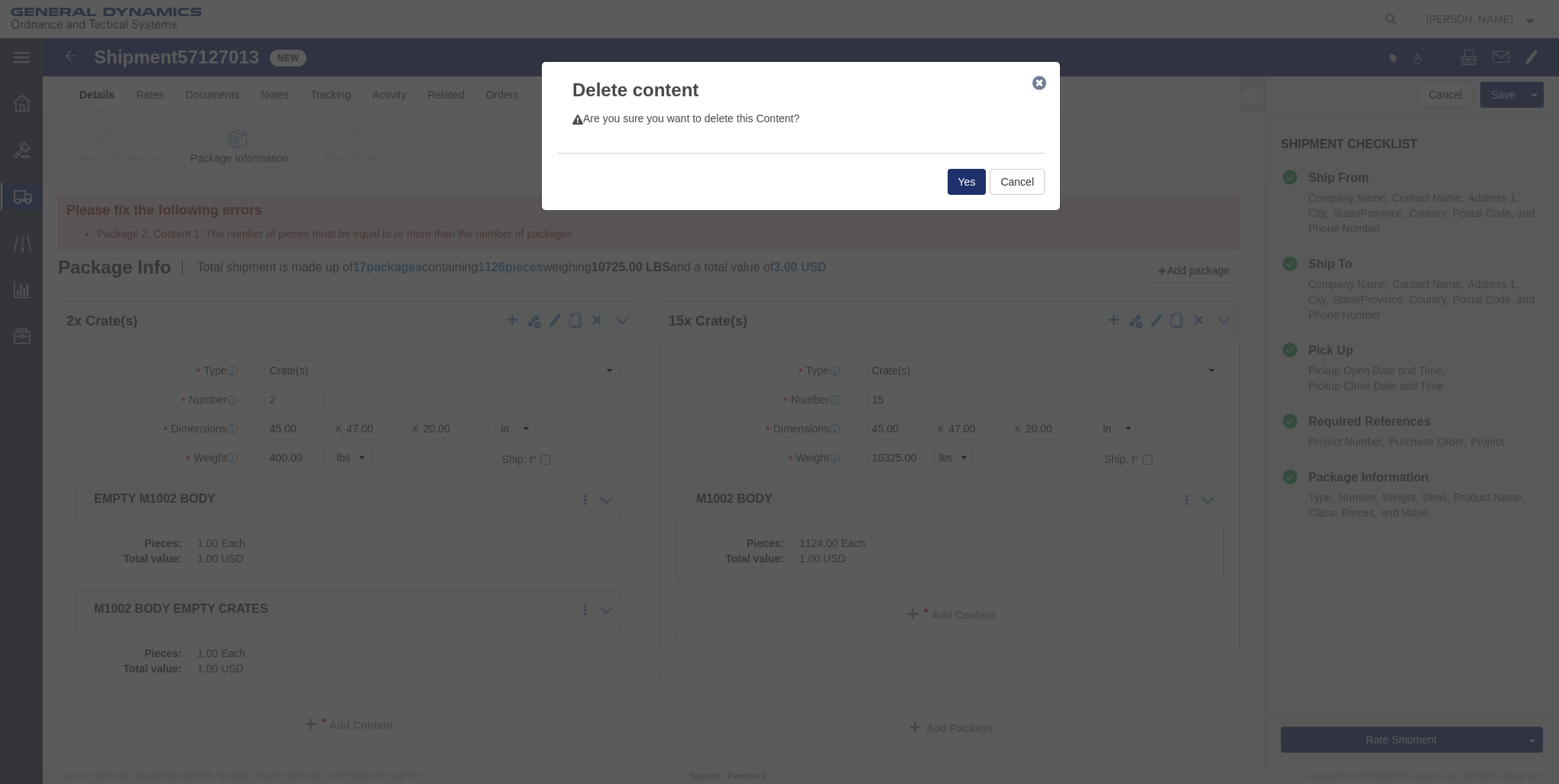
click button "Yes"
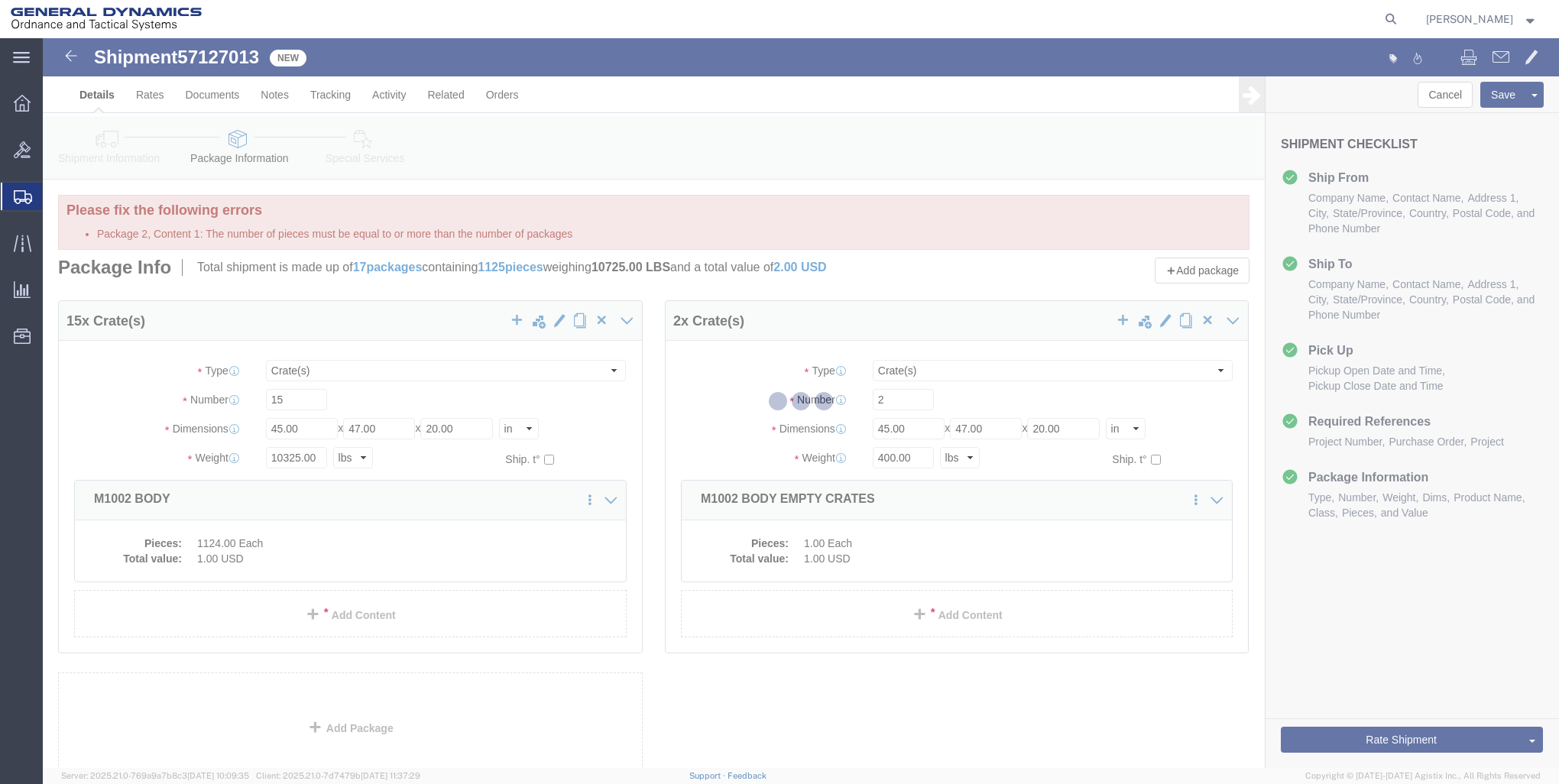
select select "CRAT"
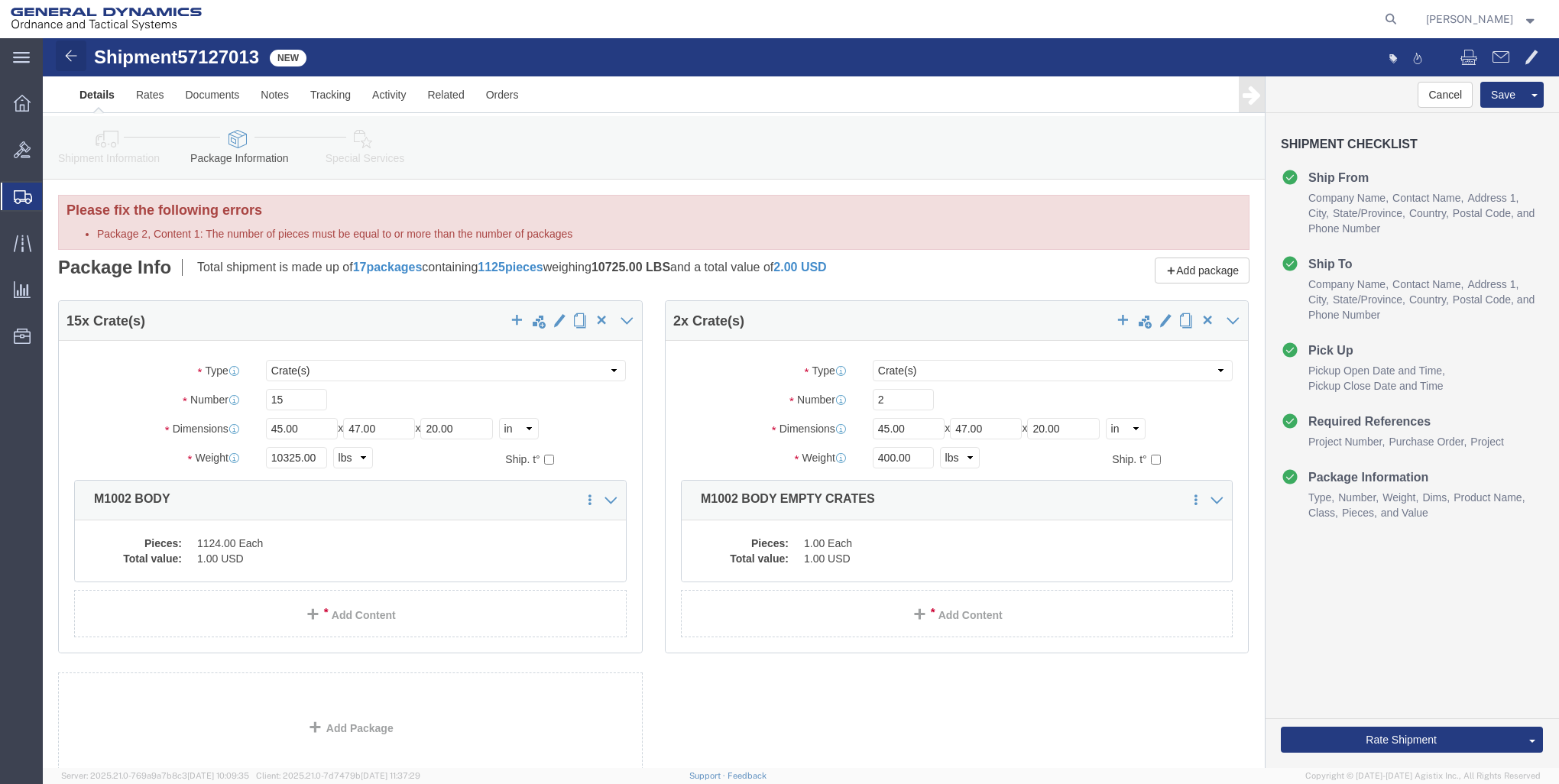
click img
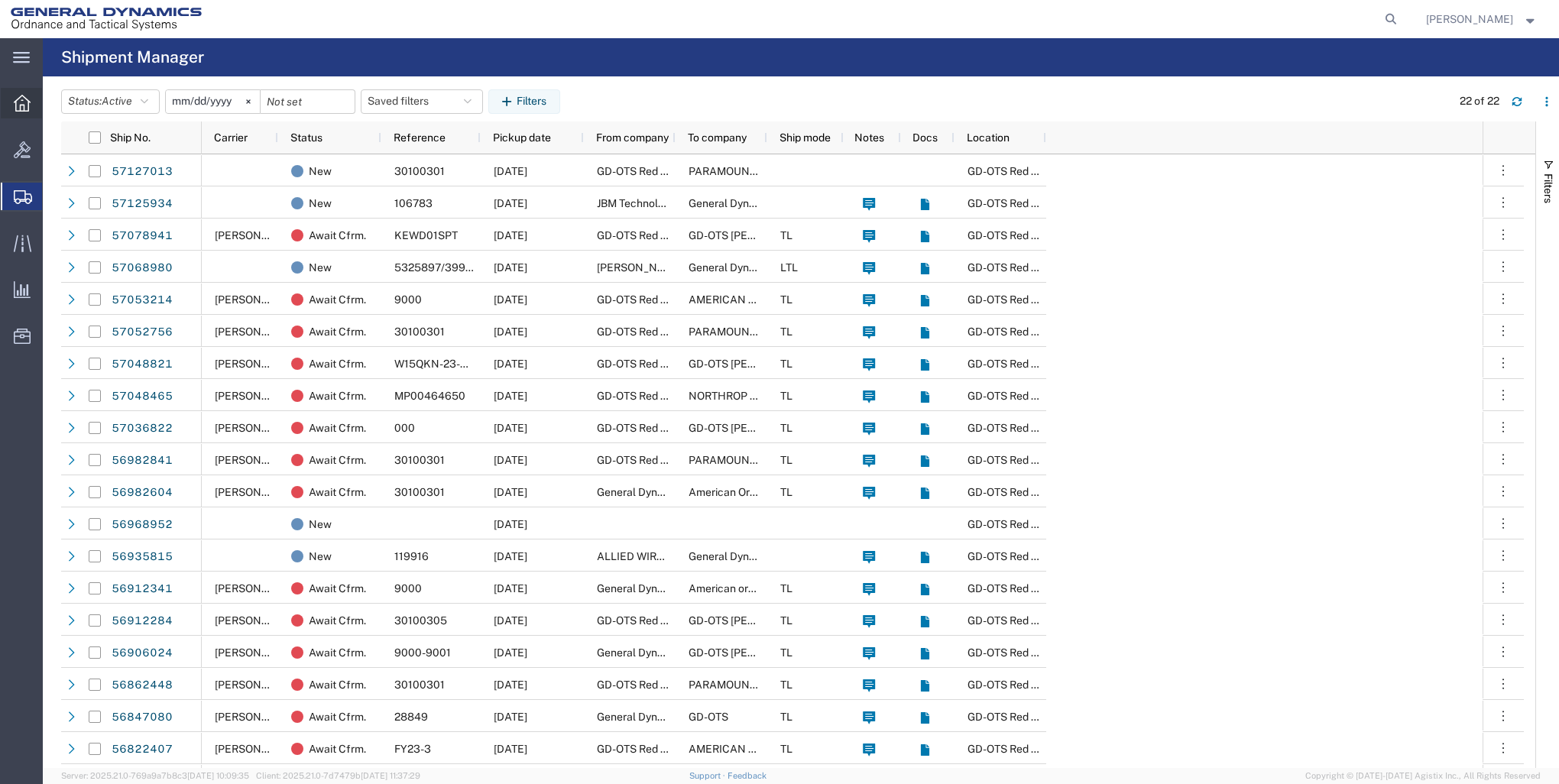
click at [20, 102] on icon at bounding box center [22, 103] width 17 height 17
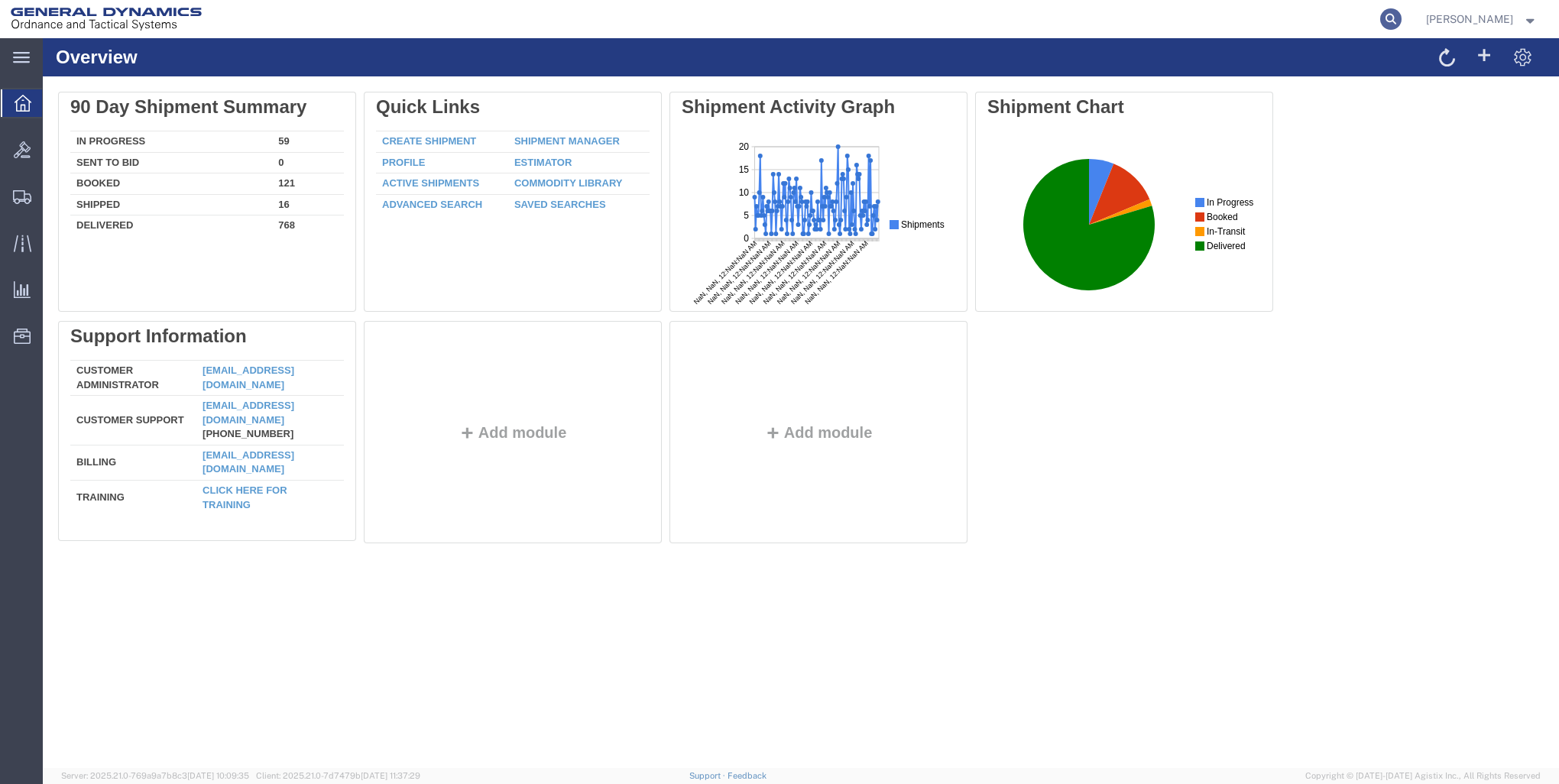
click at [1383, 19] on icon at bounding box center [1391, 19] width 22 height 22
click at [953, 17] on input "search" at bounding box center [1148, 19] width 465 height 36
type input "57127013"
click at [1386, 15] on icon at bounding box center [1391, 19] width 22 height 22
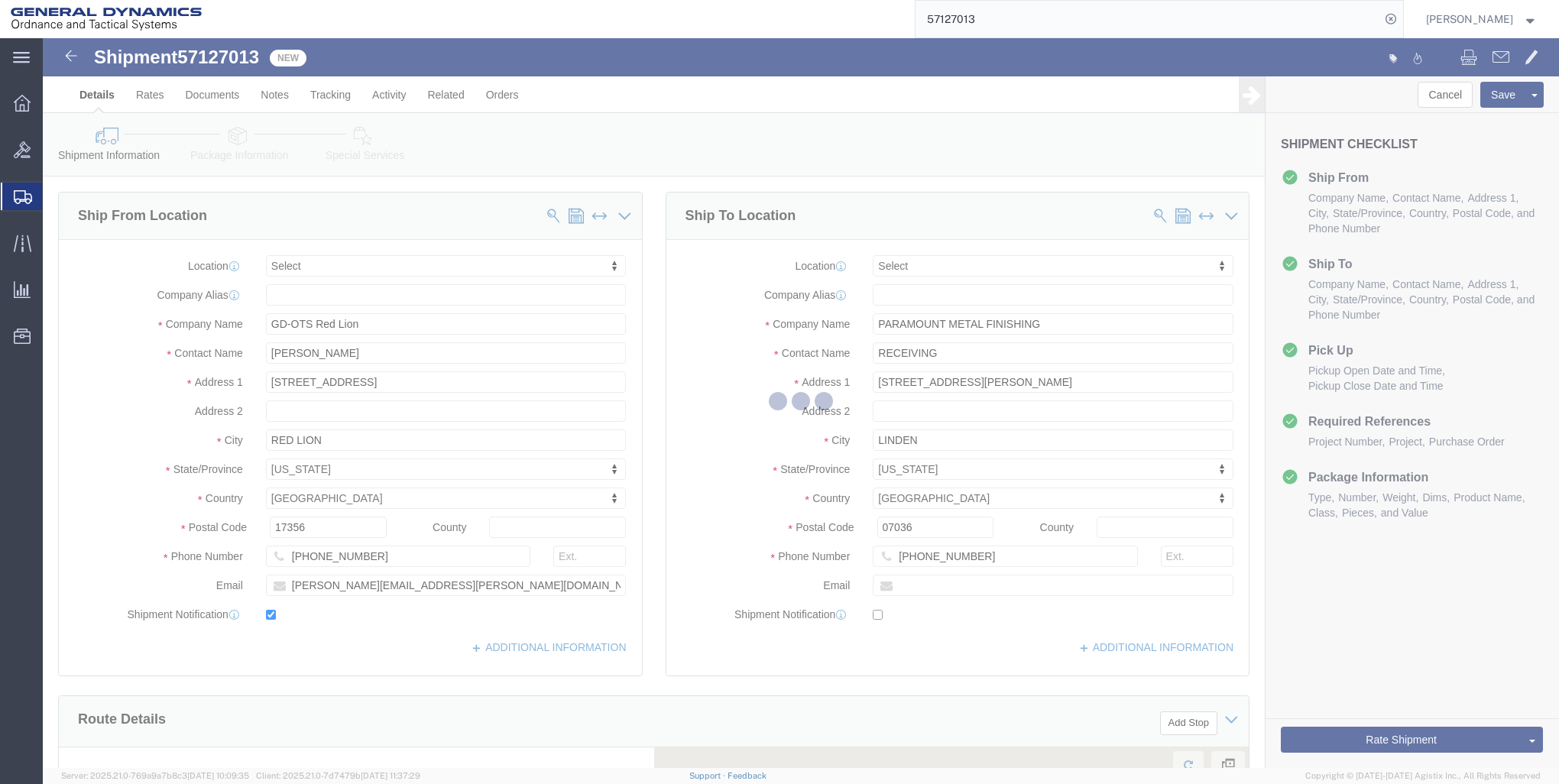
select select
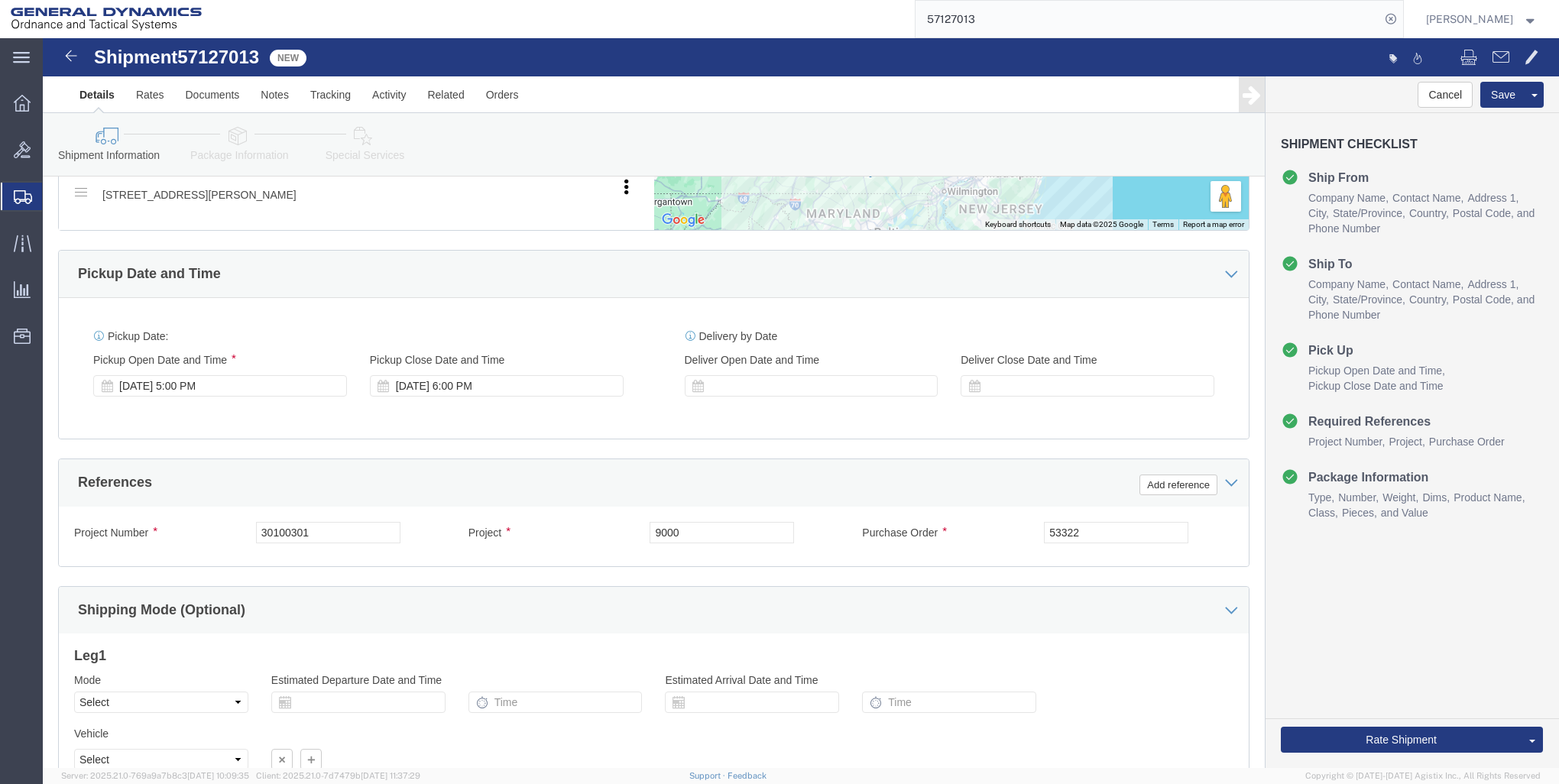
scroll to position [821, 0]
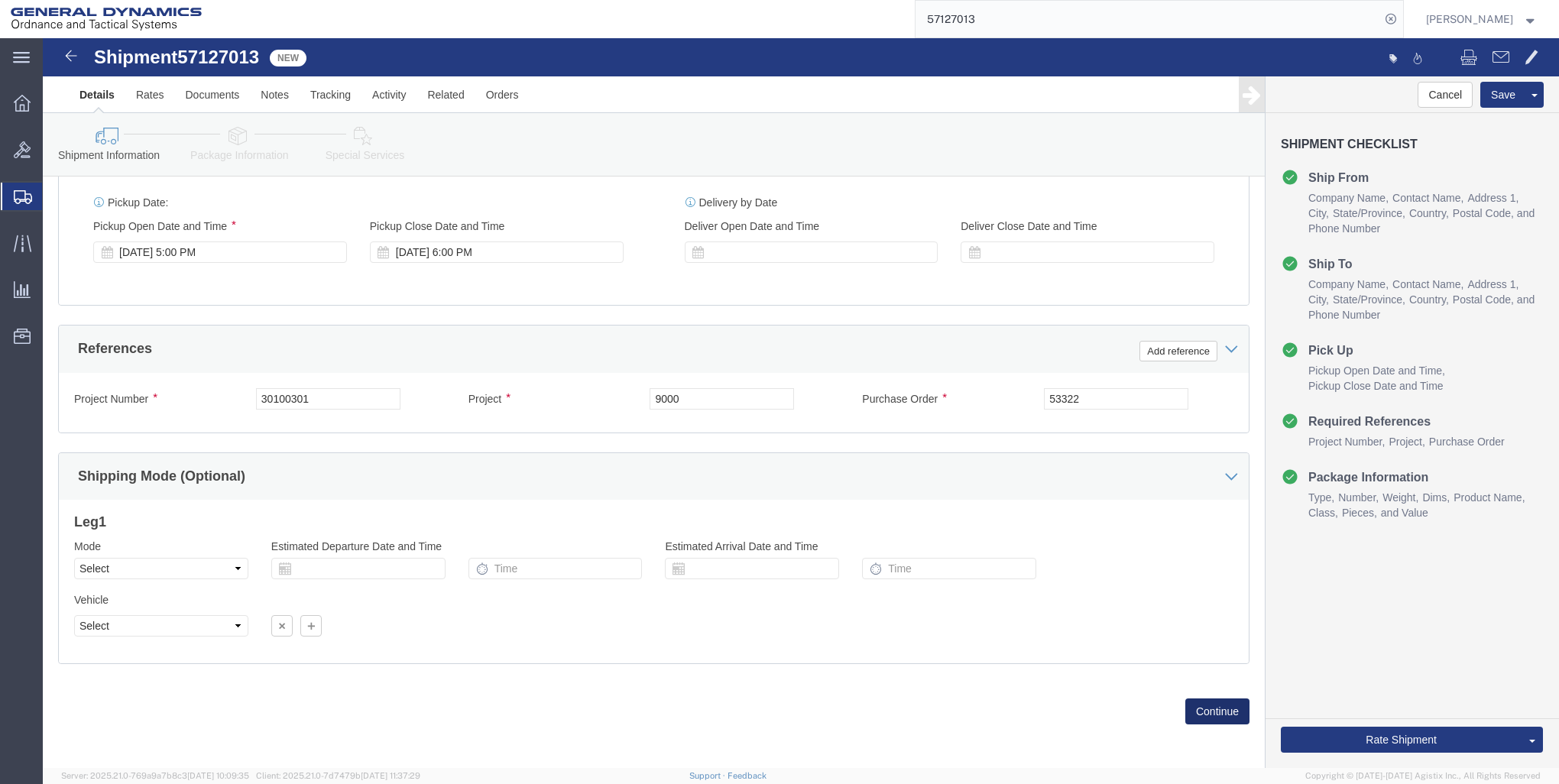
click button "Continue"
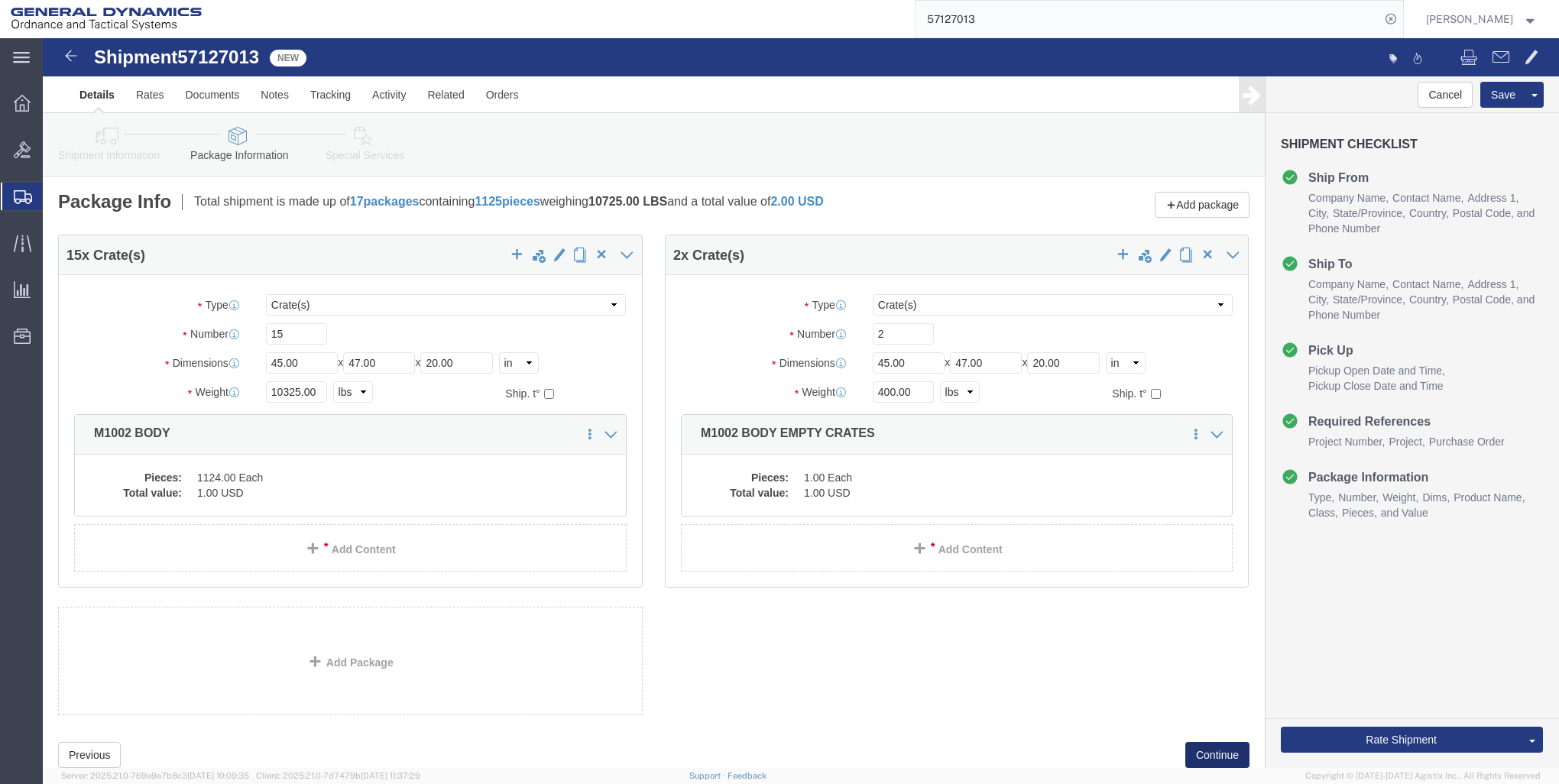
click button "Continue"
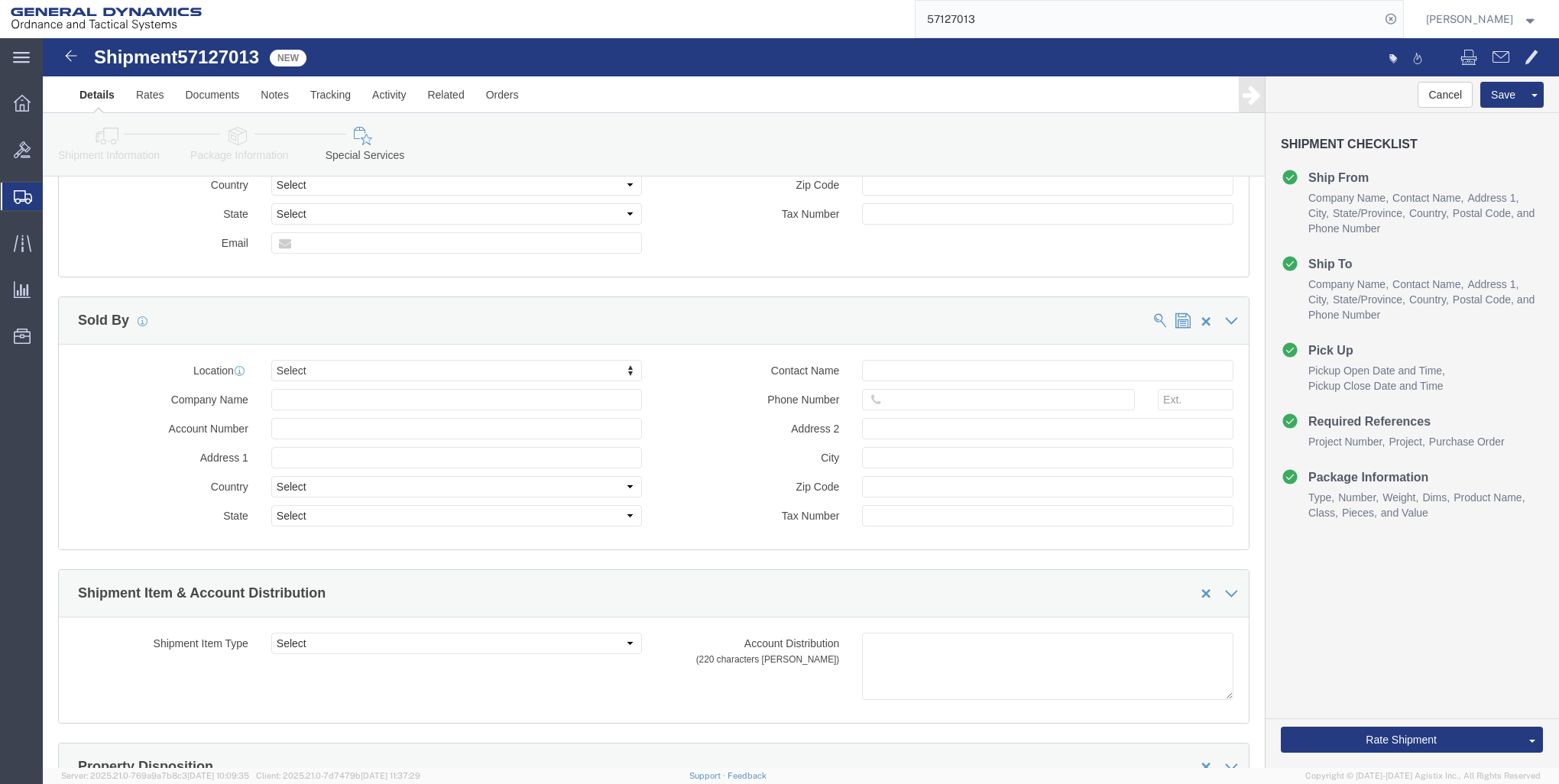
scroll to position [1755, 0]
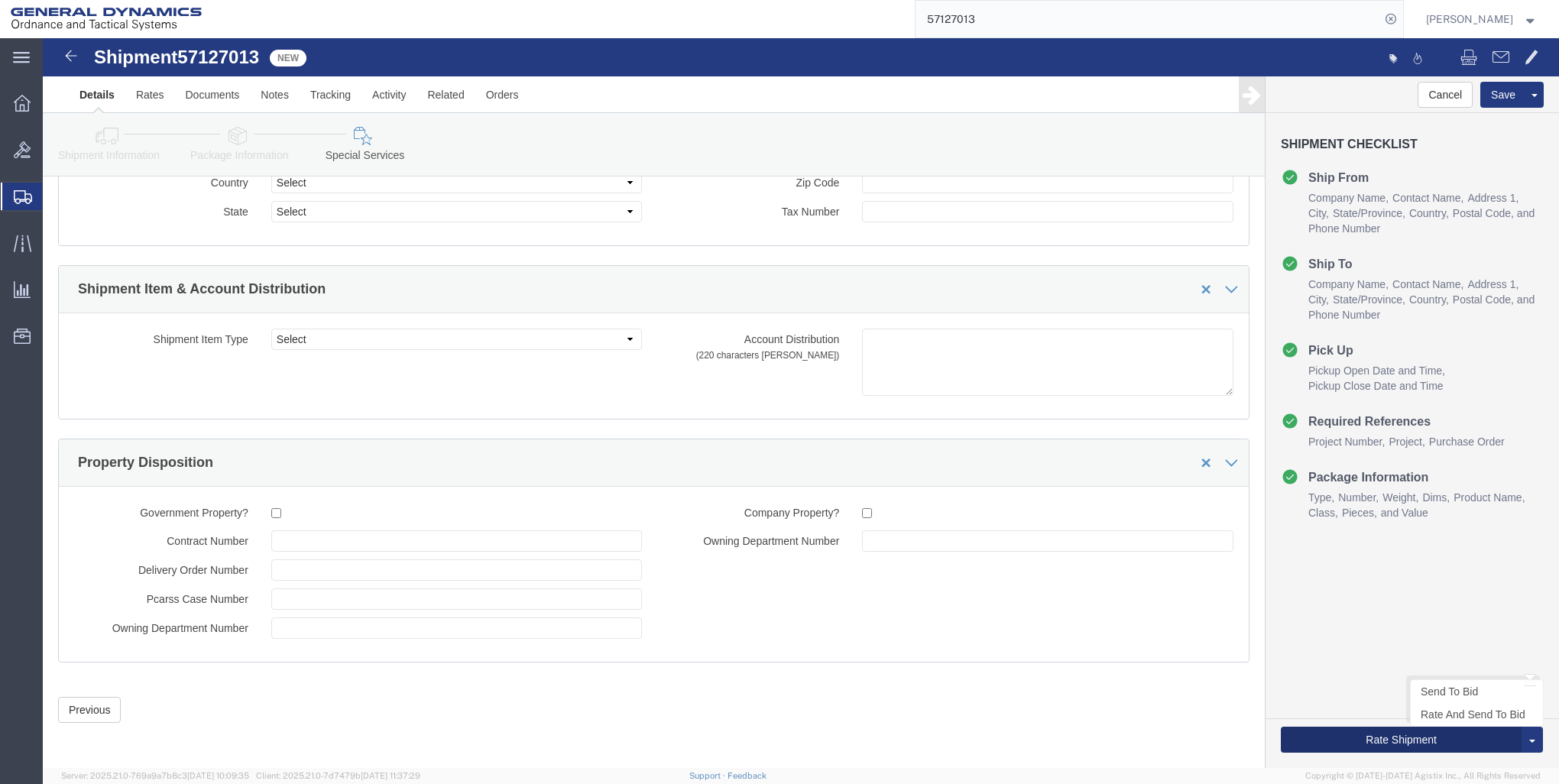
click button "Rate Shipment"
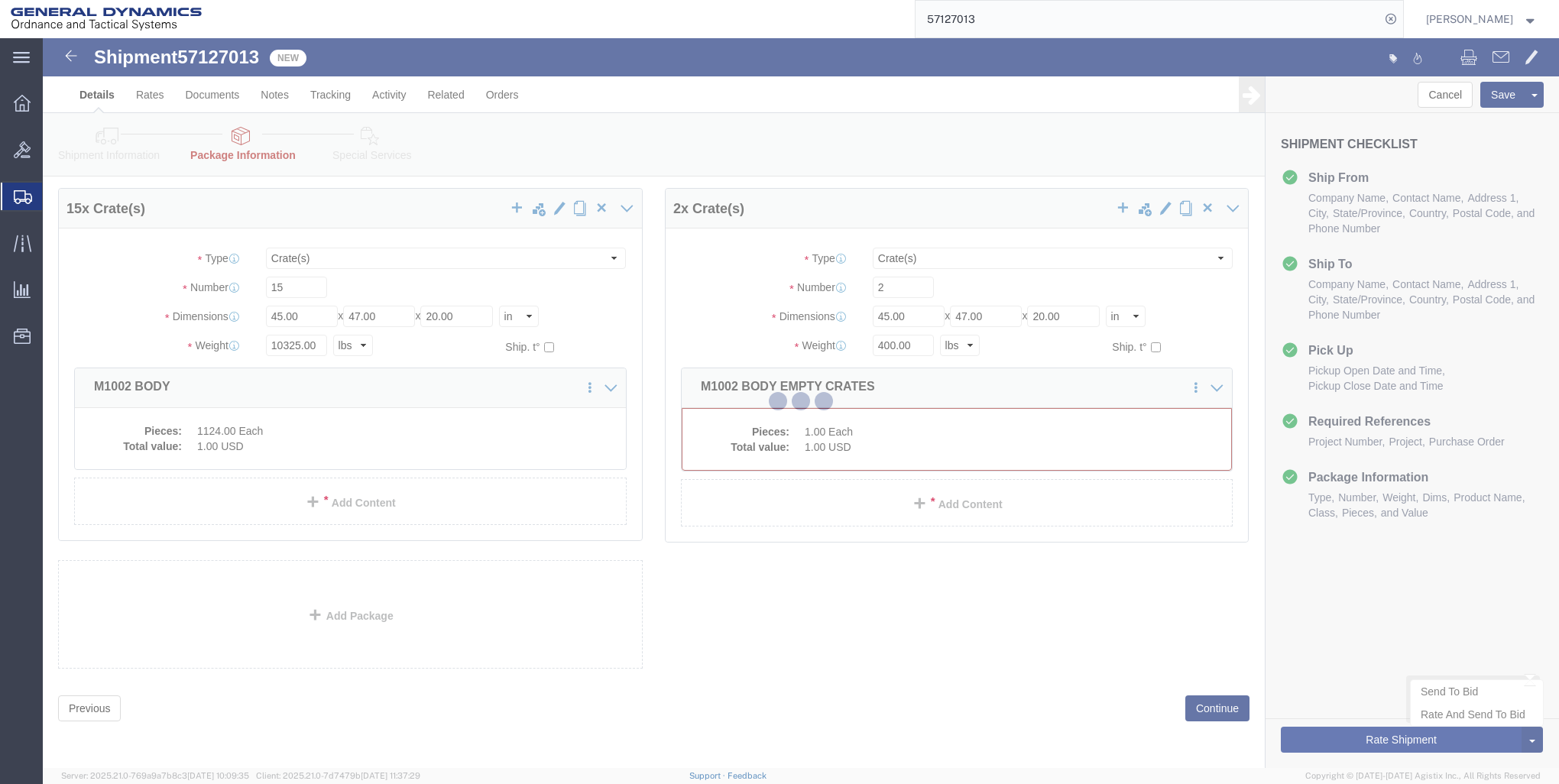
select select "CRAT"
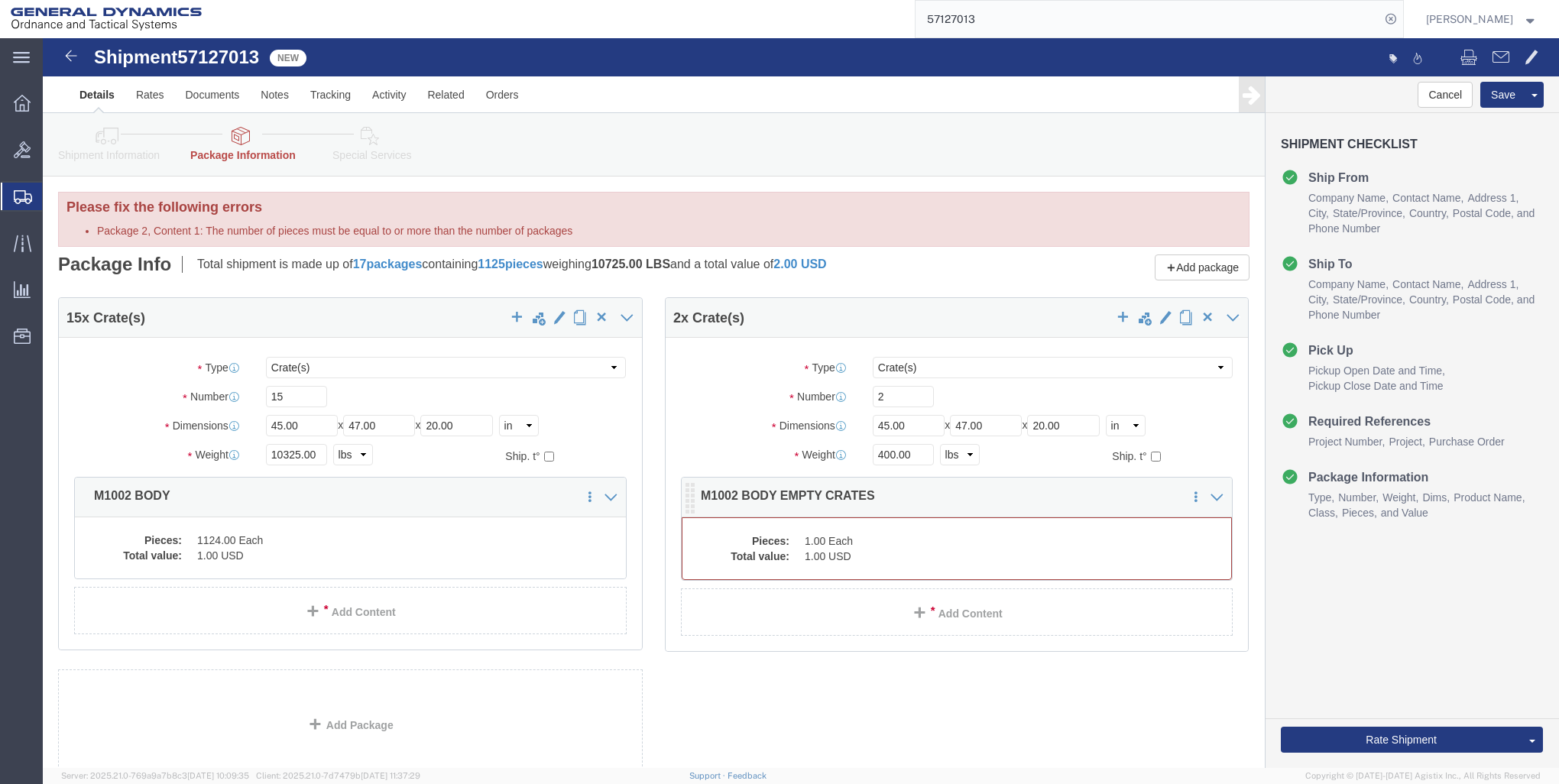
click dd "1.00 Each"
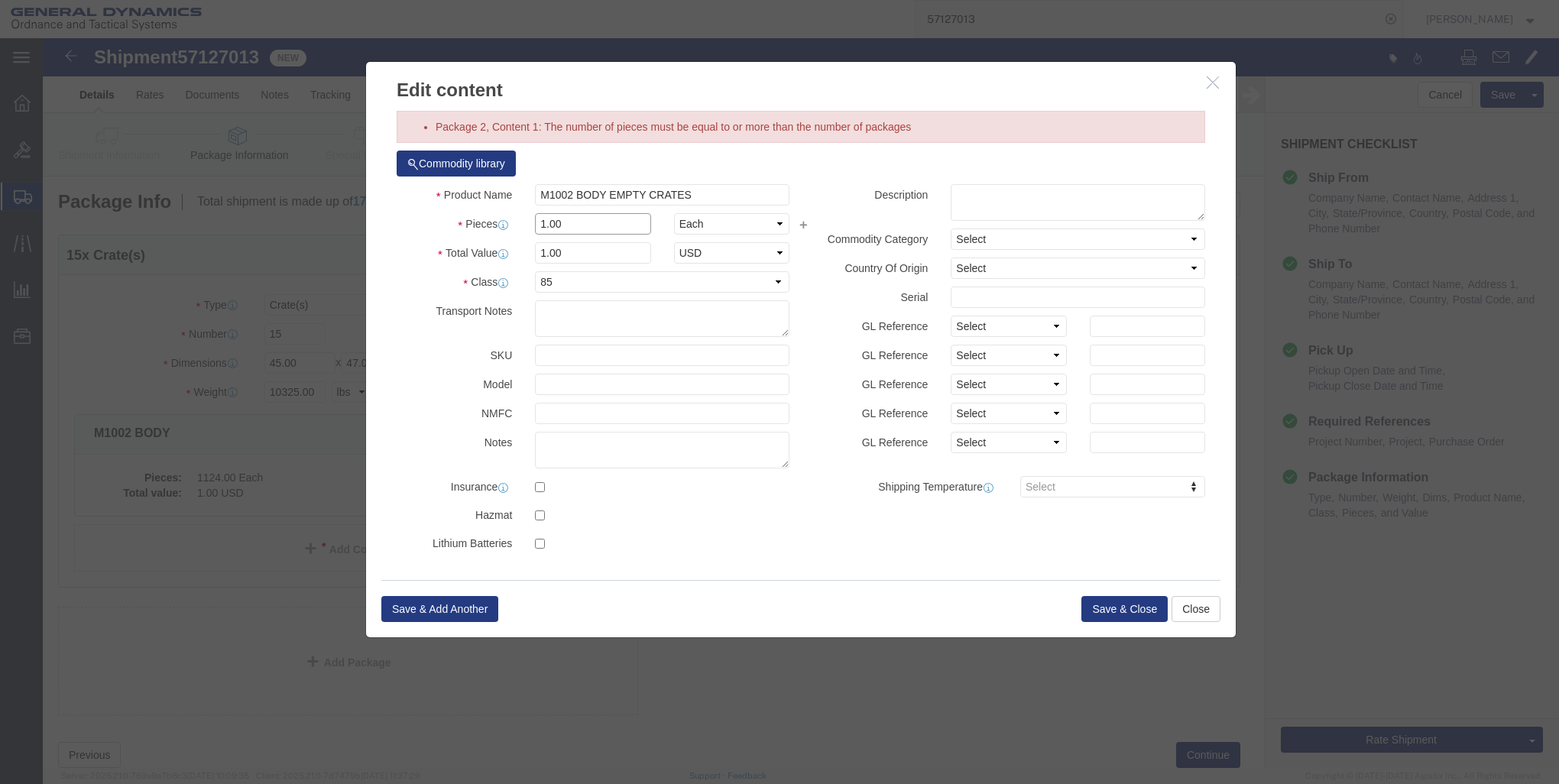
click input "1.00"
type input "1"
type input "2"
click button "Save & Close"
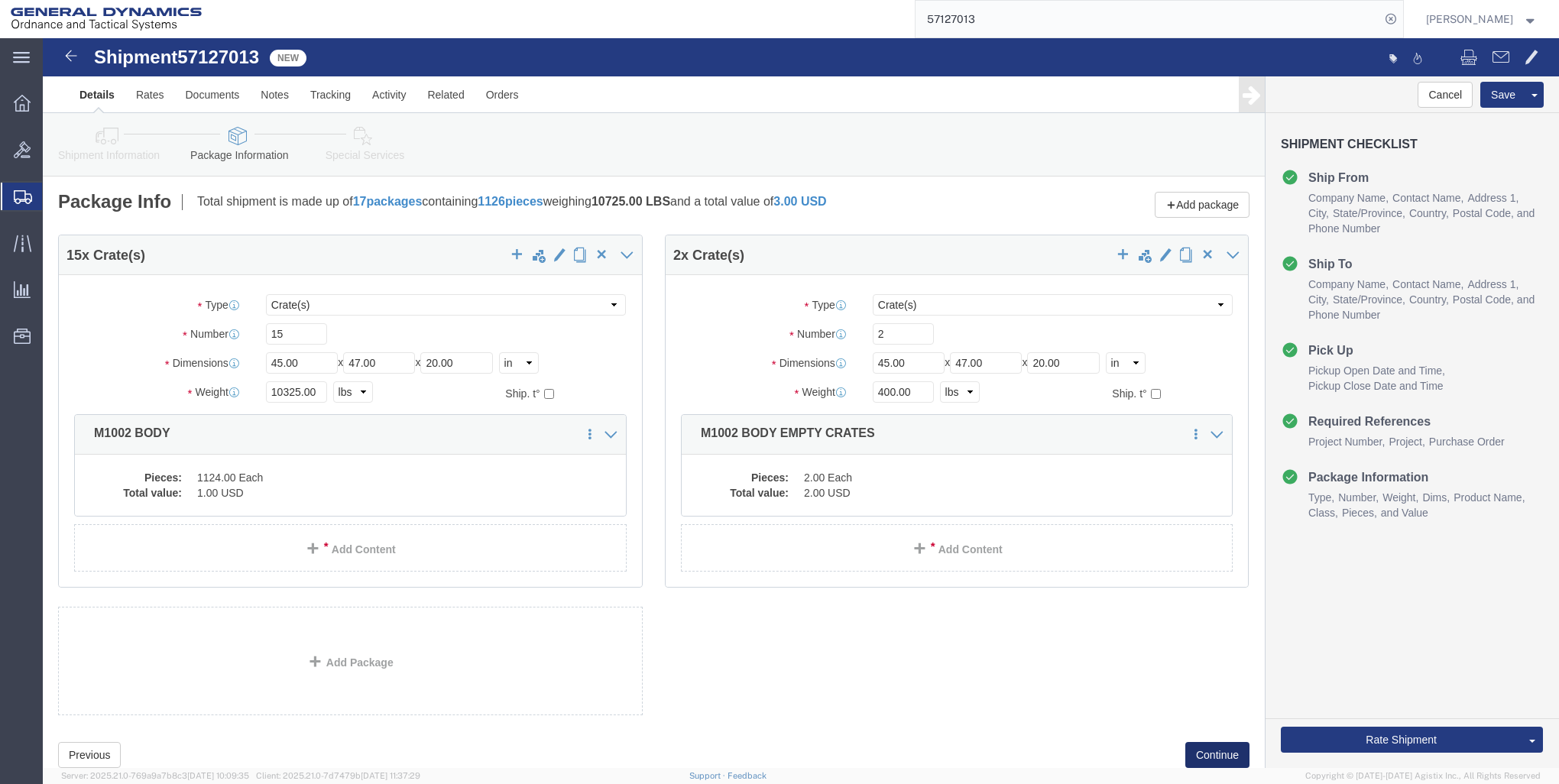
click button "Continue"
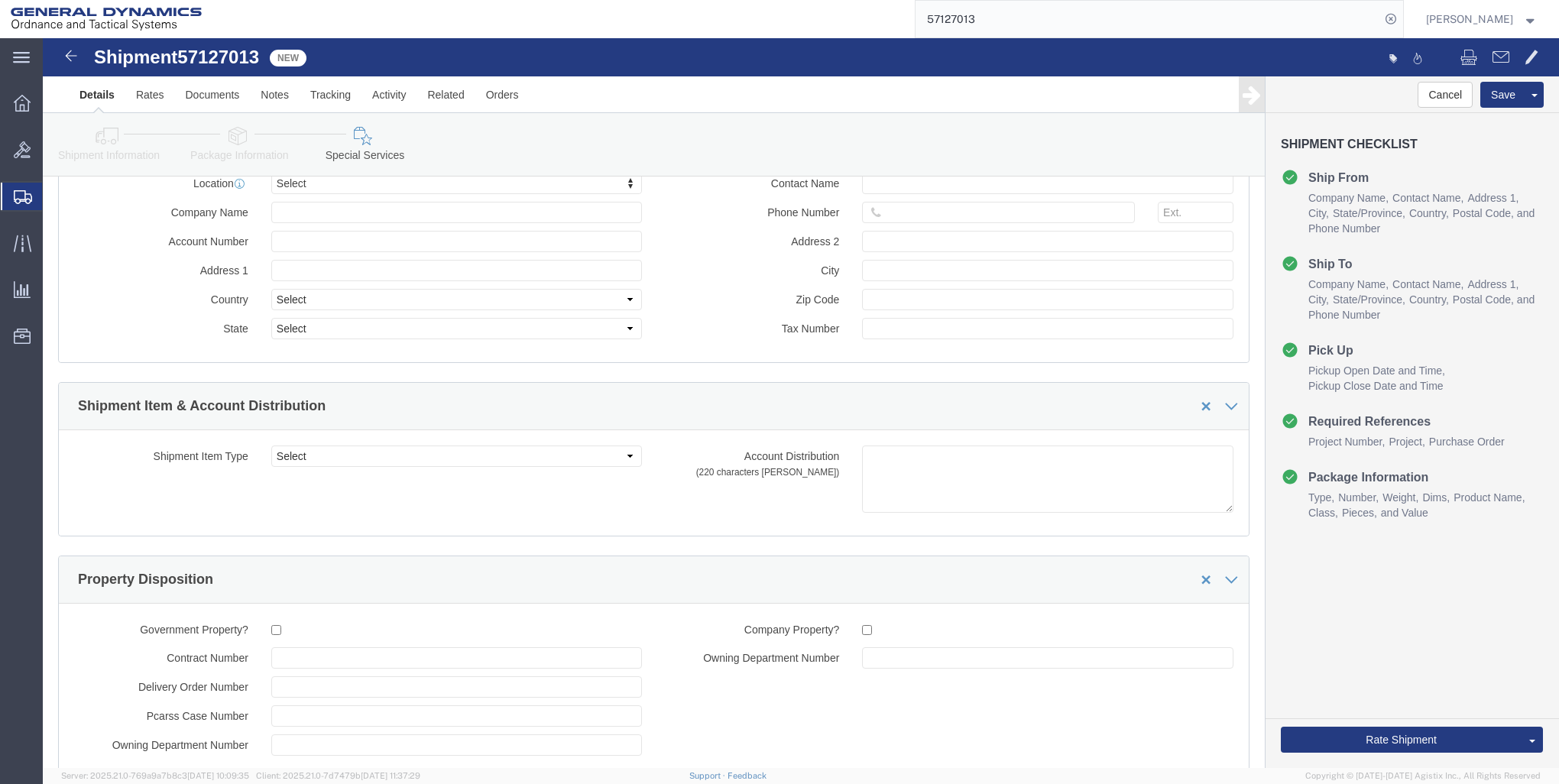
scroll to position [1755, 0]
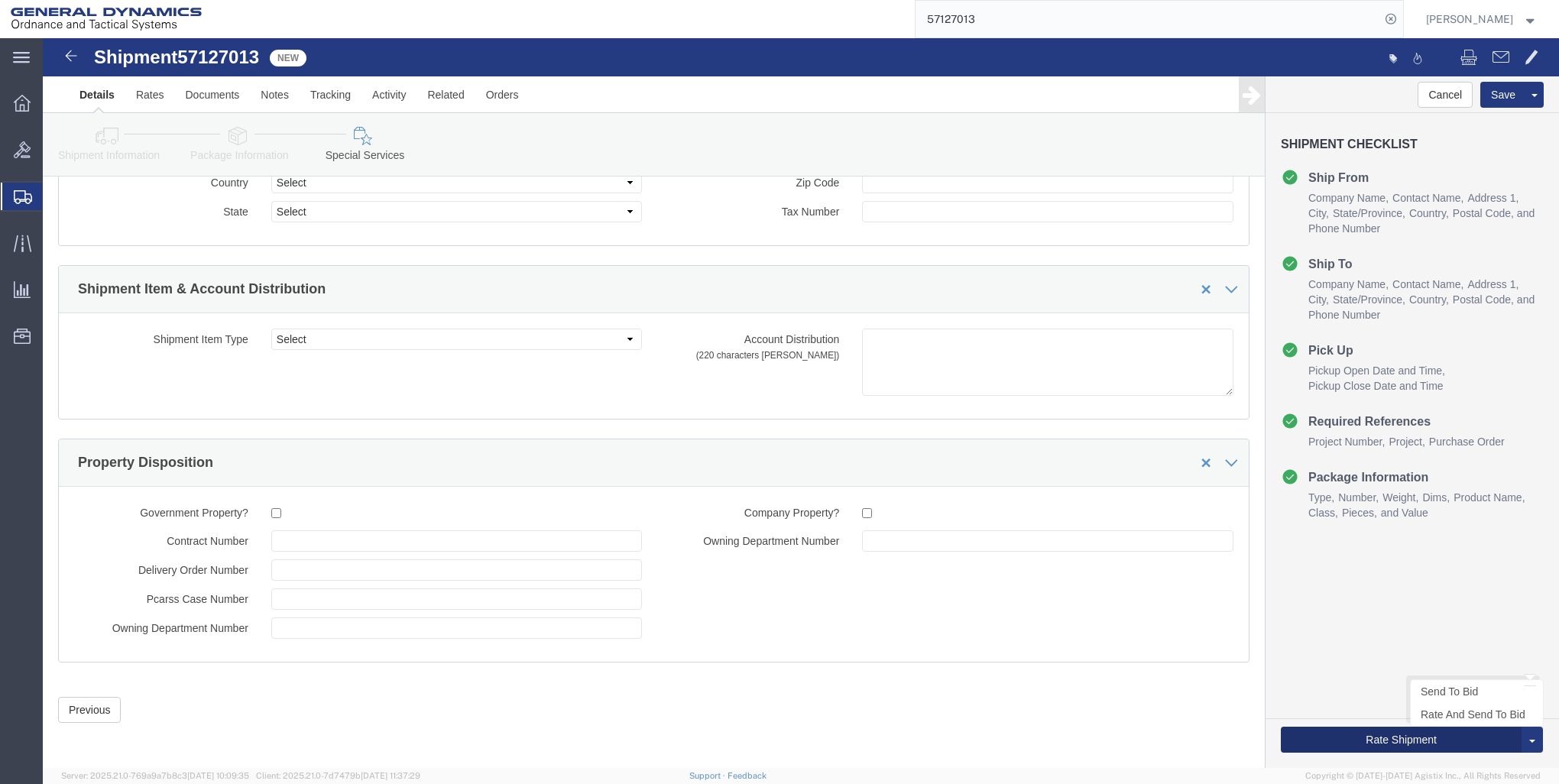
click button "Rate Shipment"
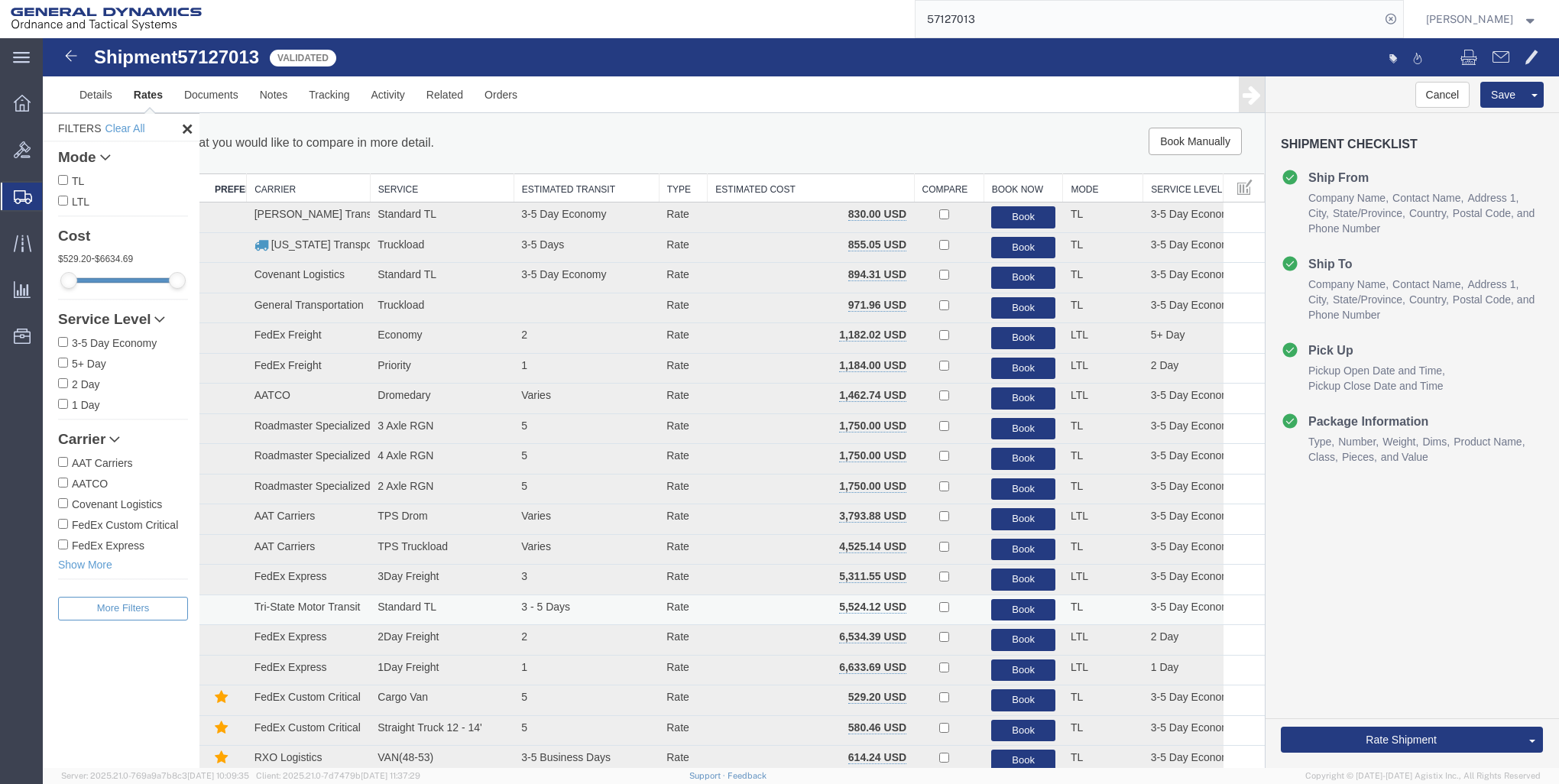
scroll to position [0, 0]
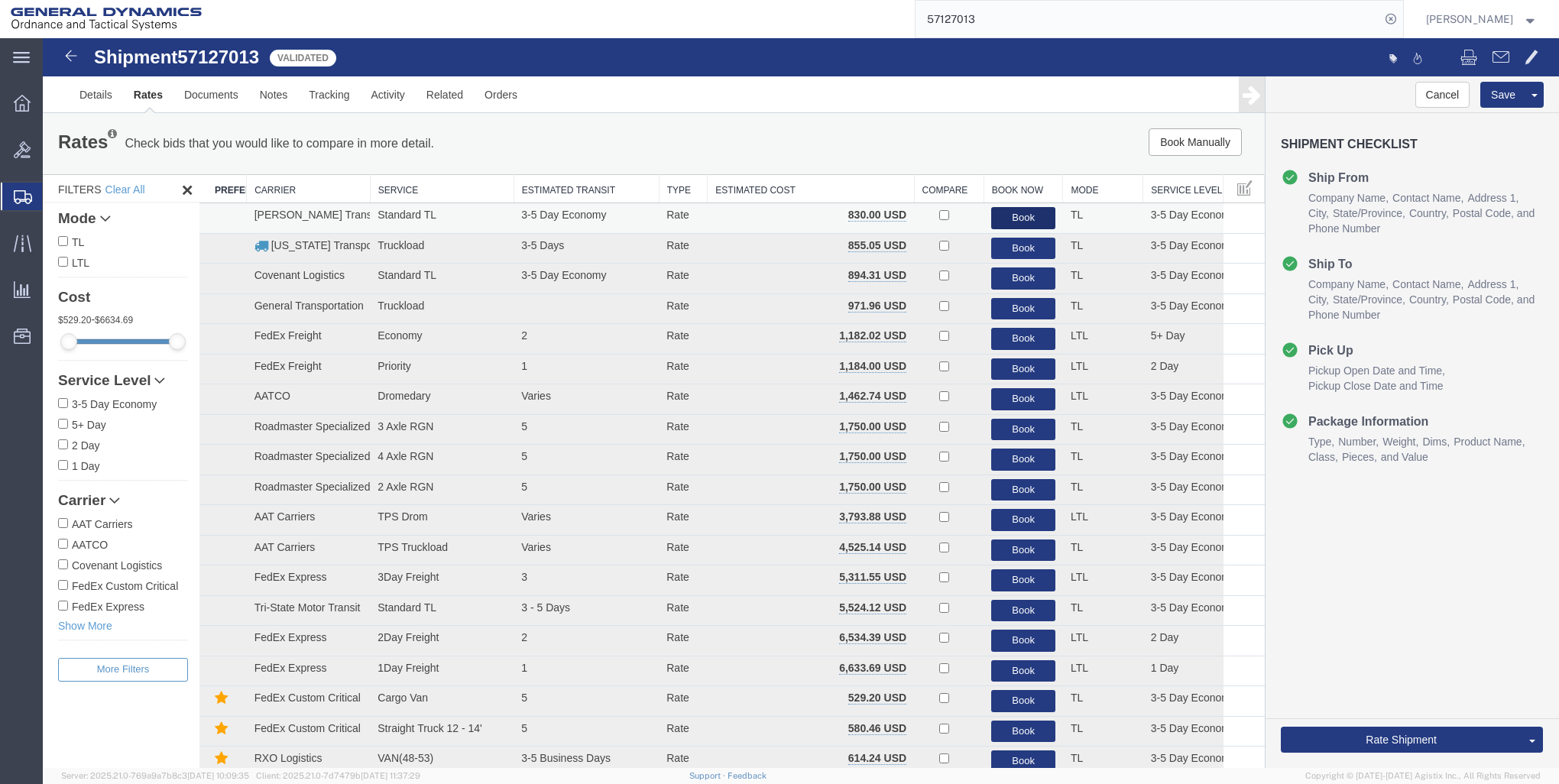
click at [1030, 211] on button "Book" at bounding box center [1023, 218] width 64 height 22
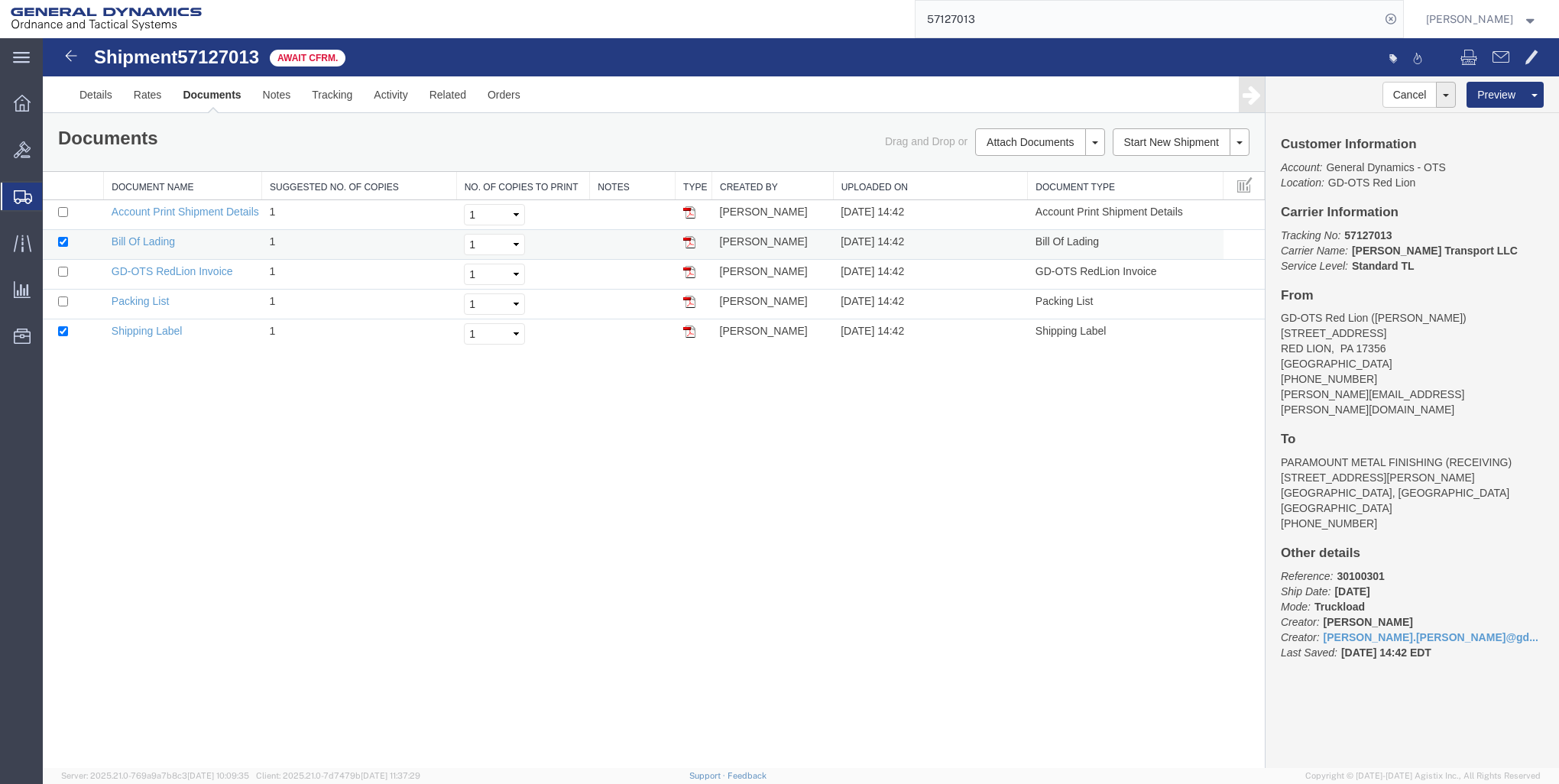
click at [690, 237] on img at bounding box center [690, 242] width 12 height 12
click at [25, 101] on icon at bounding box center [22, 103] width 17 height 17
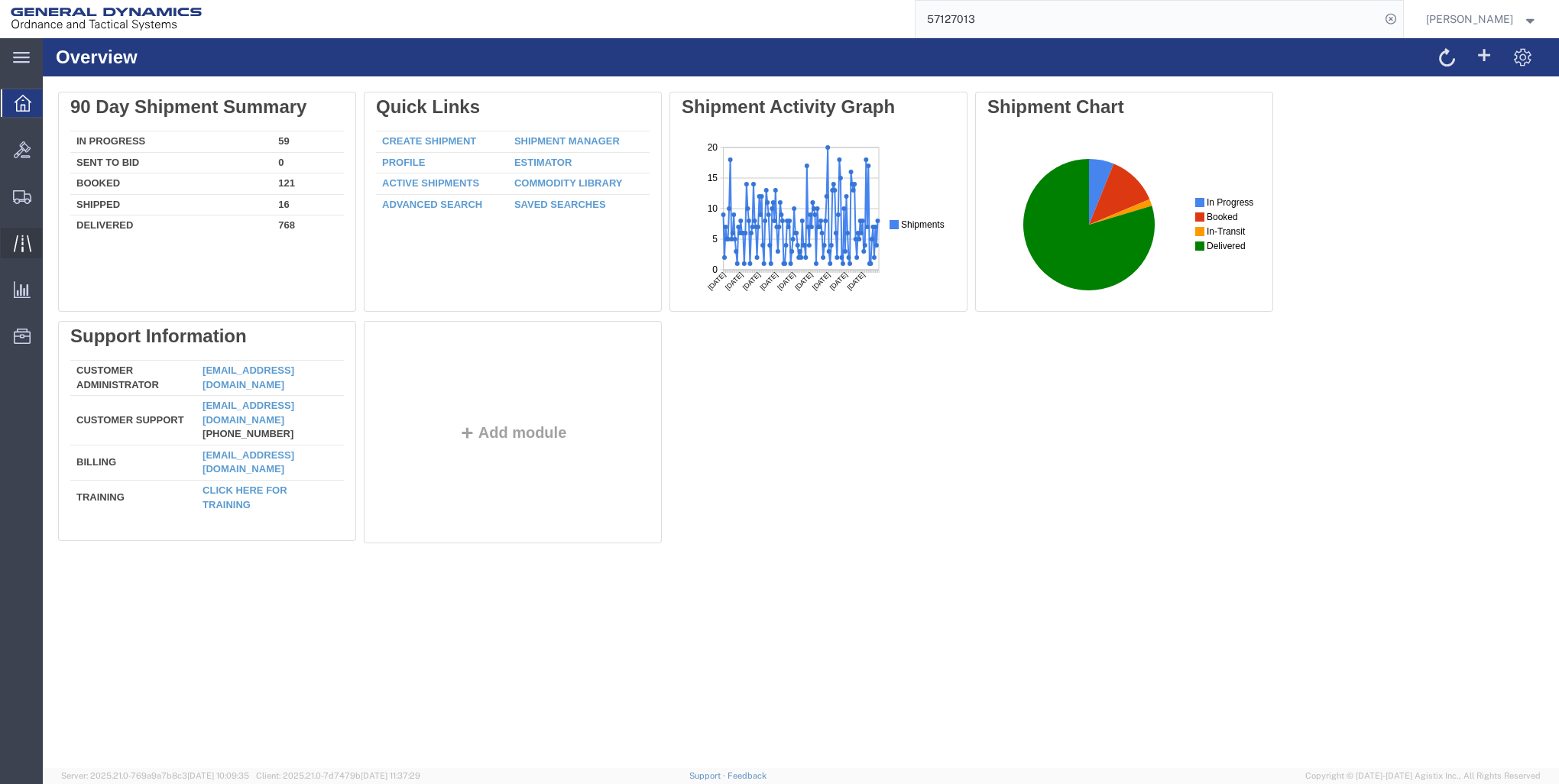
click at [25, 241] on icon at bounding box center [22, 243] width 18 height 18
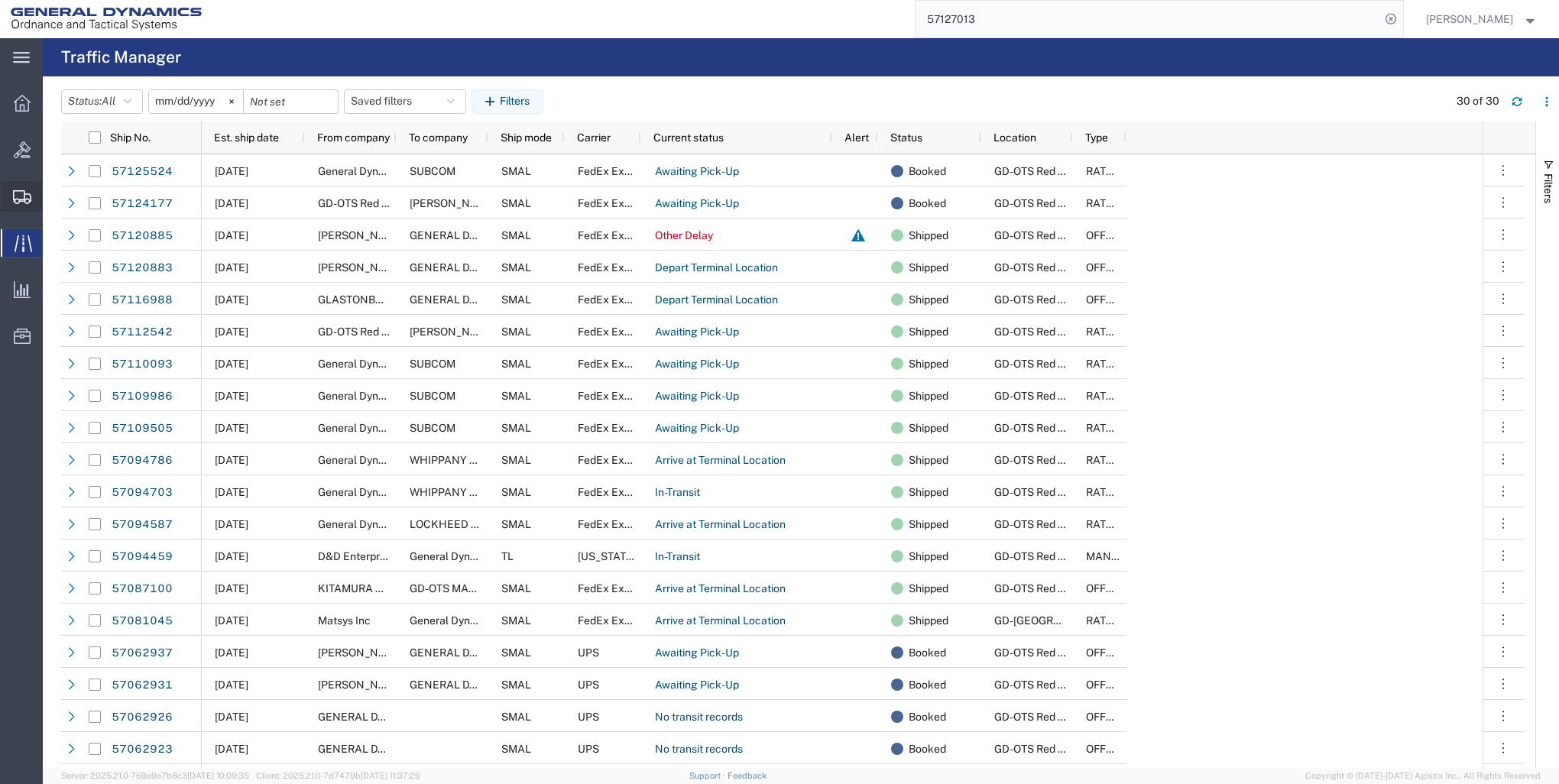
click at [21, 191] on icon at bounding box center [22, 198] width 19 height 14
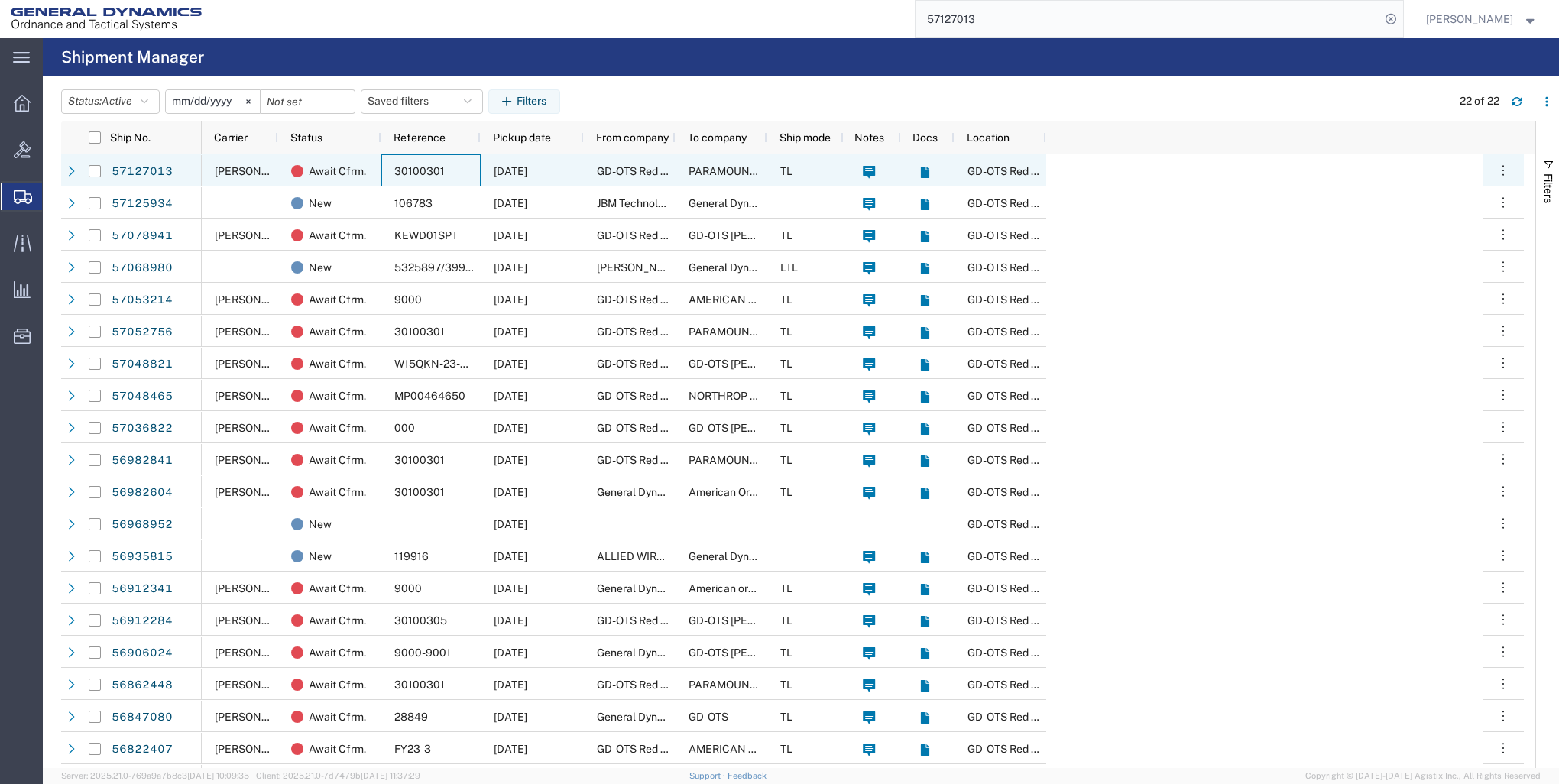
click at [424, 170] on span "30100301" at bounding box center [419, 171] width 50 height 12
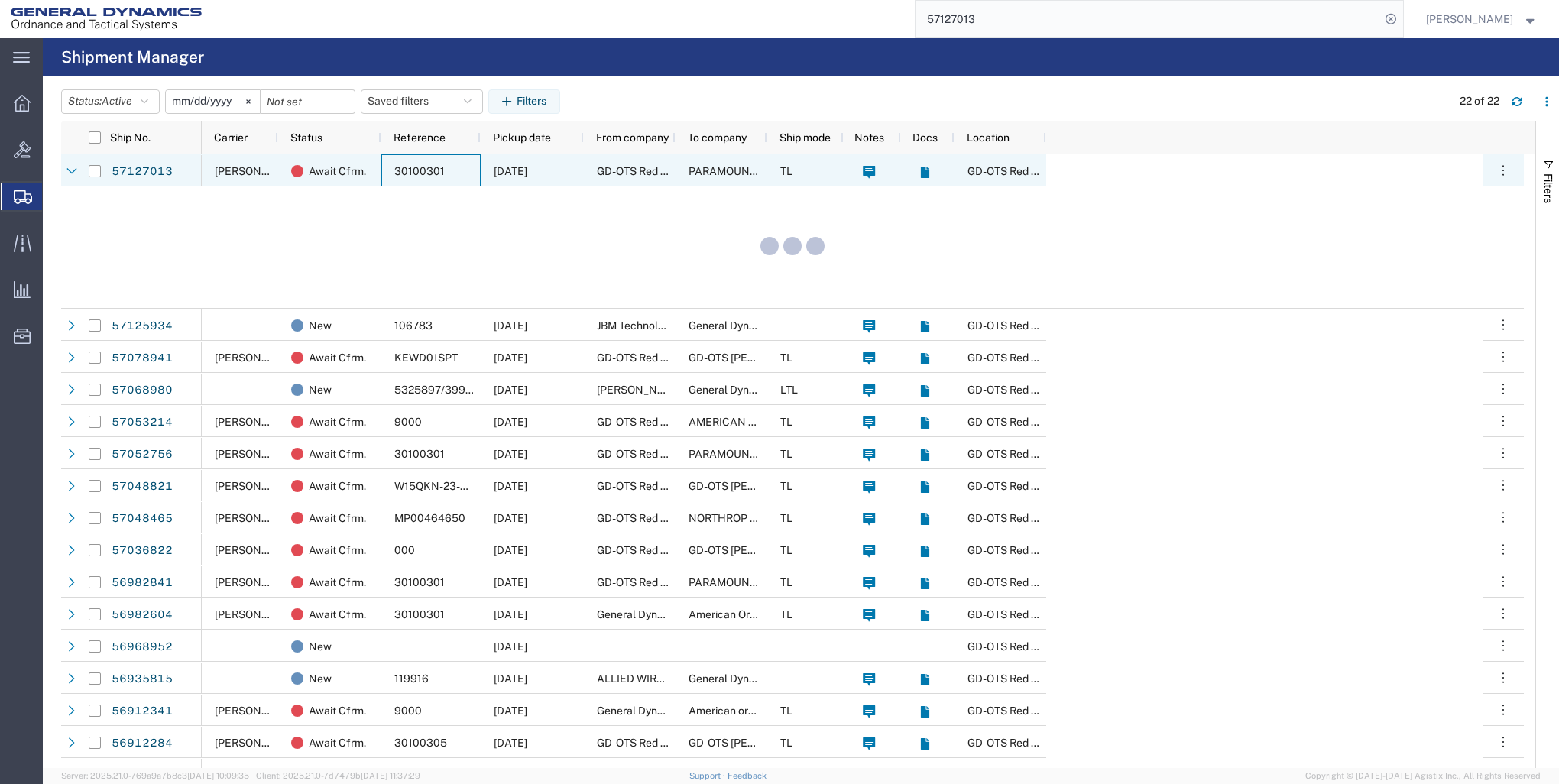
click at [424, 170] on span "30100301" at bounding box center [419, 171] width 50 height 12
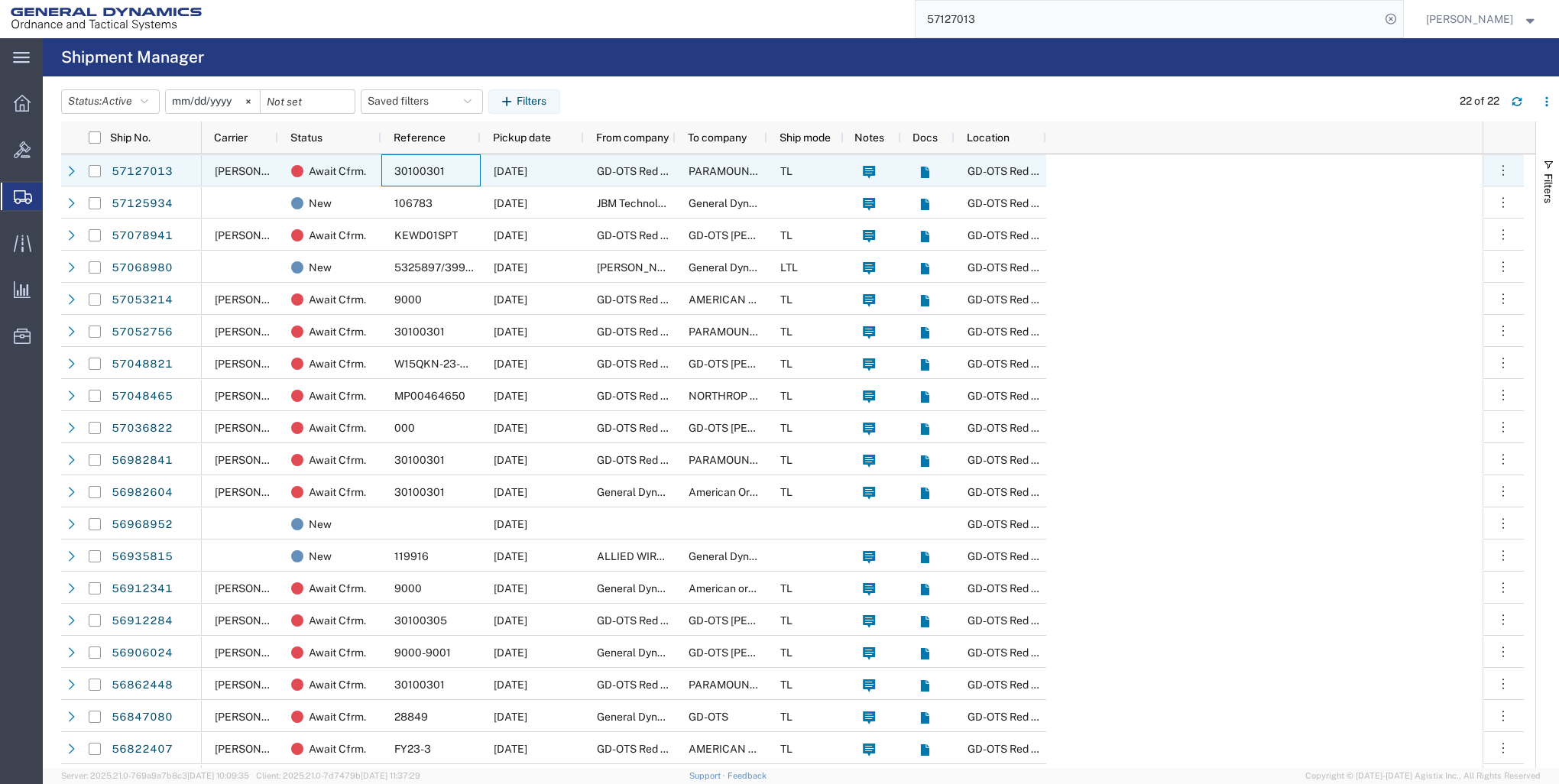
click at [424, 170] on span "30100301" at bounding box center [419, 171] width 50 height 12
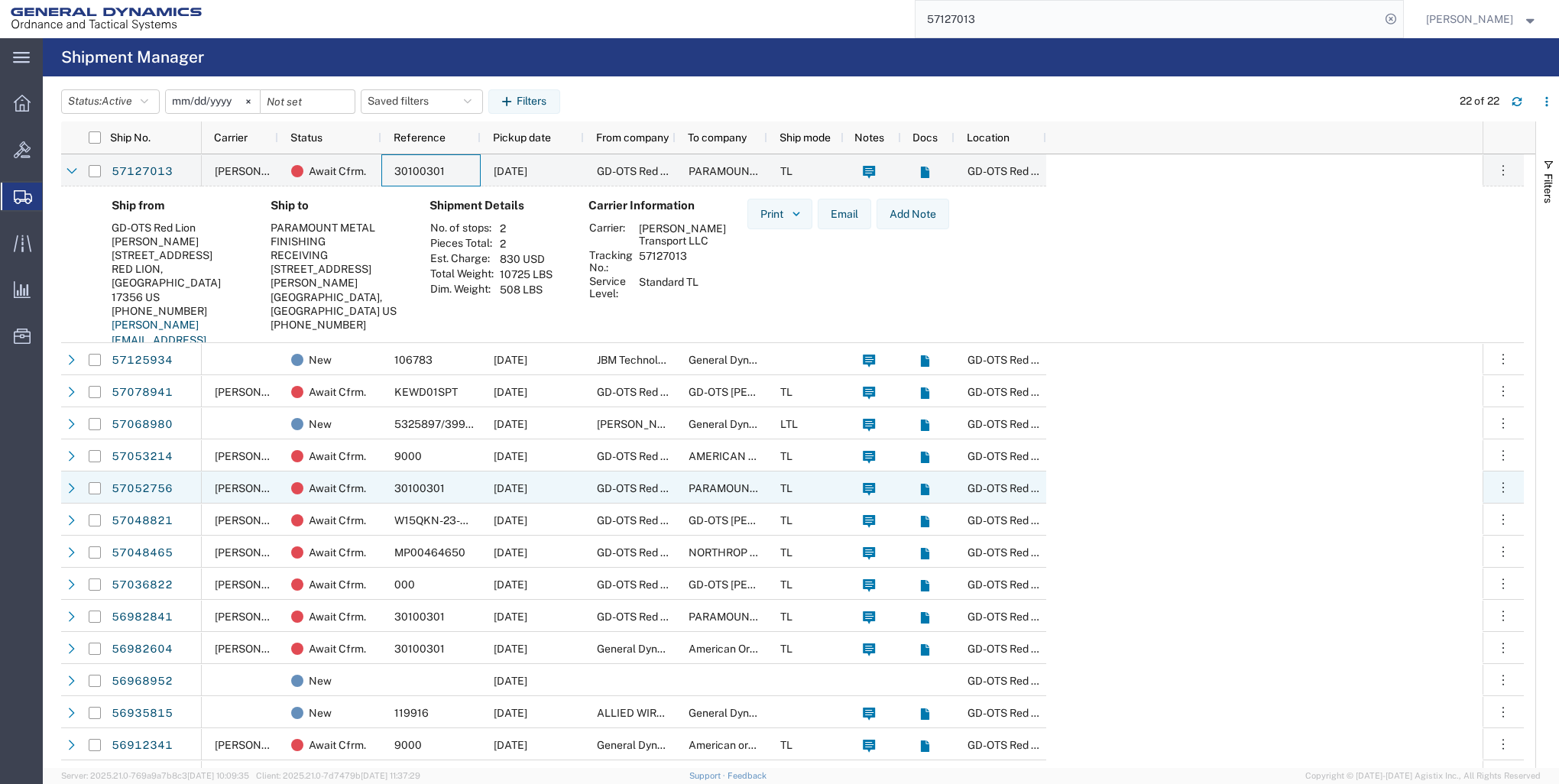
click at [410, 490] on span "30100301" at bounding box center [419, 488] width 50 height 12
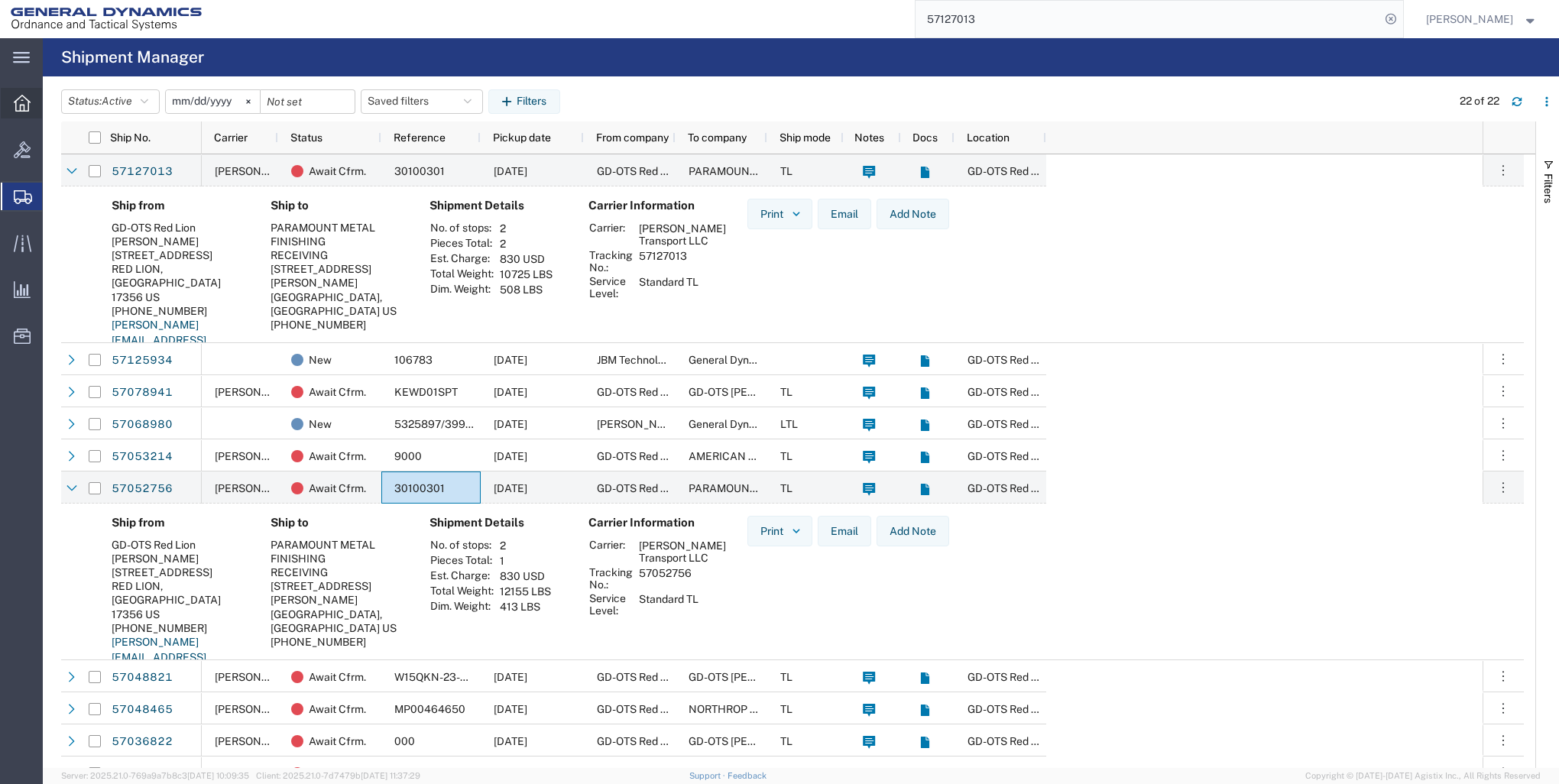
drag, startPoint x: 26, startPoint y: 104, endPoint x: 43, endPoint y: 108, distance: 17.5
click at [26, 104] on icon at bounding box center [22, 103] width 17 height 17
